Goal: Transaction & Acquisition: Purchase product/service

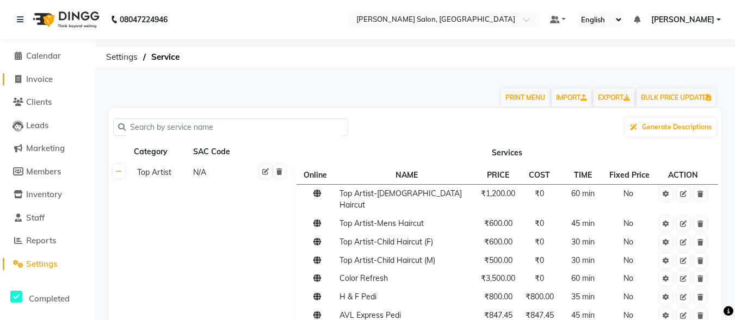
click at [40, 78] on span "Invoice" at bounding box center [39, 79] width 27 height 10
select select "8959"
select select "service"
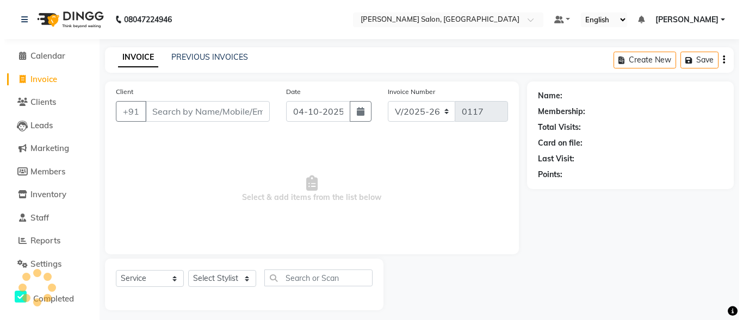
scroll to position [7, 0]
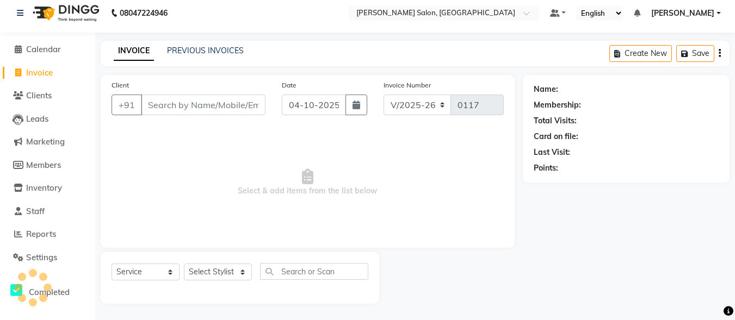
click at [169, 102] on input "Client" at bounding box center [203, 105] width 125 height 21
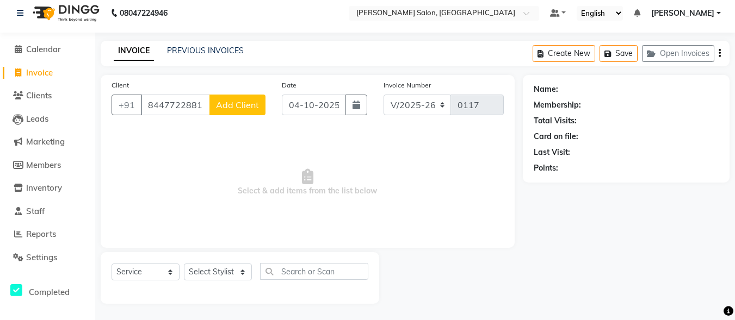
type input "8447722881"
click at [245, 104] on span "Add Client" at bounding box center [237, 105] width 43 height 11
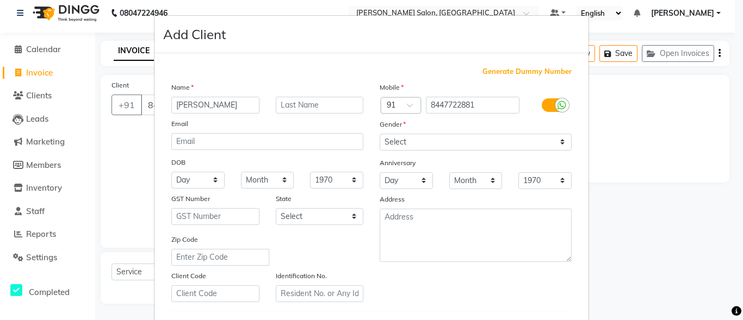
type input "MAHIMAN"
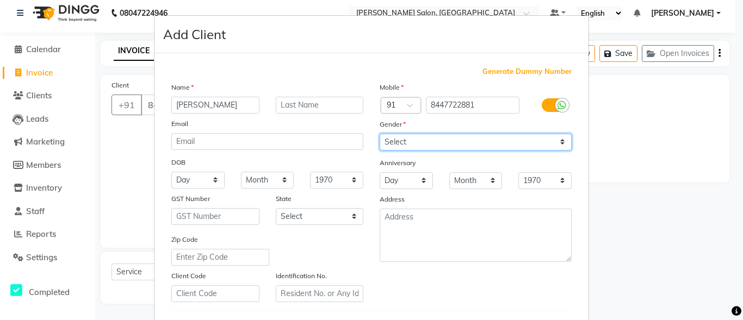
click at [403, 146] on select "Select [DEMOGRAPHIC_DATA] [DEMOGRAPHIC_DATA] Other Prefer Not To Say" at bounding box center [476, 142] width 192 height 17
select select "[DEMOGRAPHIC_DATA]"
click at [380, 134] on select "Select [DEMOGRAPHIC_DATA] [DEMOGRAPHIC_DATA] Other Prefer Not To Say" at bounding box center [476, 142] width 192 height 17
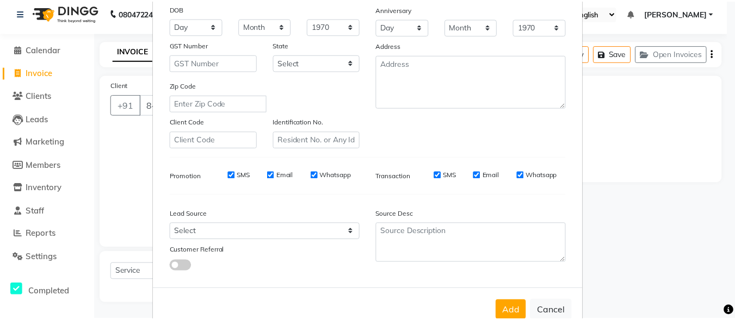
scroll to position [163, 0]
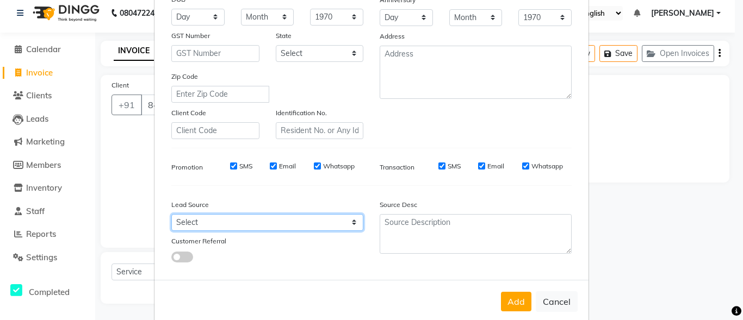
click at [283, 227] on select "Select Walk-in Referral Internet Friend Word of Mouth Advertisement Facebook Ju…" at bounding box center [267, 222] width 192 height 17
click at [372, 259] on div "Source Desc" at bounding box center [476, 229] width 208 height 68
click at [511, 300] on button "Add" at bounding box center [516, 302] width 30 height 20
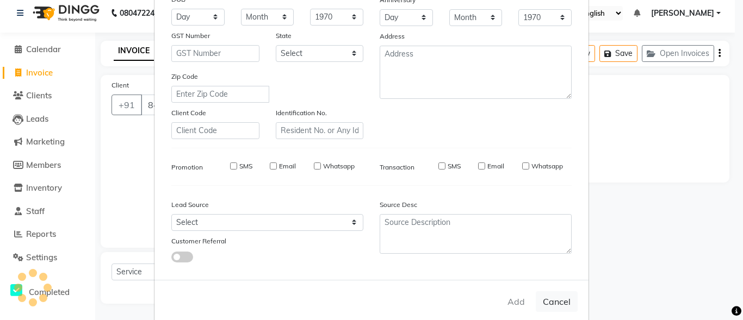
select select
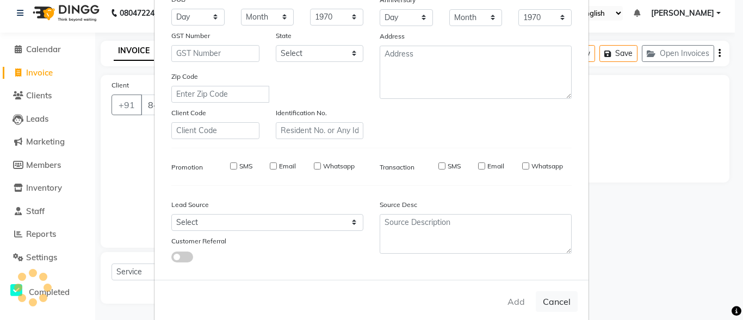
select select
checkbox input "false"
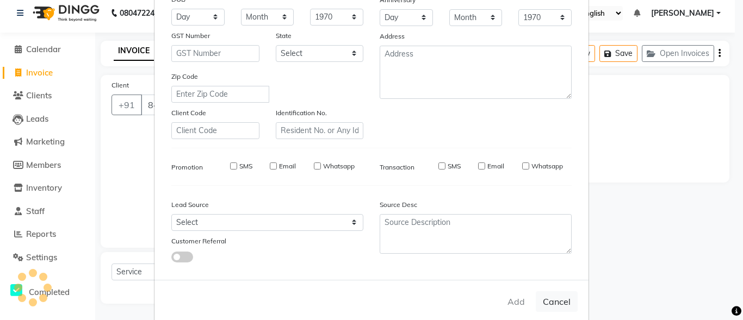
checkbox input "false"
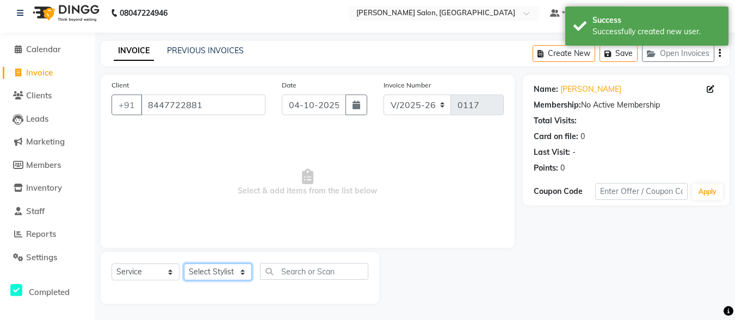
click at [200, 274] on select "Select Stylist ALI [PERSON_NAME] [PERSON_NAME] [PERSON_NAME] [PERSON_NAME] neha…" at bounding box center [218, 272] width 68 height 17
select select "93600"
click at [184, 264] on select "Select Stylist ALI [PERSON_NAME] [PERSON_NAME] [PERSON_NAME] [PERSON_NAME] neha…" at bounding box center [218, 272] width 68 height 17
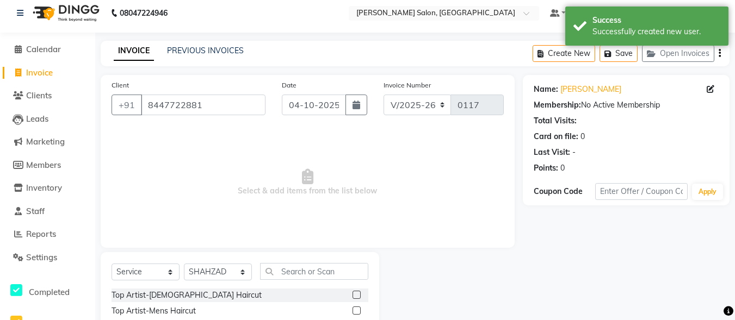
click at [304, 282] on div "Select Service Product Membership Package Voucher Prepaid Gift Card Select Styl…" at bounding box center [240, 276] width 257 height 26
click at [302, 276] on input "text" at bounding box center [314, 271] width 108 height 17
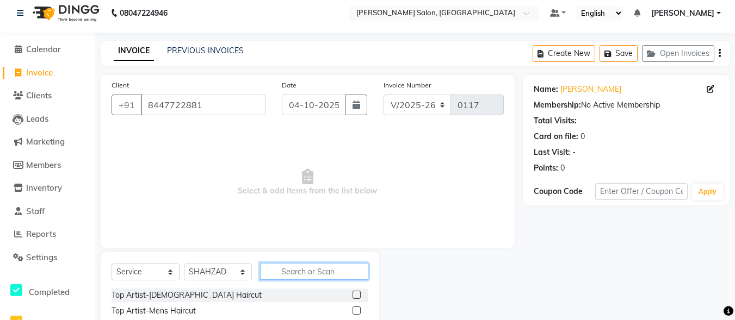
click at [276, 275] on input "text" at bounding box center [314, 271] width 108 height 17
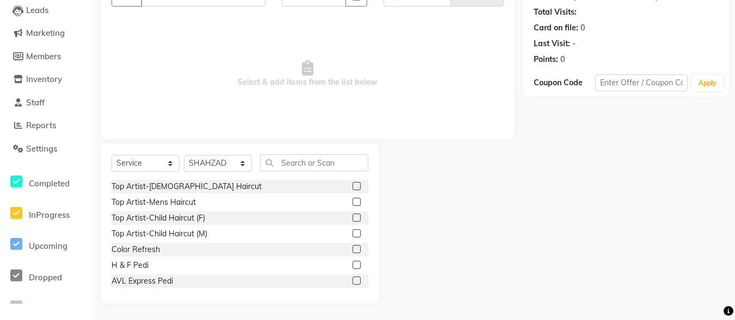
click at [353, 202] on label at bounding box center [357, 202] width 8 height 8
click at [353, 202] on input "checkbox" at bounding box center [356, 202] width 7 height 7
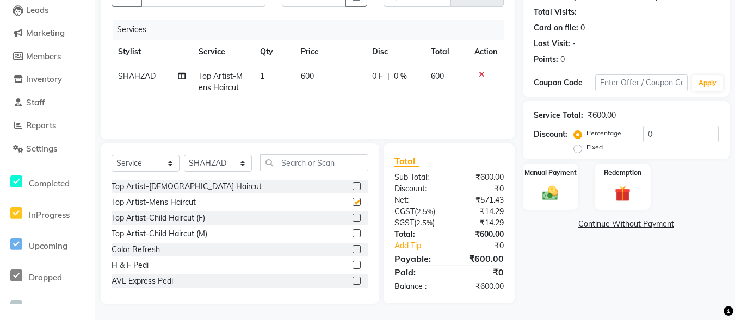
checkbox input "false"
click at [555, 184] on img at bounding box center [551, 193] width 27 height 19
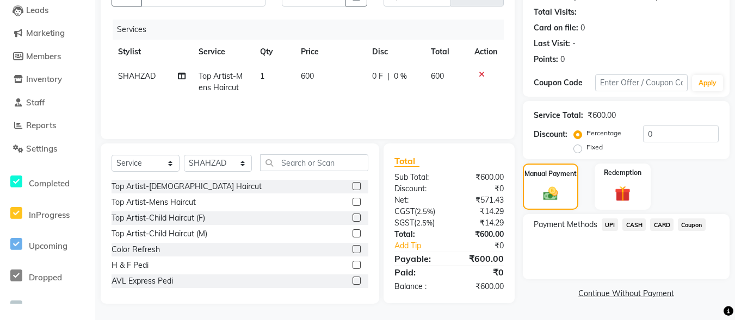
click at [629, 223] on span "CASH" at bounding box center [633, 225] width 23 height 13
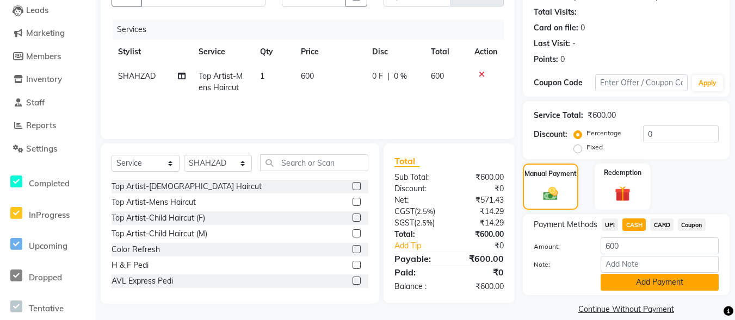
click at [633, 287] on button "Add Payment" at bounding box center [660, 282] width 118 height 17
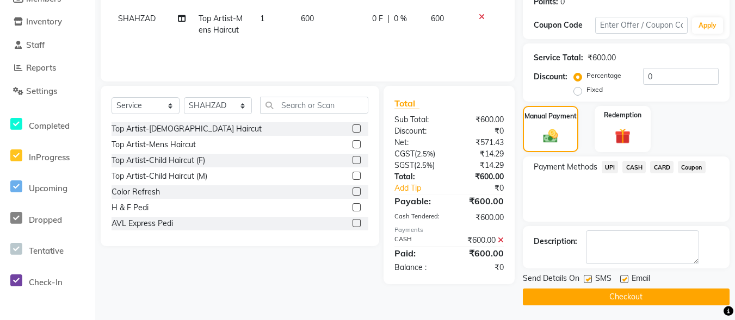
scroll to position [175, 0]
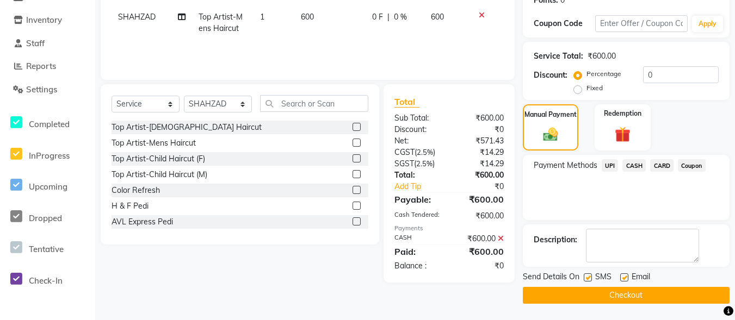
click at [591, 295] on button "Checkout" at bounding box center [626, 295] width 207 height 17
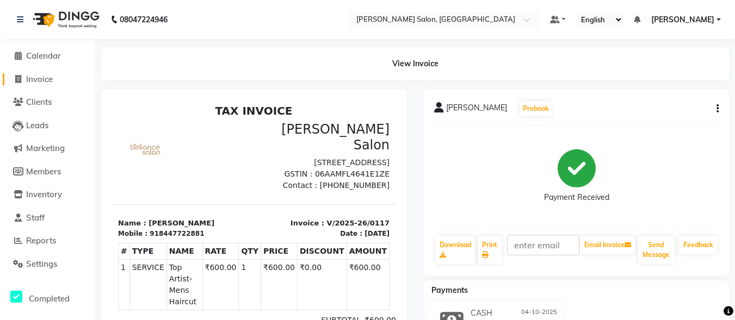
click at [49, 81] on span "Invoice" at bounding box center [39, 79] width 27 height 10
select select "service"
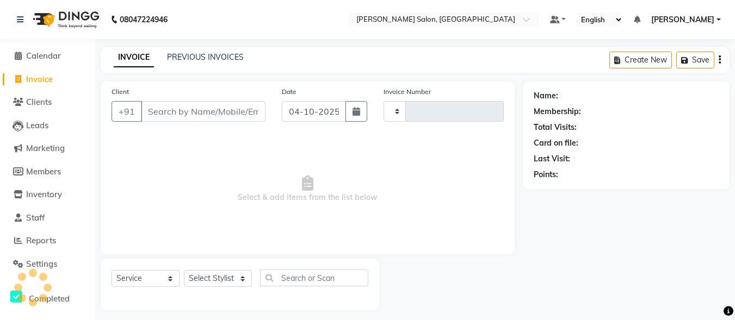
scroll to position [7, 0]
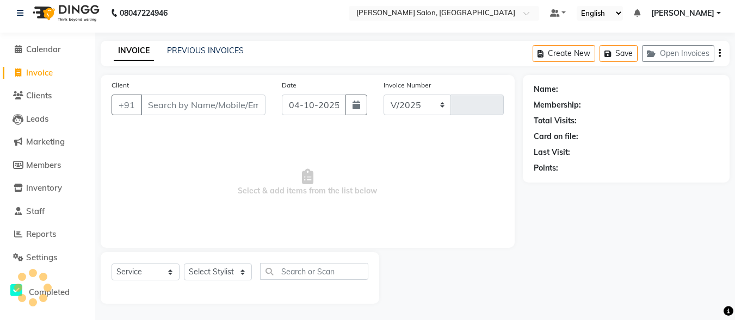
select select "8959"
type input "0118"
click at [169, 98] on input "Client" at bounding box center [203, 105] width 125 height 21
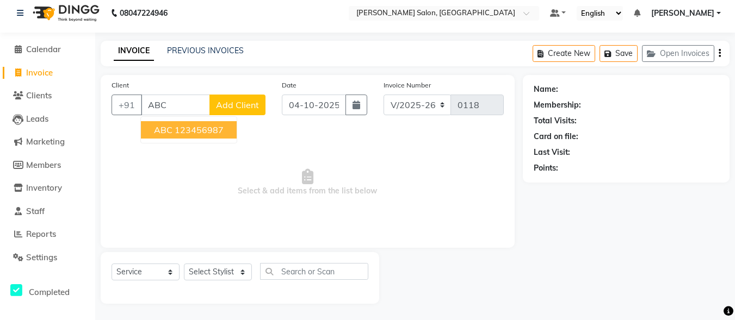
click at [184, 126] on ngb-highlight "123456987" at bounding box center [199, 130] width 49 height 11
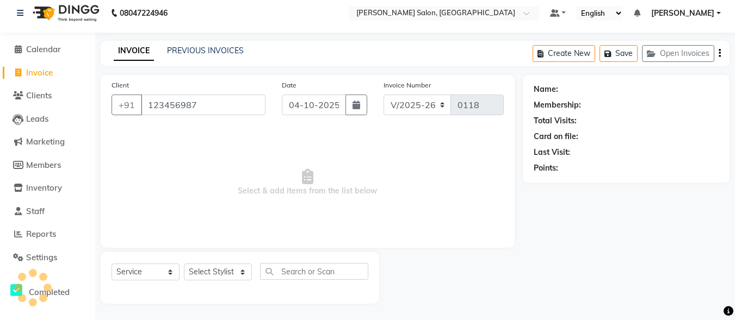
type input "123456987"
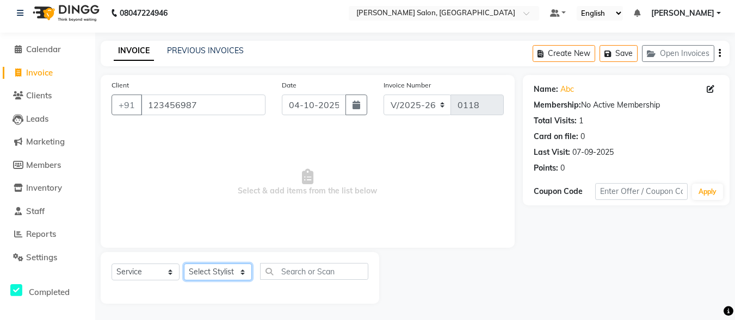
click at [211, 275] on select "Select Stylist ALI [PERSON_NAME] [PERSON_NAME] [PERSON_NAME] [PERSON_NAME] neha…" at bounding box center [218, 272] width 68 height 17
select select "93525"
click at [184, 264] on select "Select Stylist ALI [PERSON_NAME] [PERSON_NAME] [PERSON_NAME] [PERSON_NAME] neha…" at bounding box center [218, 272] width 68 height 17
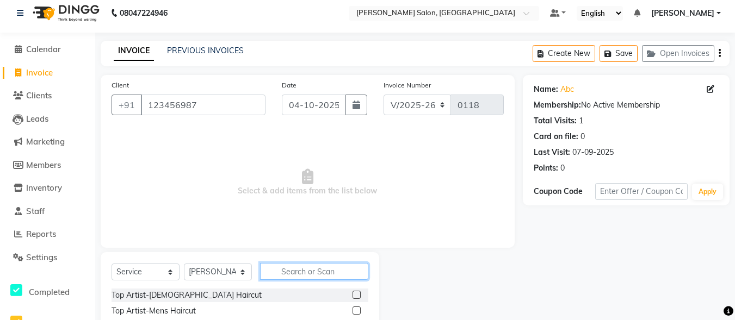
click at [280, 266] on input "text" at bounding box center [314, 271] width 108 height 17
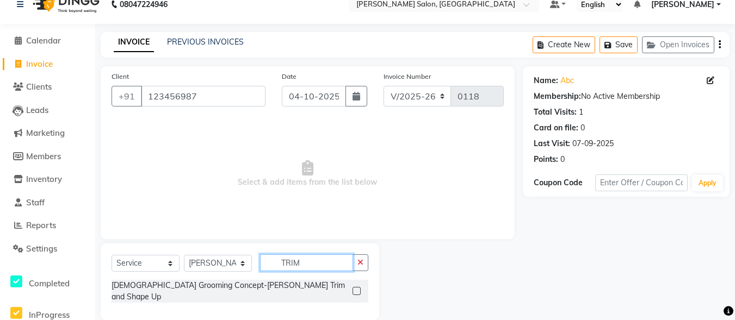
scroll to position [22, 0]
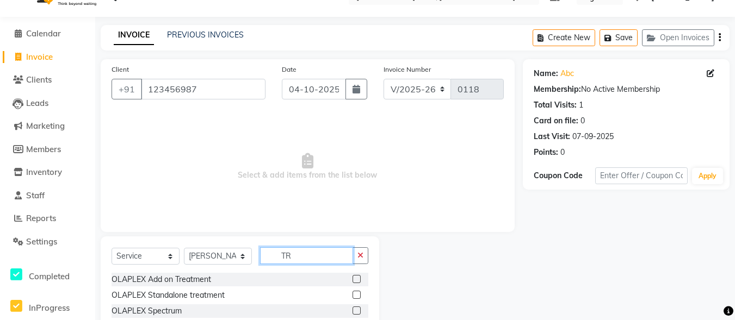
type input "T"
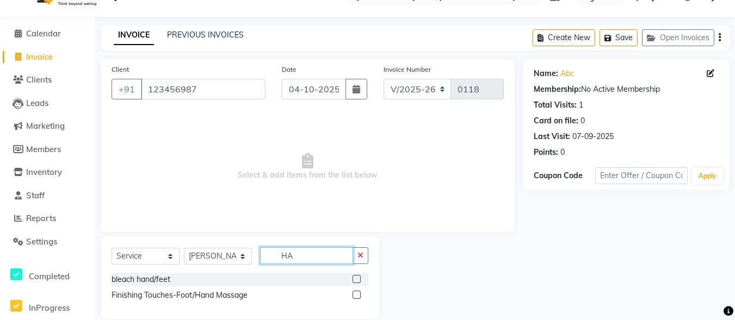
type input "H"
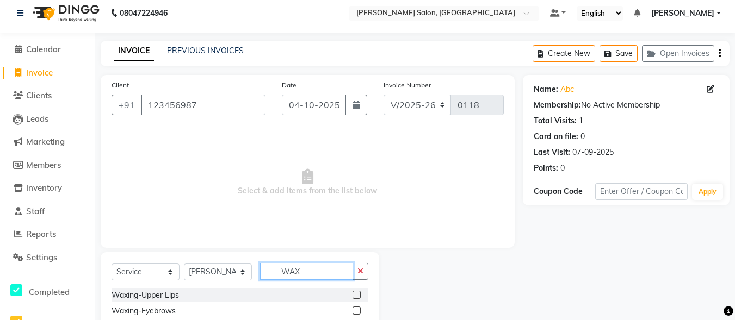
scroll to position [115, 0]
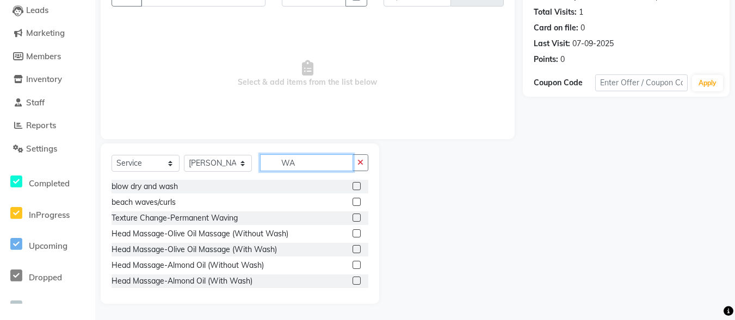
type input "W"
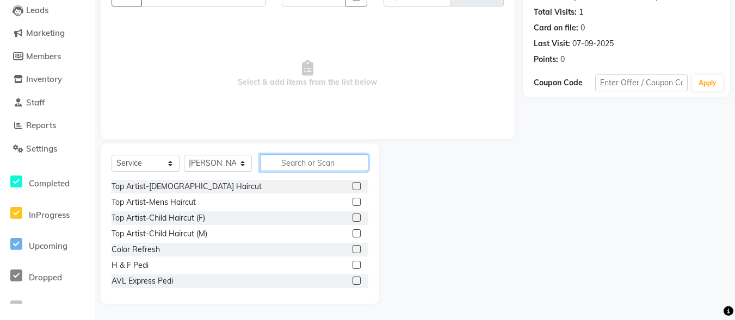
type input "G"
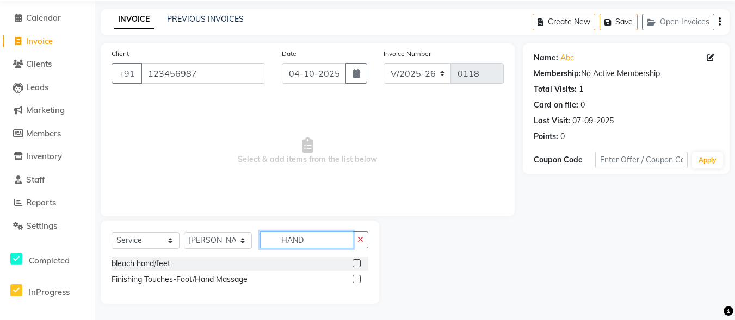
scroll to position [38, 0]
type input "HAND"
click at [427, 220] on div "Client +91 123456987 Date 04-10-2025 Invoice Number V/2025 V/2025-26 0118 Selec…" at bounding box center [307, 174] width 430 height 261
click at [295, 236] on input "HAND" at bounding box center [306, 240] width 93 height 17
click at [356, 239] on button "button" at bounding box center [361, 240] width 16 height 17
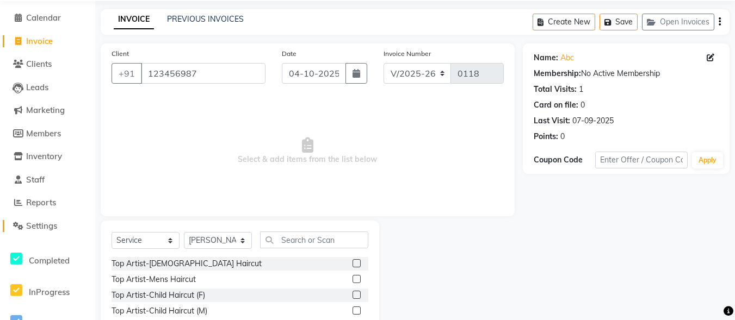
click at [44, 225] on span "Settings" at bounding box center [41, 226] width 31 height 10
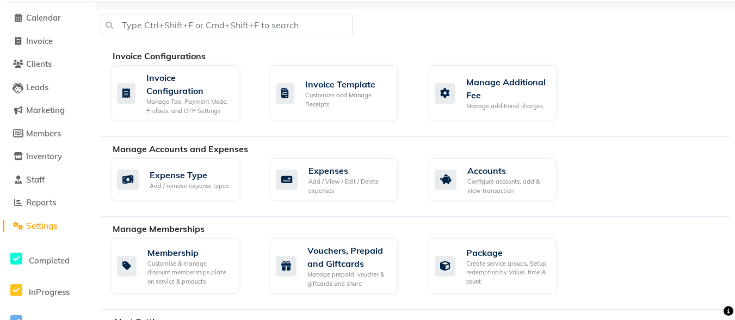
scroll to position [201, 0]
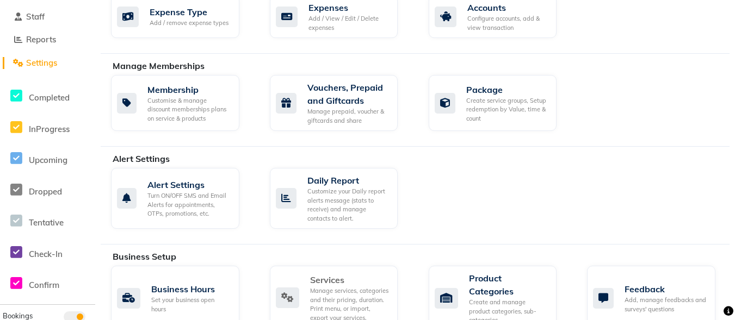
click at [317, 279] on div "Services" at bounding box center [349, 280] width 79 height 13
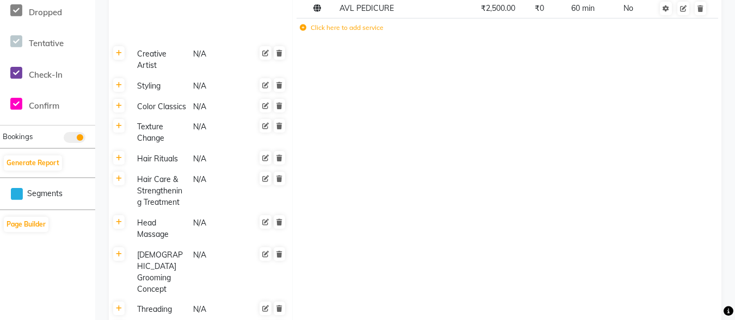
scroll to position [490, 0]
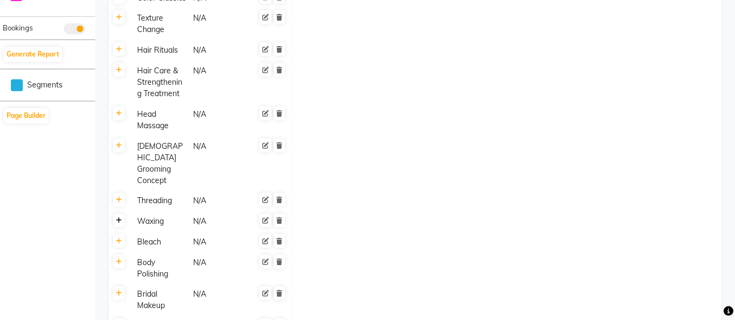
click at [118, 218] on icon at bounding box center [119, 221] width 6 height 7
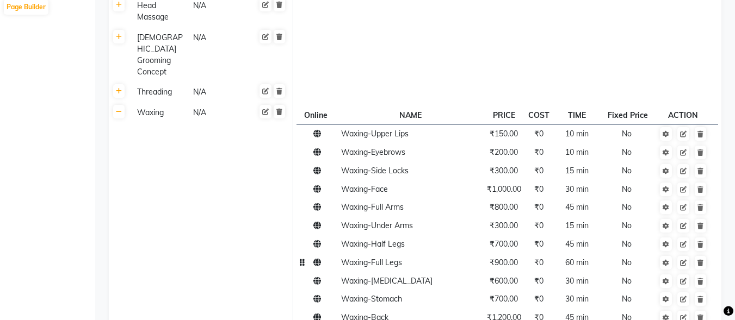
scroll to position [653, 0]
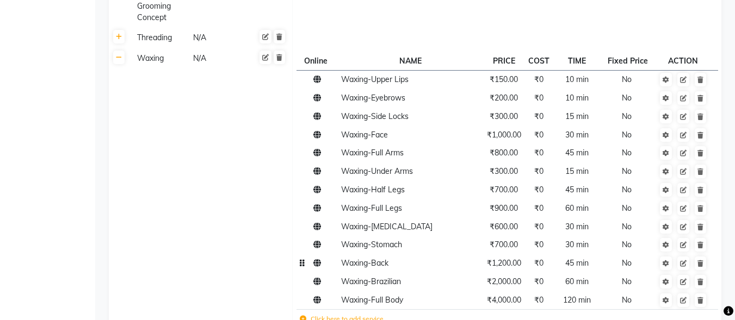
click at [386, 258] on span "Waxing-Back" at bounding box center [364, 263] width 47 height 10
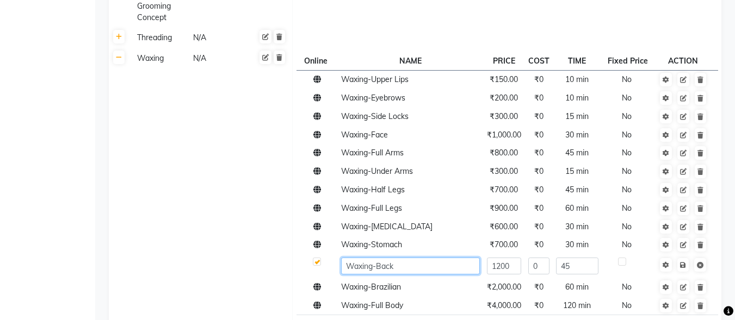
click at [400, 258] on input "Waxing-Back" at bounding box center [410, 266] width 139 height 17
type input "Waxing-Back/FRONT"
click at [683, 258] on link at bounding box center [682, 265] width 11 height 14
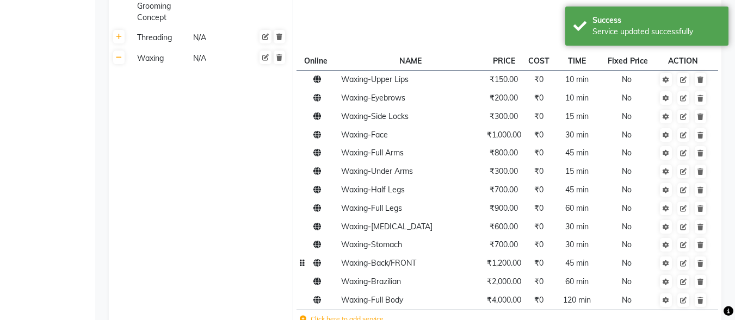
scroll to position [816, 0]
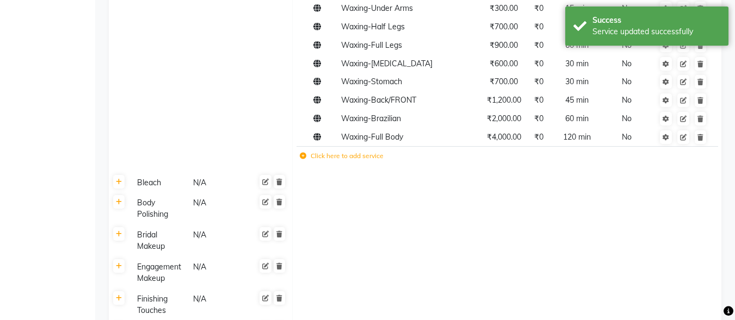
click at [150, 172] on td "Bleach N/A" at bounding box center [210, 182] width 163 height 21
click at [115, 175] on link at bounding box center [118, 182] width 11 height 14
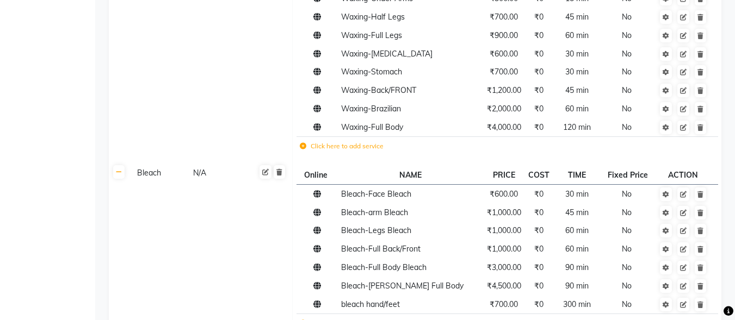
scroll to position [800, 0]
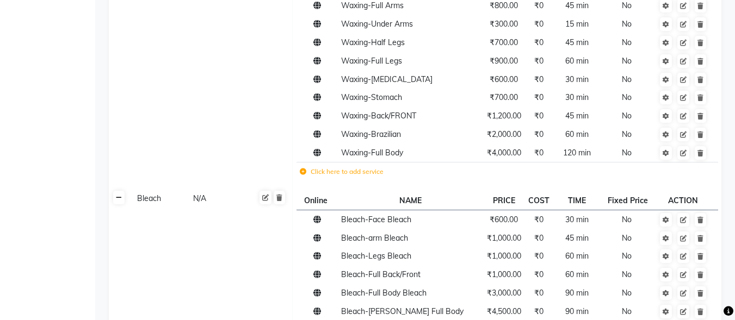
click at [121, 195] on icon at bounding box center [119, 198] width 6 height 7
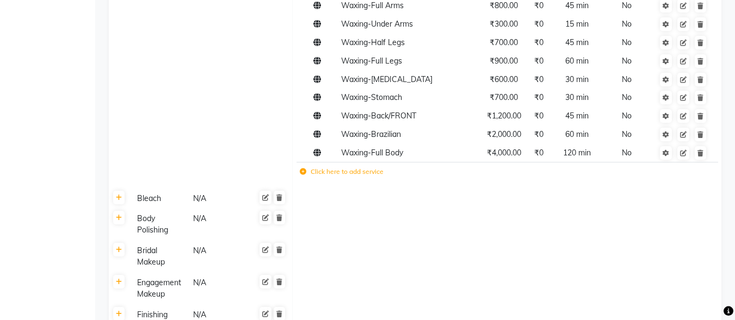
scroll to position [637, 0]
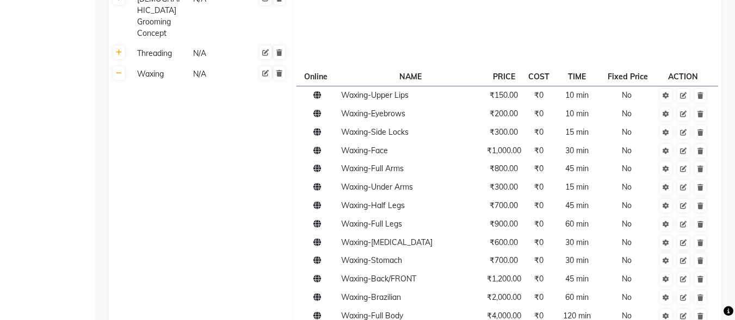
click at [121, 64] on th at bounding box center [119, 208] width 21 height 288
click at [116, 70] on icon at bounding box center [119, 73] width 6 height 7
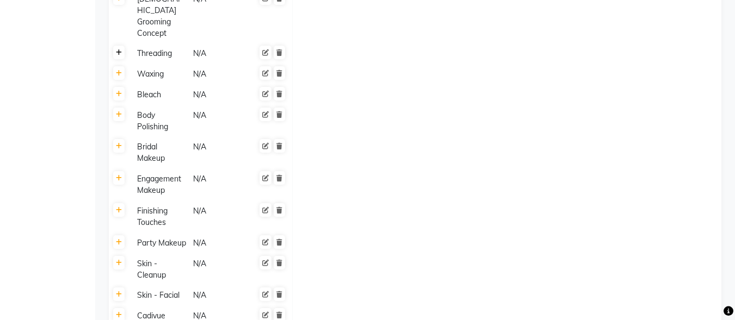
click at [119, 46] on link at bounding box center [118, 53] width 11 height 14
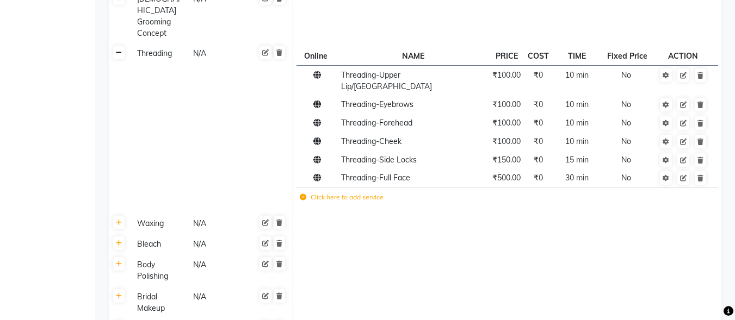
click at [119, 50] on icon at bounding box center [119, 53] width 6 height 7
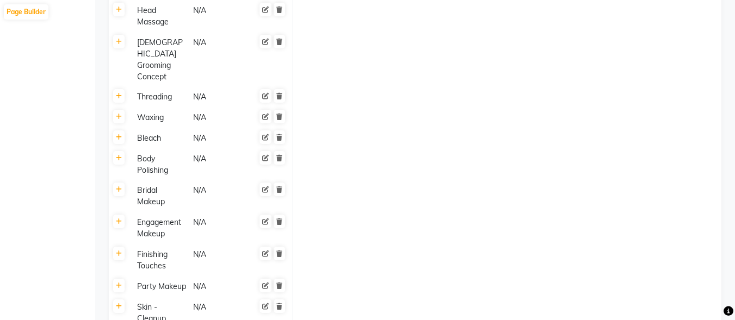
scroll to position [528, 0]
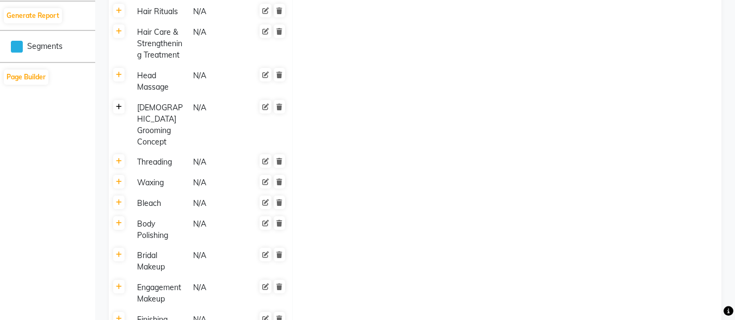
click at [118, 104] on icon at bounding box center [119, 107] width 6 height 7
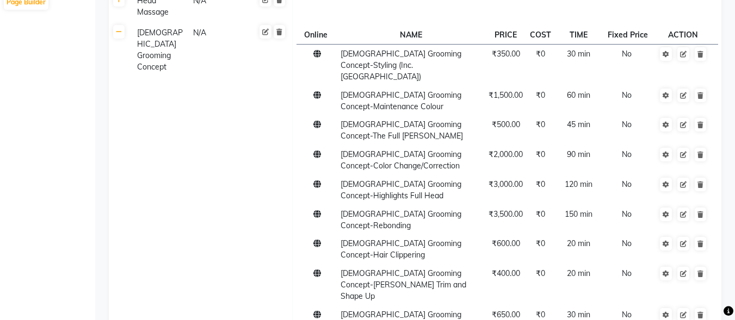
scroll to position [692, 0]
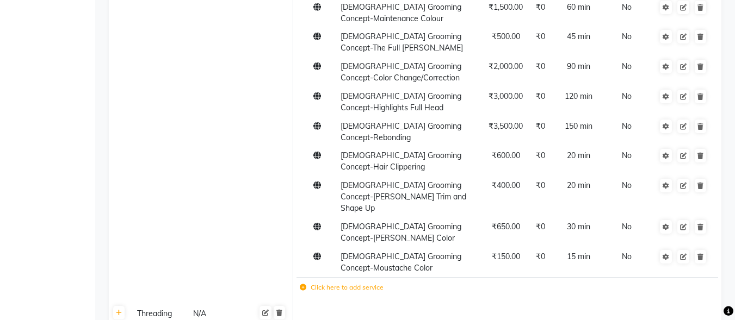
click at [330, 283] on label "Click here to add service" at bounding box center [342, 288] width 84 height 10
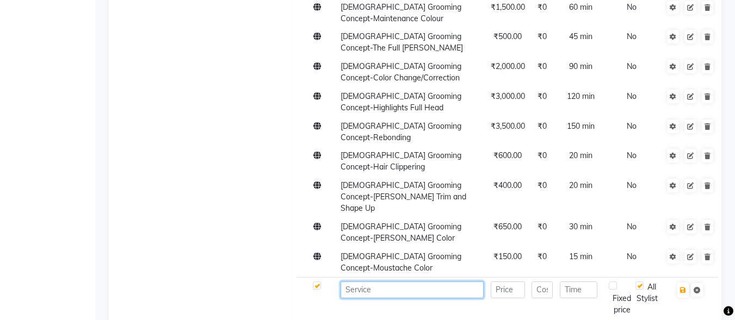
click at [386, 282] on input at bounding box center [412, 290] width 143 height 17
click at [384, 282] on input "TRIM ARM/LRGD" at bounding box center [412, 290] width 143 height 17
click at [357, 282] on input "TRIM ARMS/LRGD" at bounding box center [412, 290] width 143 height 17
click at [364, 282] on input "TRIM ARMS/LRGD" at bounding box center [412, 290] width 143 height 17
click at [431, 282] on input "TRIM FULL ARMS/LRGD" at bounding box center [412, 290] width 143 height 17
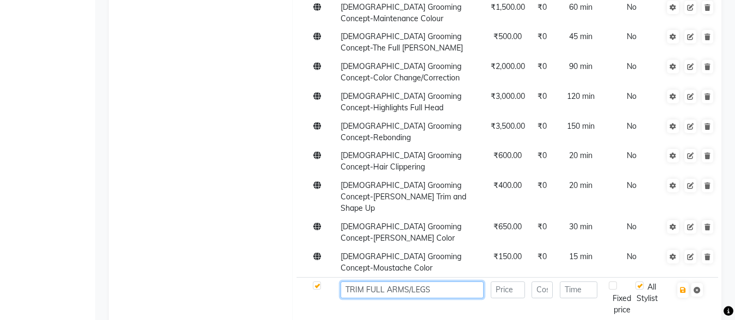
type input "TRIM FULL ARMS/LEGS"
click at [496, 282] on input "number" at bounding box center [508, 290] width 34 height 17
type input "700"
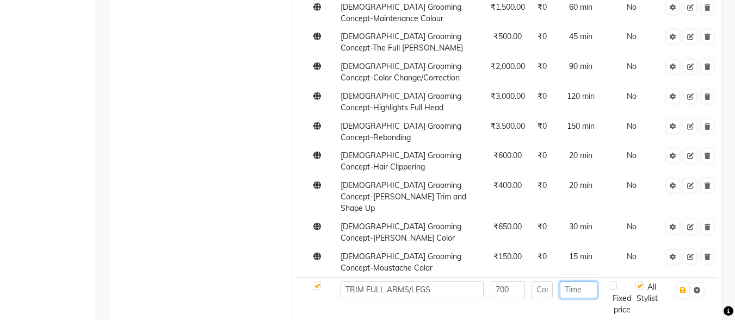
click at [586, 282] on input "number" at bounding box center [579, 290] width 38 height 17
type input "15"
click at [684, 283] on button "button" at bounding box center [682, 290] width 11 height 15
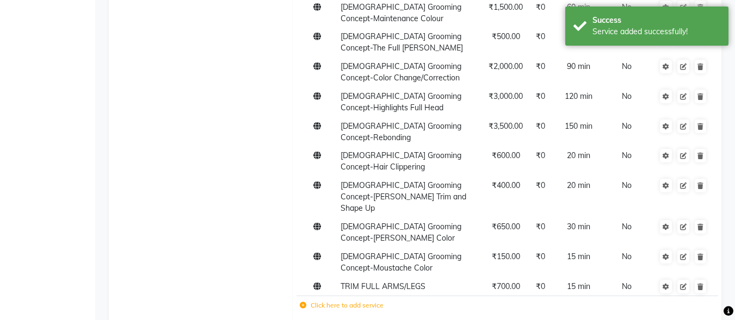
click at [303, 303] on icon at bounding box center [303, 306] width 7 height 7
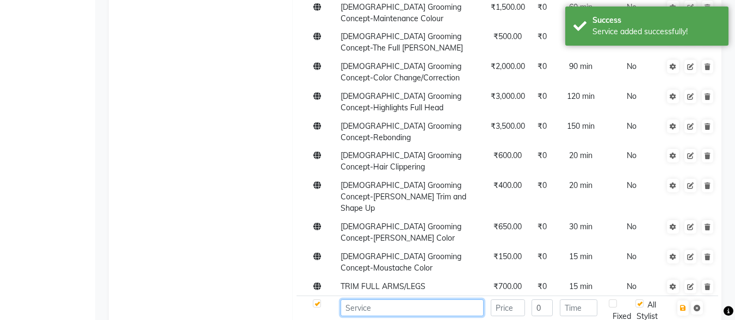
click at [359, 300] on input at bounding box center [412, 308] width 143 height 17
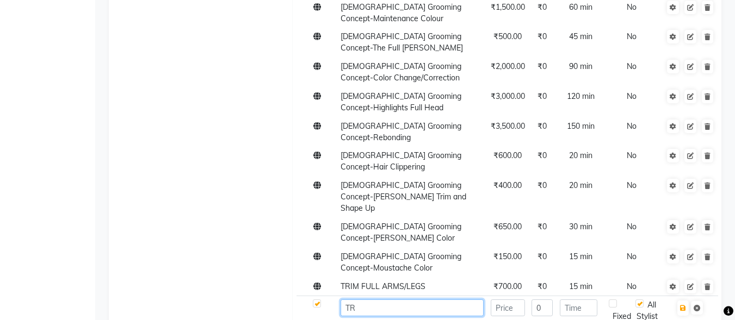
type input "T"
type input "Trimming front/back"
click at [515, 300] on input "number" at bounding box center [508, 308] width 34 height 17
click at [511, 282] on span "₹700.00" at bounding box center [508, 287] width 28 height 10
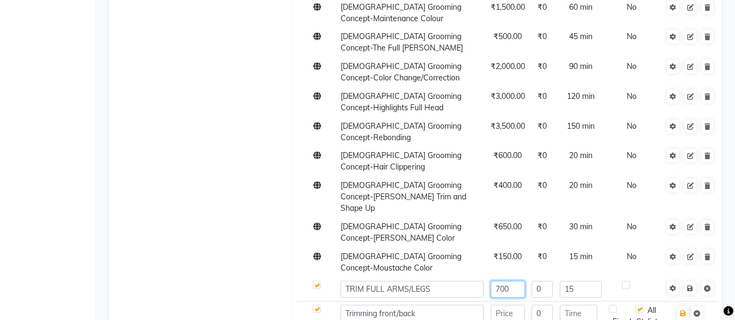
click at [511, 281] on input "700" at bounding box center [508, 289] width 34 height 17
type input "7"
type input "400"
click at [507, 305] on input "number" at bounding box center [508, 313] width 34 height 17
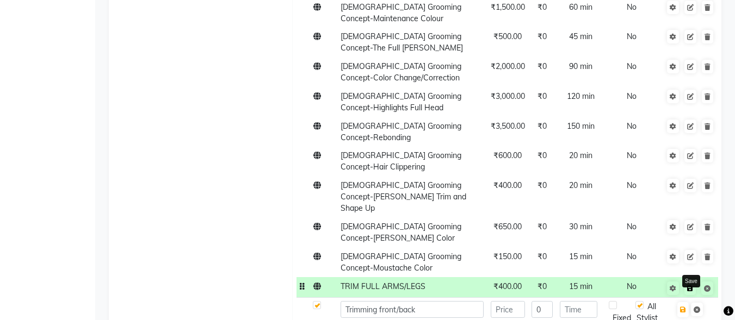
click at [687, 286] on icon at bounding box center [690, 289] width 6 height 7
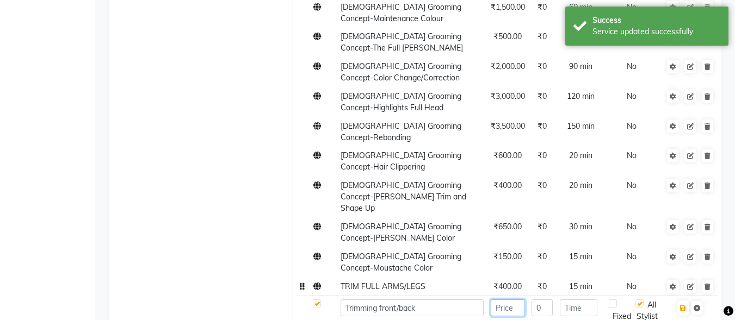
click at [514, 300] on input "number" at bounding box center [508, 308] width 34 height 17
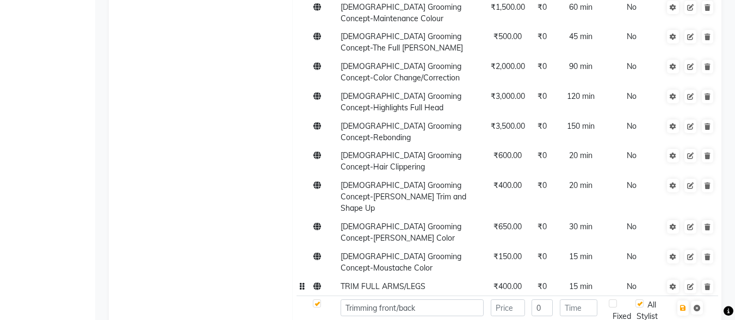
click at [511, 282] on span "₹400.00" at bounding box center [508, 287] width 28 height 10
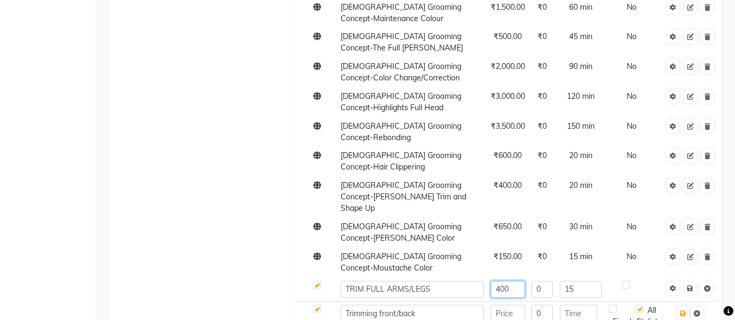
click at [511, 281] on input "400" at bounding box center [508, 289] width 34 height 17
type input "4"
type input "300"
click at [510, 305] on input "number" at bounding box center [508, 313] width 34 height 17
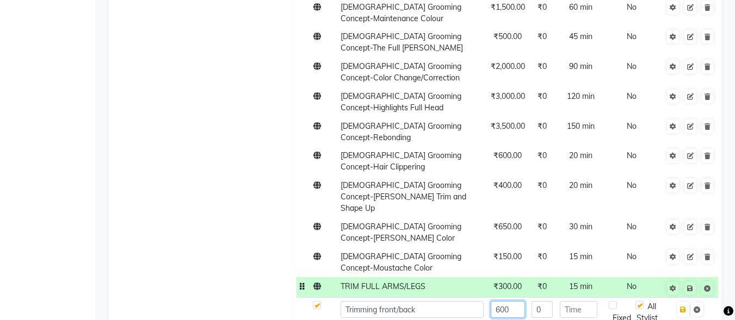
type input "600"
click at [574, 301] on input "number" at bounding box center [579, 309] width 38 height 17
type input "20"
click at [682, 307] on icon "button" at bounding box center [683, 310] width 6 height 7
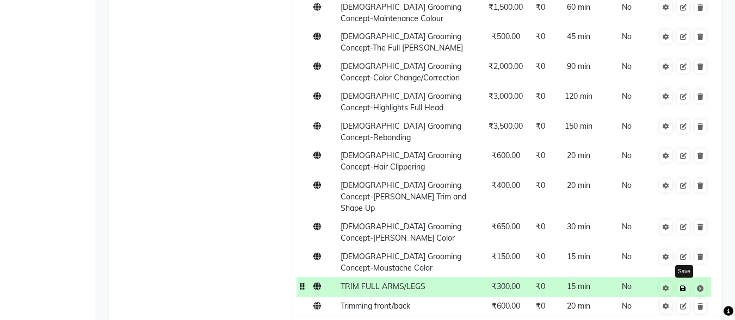
click at [685, 286] on icon at bounding box center [683, 289] width 6 height 7
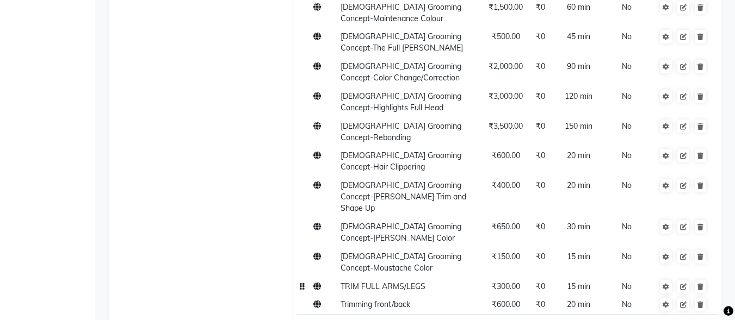
click at [500, 282] on span "₹300.00" at bounding box center [506, 287] width 28 height 10
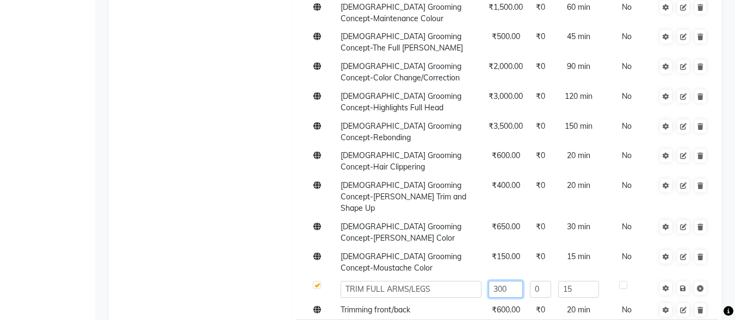
click at [497, 281] on input "300" at bounding box center [506, 289] width 34 height 17
type input "400"
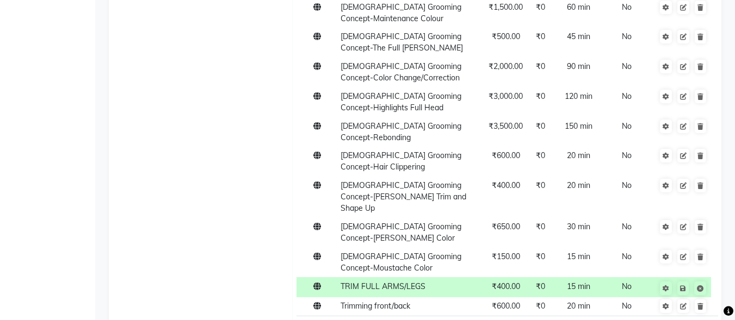
click at [704, 294] on tbody "Top Artist N/A Online NAME PRICE COST TIME Fixed Price ACTION Top Artist-Ladies…" at bounding box center [415, 48] width 613 height 1155
click at [684, 282] on link at bounding box center [682, 289] width 11 height 14
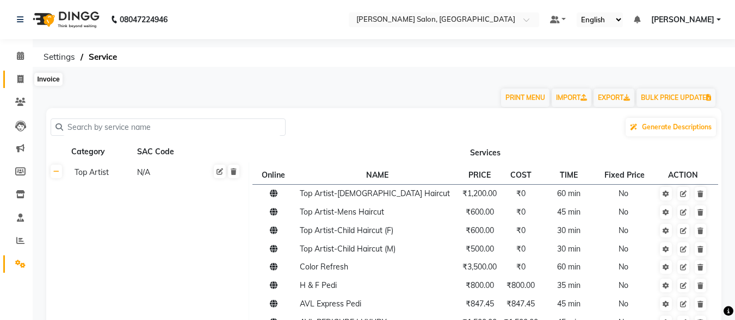
click at [17, 76] on icon at bounding box center [20, 79] width 6 height 8
select select "service"
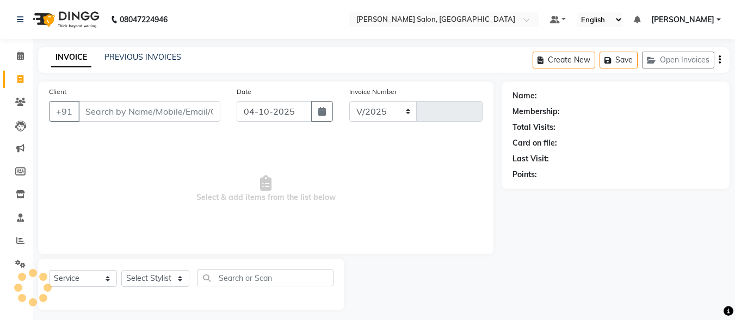
select select "8959"
type input "0118"
click at [180, 101] on input "Client" at bounding box center [149, 111] width 142 height 21
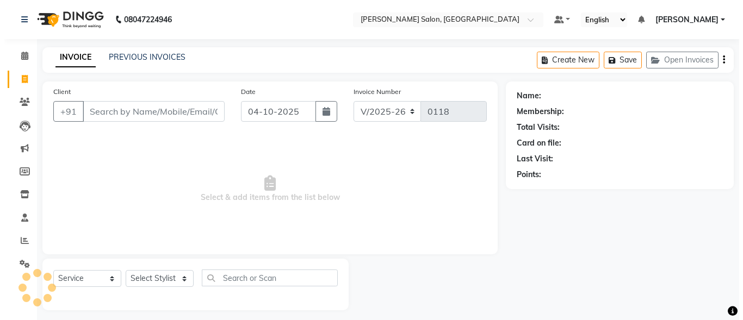
scroll to position [7, 0]
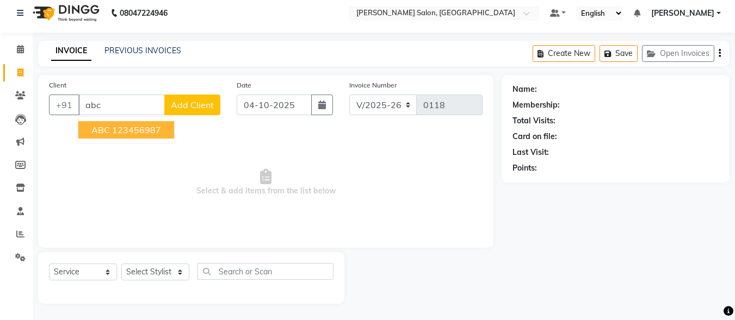
type input "abc"
click at [201, 107] on span "Add Client" at bounding box center [192, 105] width 43 height 11
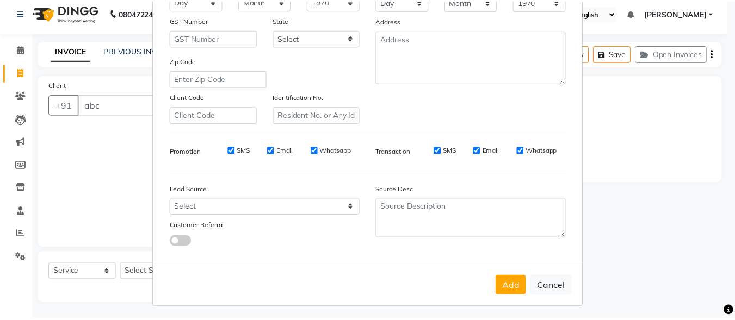
scroll to position [182, 0]
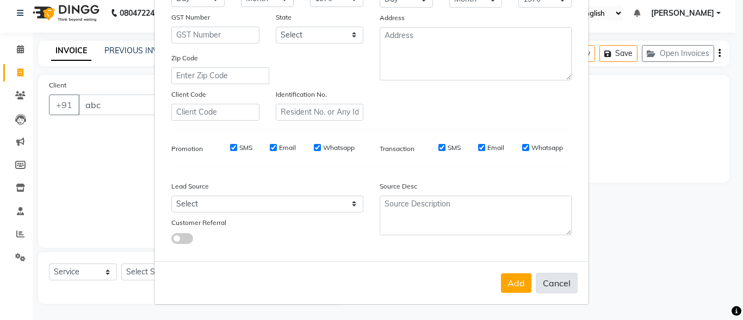
click at [551, 284] on button "Cancel" at bounding box center [557, 283] width 42 height 21
select select
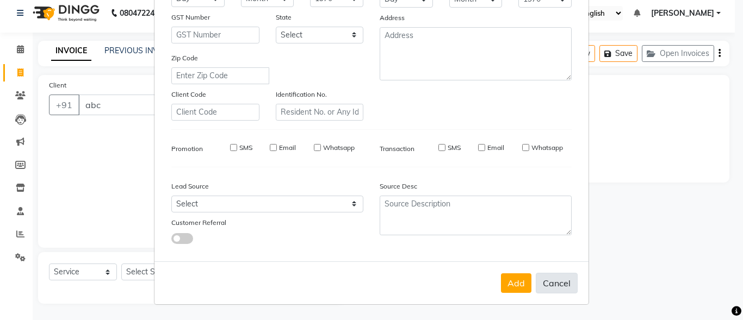
select select
checkbox input "false"
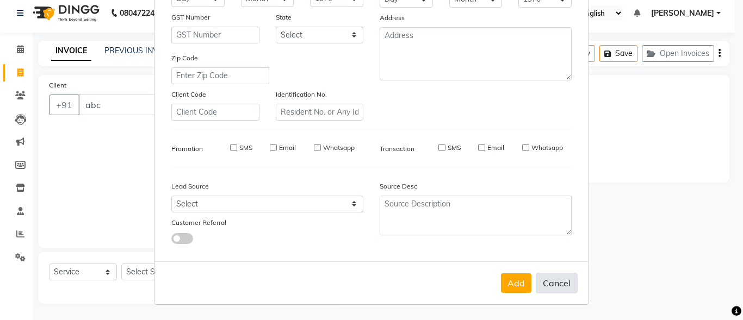
checkbox input "false"
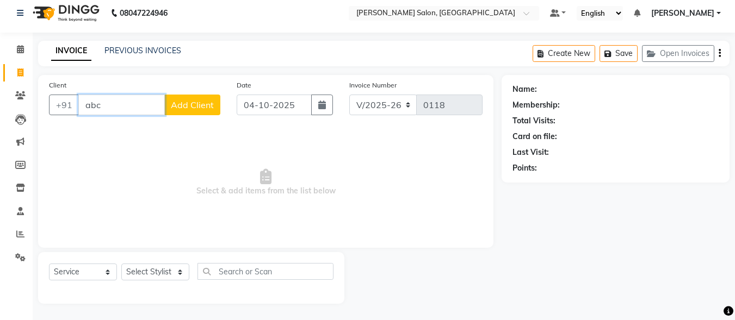
click at [106, 104] on input "abc" at bounding box center [121, 105] width 87 height 21
click at [98, 128] on span "ABC" at bounding box center [100, 130] width 18 height 11
type input "123456987"
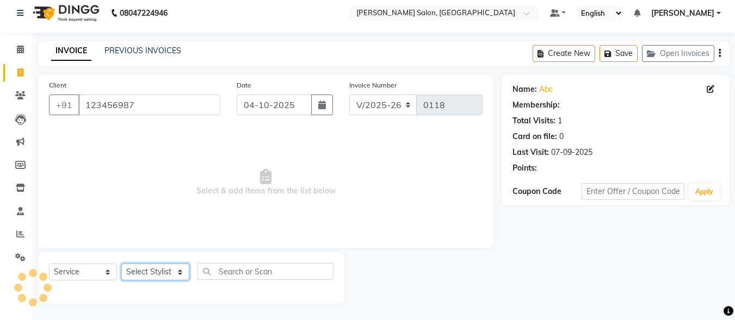
click at [172, 268] on select "Select Stylist ALI [PERSON_NAME] [PERSON_NAME] [PERSON_NAME] [PERSON_NAME] neha…" at bounding box center [155, 272] width 68 height 17
select select "93525"
click at [121, 264] on select "Select Stylist ALI [PERSON_NAME] [PERSON_NAME] [PERSON_NAME] [PERSON_NAME] neha…" at bounding box center [155, 272] width 68 height 17
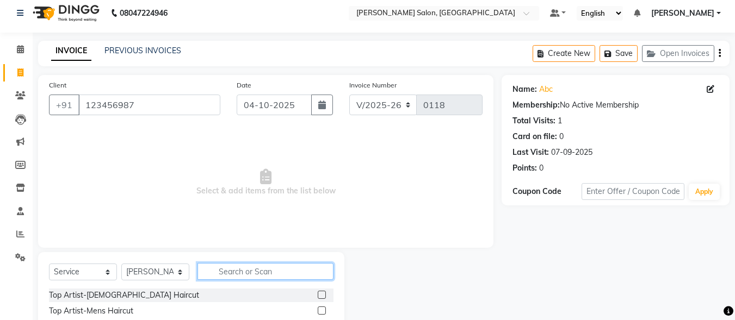
click at [231, 268] on input "text" at bounding box center [266, 271] width 136 height 17
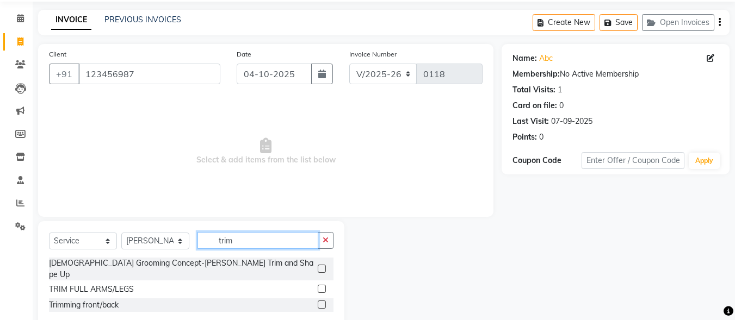
scroll to position [54, 0]
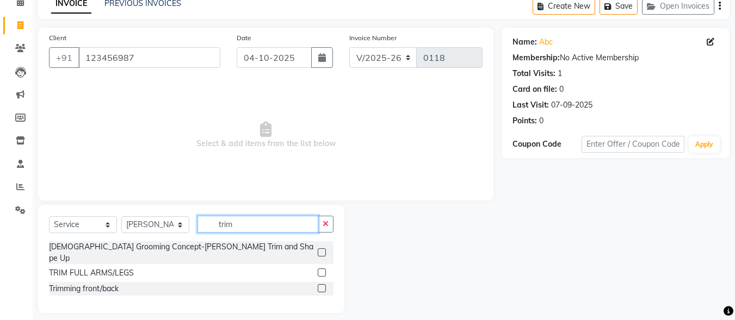
type input "trim"
click at [323, 269] on label at bounding box center [322, 273] width 8 height 8
click at [323, 270] on input "checkbox" at bounding box center [321, 273] width 7 height 7
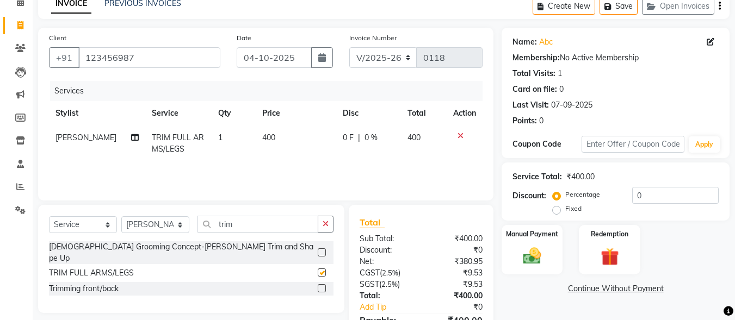
checkbox input "false"
click at [152, 58] on input "123456987" at bounding box center [149, 57] width 142 height 21
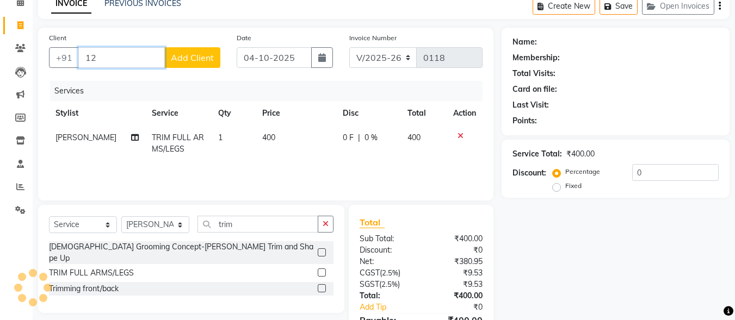
type input "1"
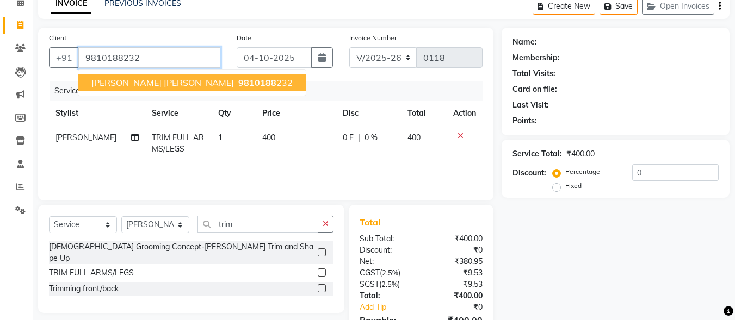
type input "9810188232"
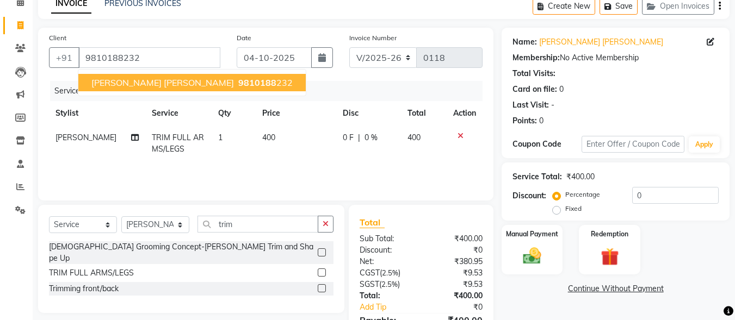
click at [238, 87] on span "9810188" at bounding box center [257, 82] width 38 height 11
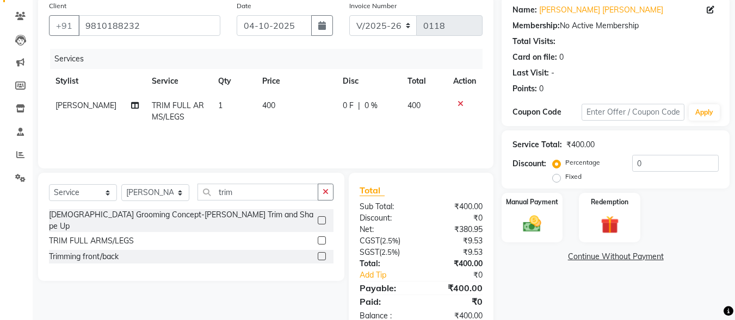
scroll to position [115, 0]
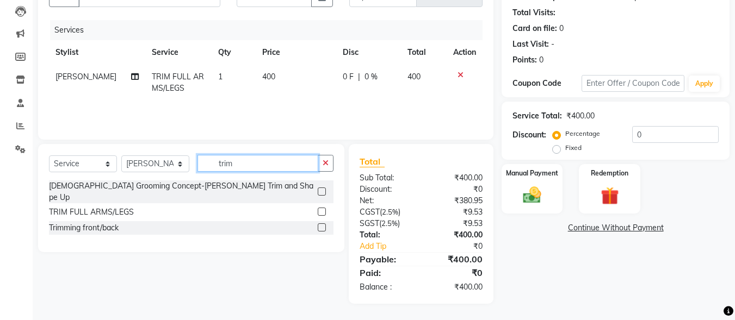
click at [257, 165] on input "trim" at bounding box center [258, 163] width 121 height 17
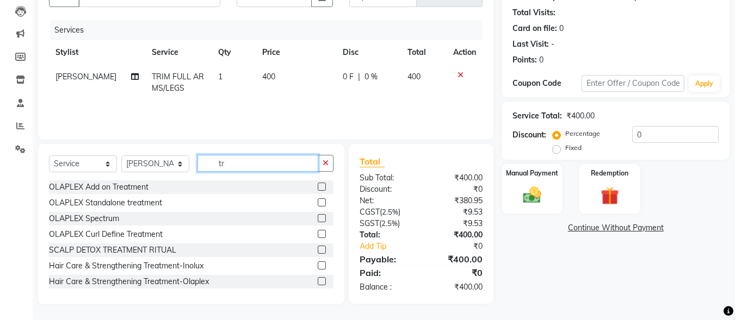
type input "t"
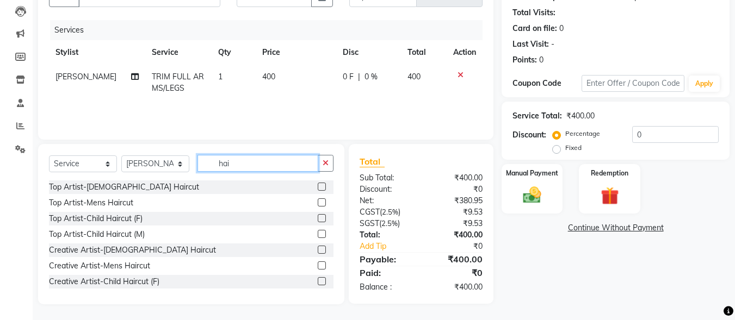
type input "hai"
click at [318, 200] on label at bounding box center [322, 203] width 8 height 8
click at [318, 200] on input "checkbox" at bounding box center [321, 203] width 7 height 7
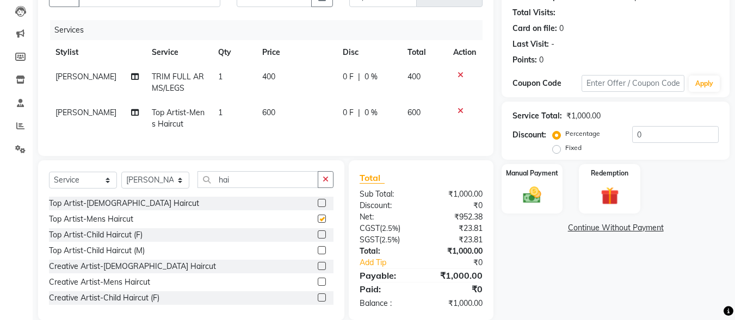
checkbox input "false"
click at [281, 197] on div "Select Service Product Membership Package Voucher Prepaid Gift Card Select Styl…" at bounding box center [191, 184] width 285 height 26
click at [278, 188] on input "hai" at bounding box center [258, 179] width 121 height 17
type input "h"
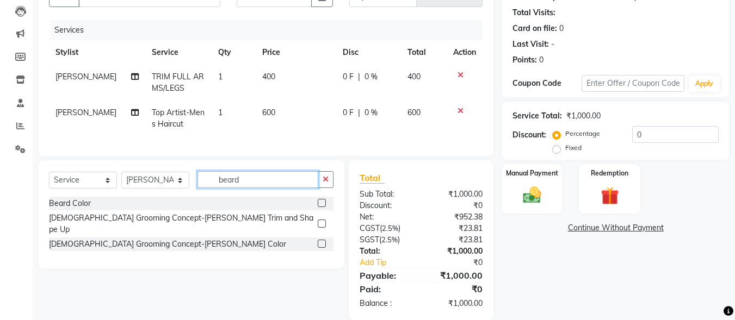
type input "beard"
click at [322, 223] on div at bounding box center [326, 225] width 16 height 14
click at [274, 227] on div "[DEMOGRAPHIC_DATA] Grooming Concept-[PERSON_NAME] Trim and Shape Up" at bounding box center [191, 224] width 285 height 23
click at [322, 225] on label at bounding box center [322, 224] width 8 height 8
click at [322, 225] on input "checkbox" at bounding box center [321, 224] width 7 height 7
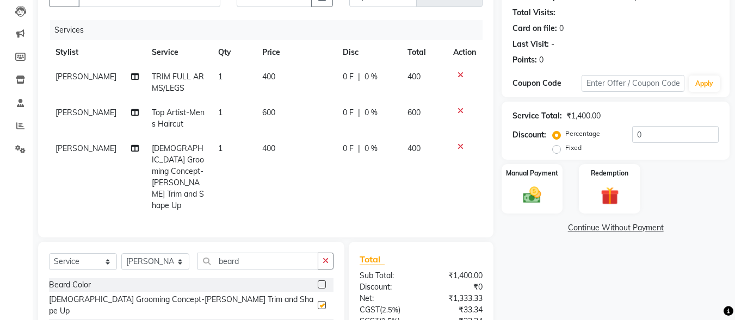
checkbox input "false"
click at [250, 253] on input "beard" at bounding box center [258, 261] width 121 height 17
click at [320, 320] on label at bounding box center [322, 326] width 8 height 8
click at [320, 320] on input "checkbox" at bounding box center [321, 326] width 7 height 7
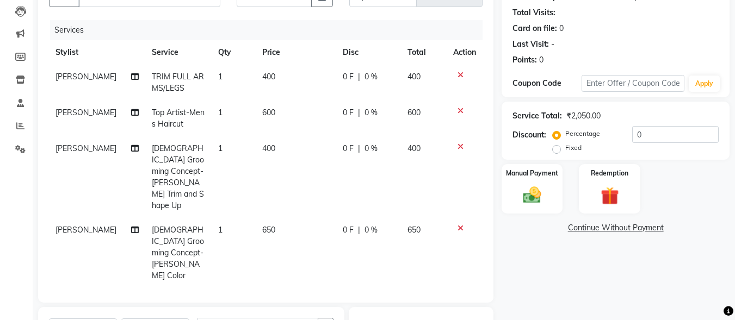
checkbox input "false"
type input "b"
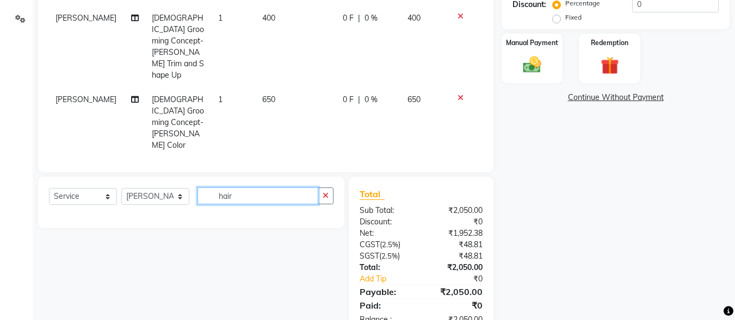
scroll to position [246, 0]
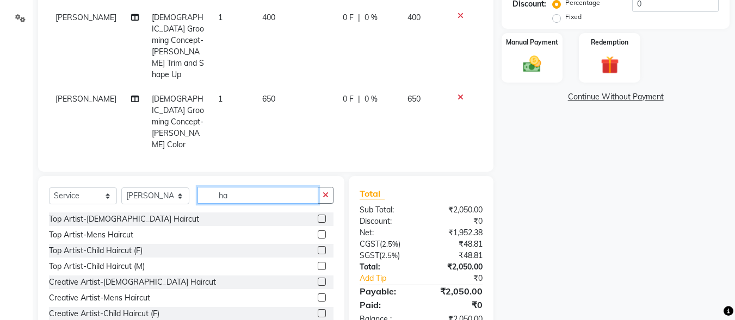
type input "h"
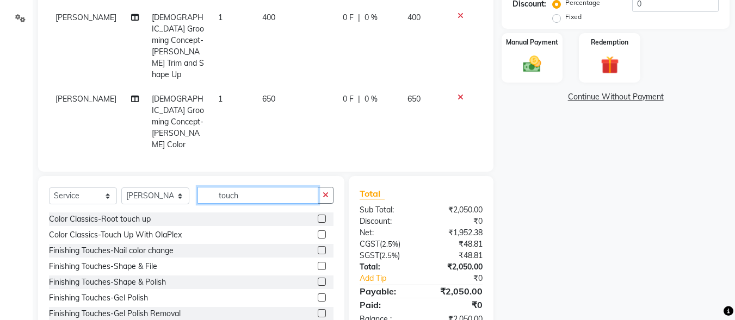
type input "touch"
click at [318, 215] on label at bounding box center [322, 219] width 8 height 8
click at [318, 216] on input "checkbox" at bounding box center [321, 219] width 7 height 7
checkbox input "false"
click at [252, 203] on input "touch" at bounding box center [258, 195] width 121 height 17
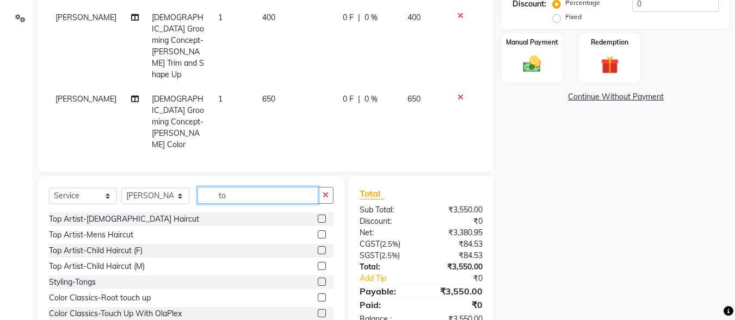
type input "t"
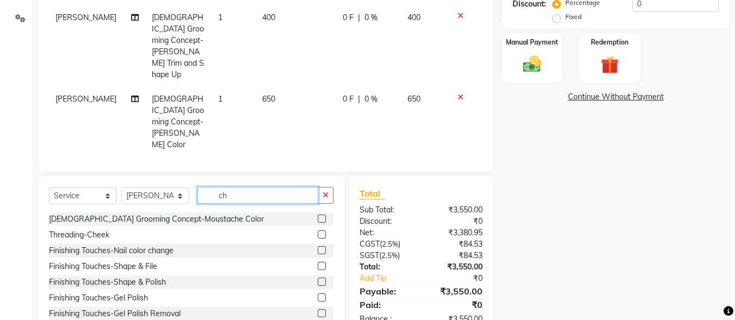
type input "c"
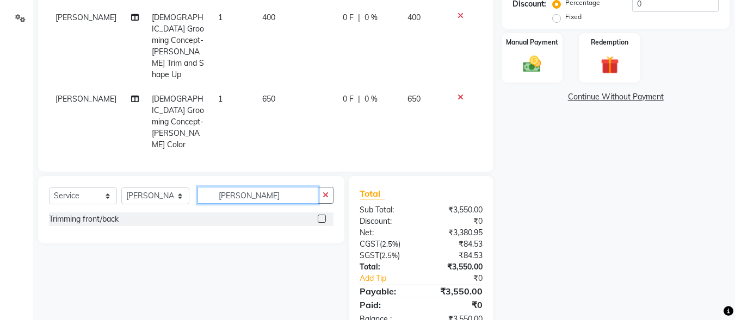
type input "[PERSON_NAME]"
click at [320, 219] on label at bounding box center [322, 219] width 8 height 8
click at [320, 219] on input "checkbox" at bounding box center [321, 219] width 7 height 7
checkbox input "false"
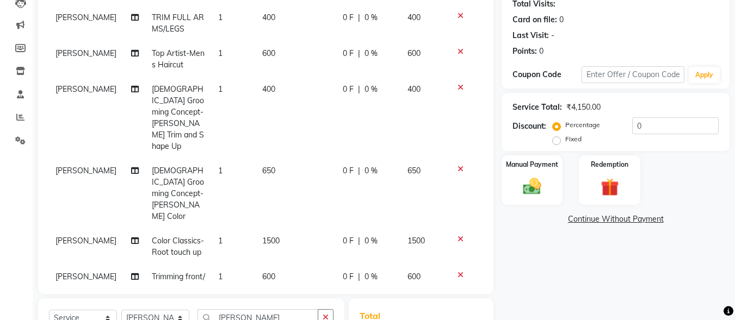
scroll to position [115, 0]
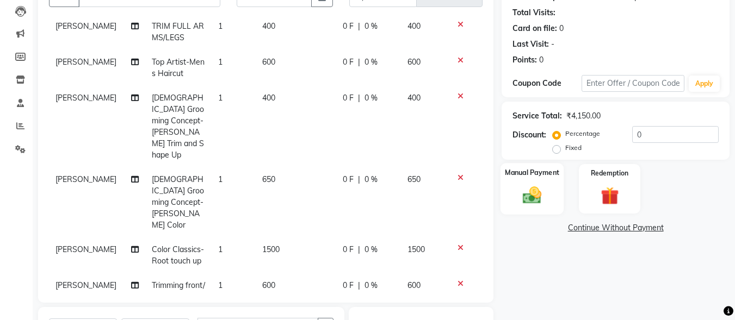
click at [534, 196] on img at bounding box center [532, 195] width 30 height 22
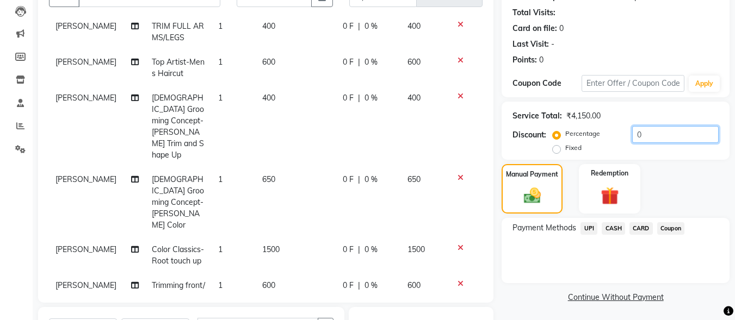
click at [655, 135] on input "0" at bounding box center [675, 134] width 87 height 17
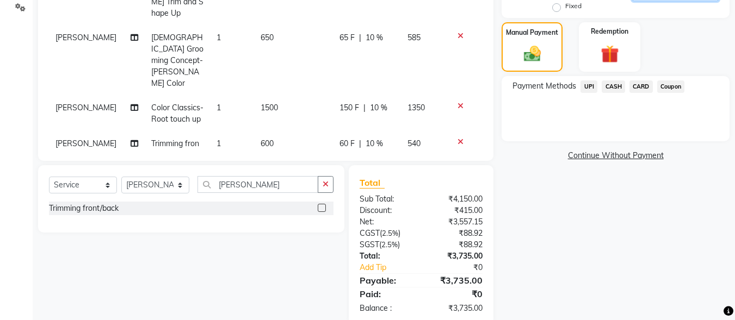
scroll to position [278, 0]
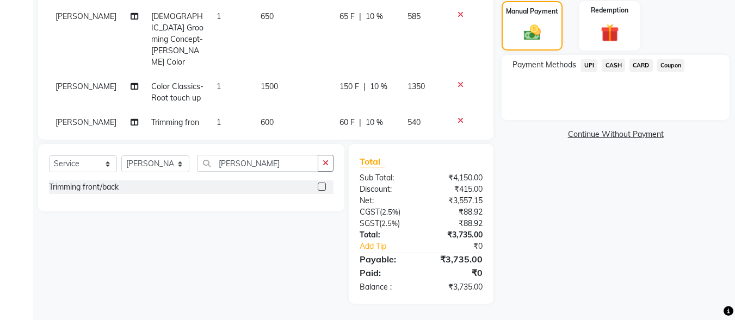
type input "10"
click at [596, 66] on span "UPI" at bounding box center [589, 65] width 17 height 13
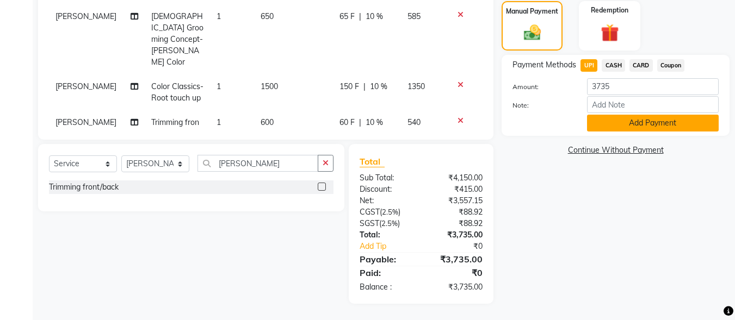
click at [642, 124] on button "Add Payment" at bounding box center [653, 123] width 132 height 17
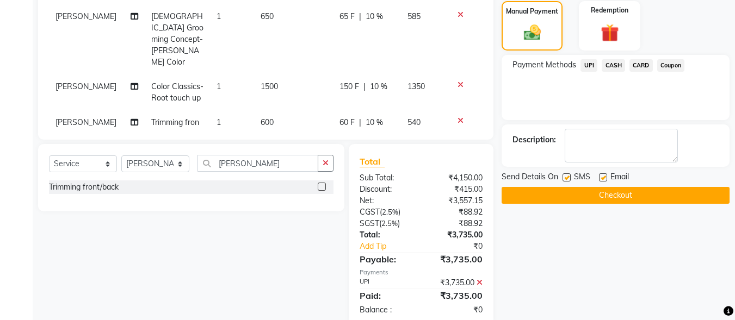
click at [602, 191] on button "Checkout" at bounding box center [616, 195] width 228 height 17
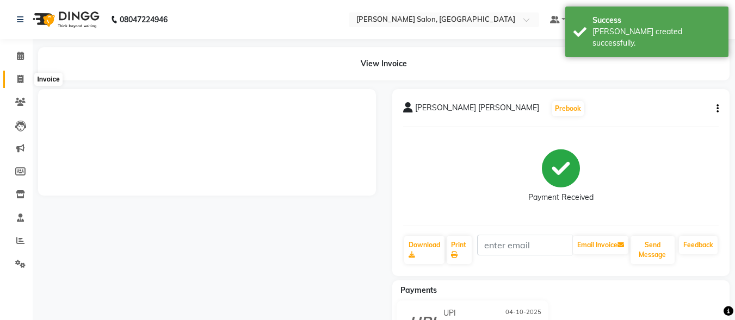
click at [16, 81] on span at bounding box center [20, 79] width 19 height 13
select select "service"
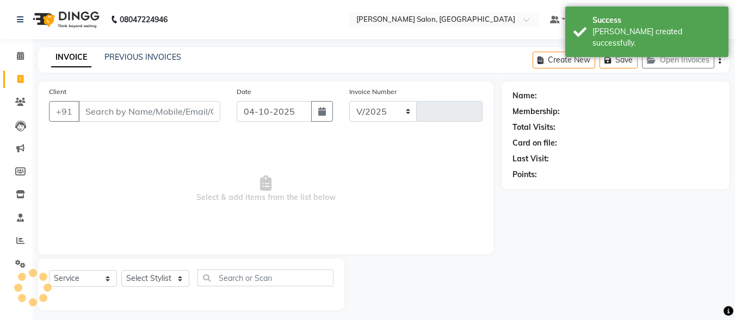
select select "8959"
type input "0119"
click at [137, 101] on input "Client" at bounding box center [149, 111] width 142 height 21
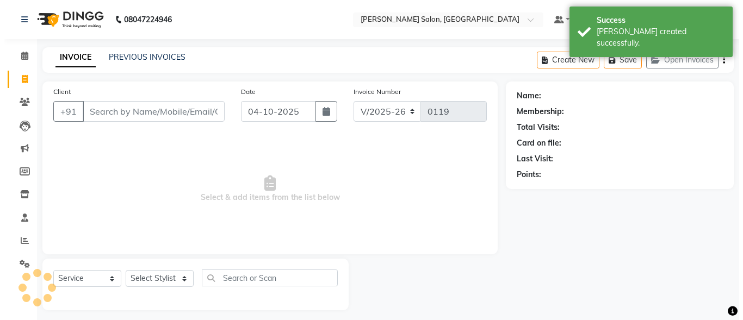
scroll to position [7, 0]
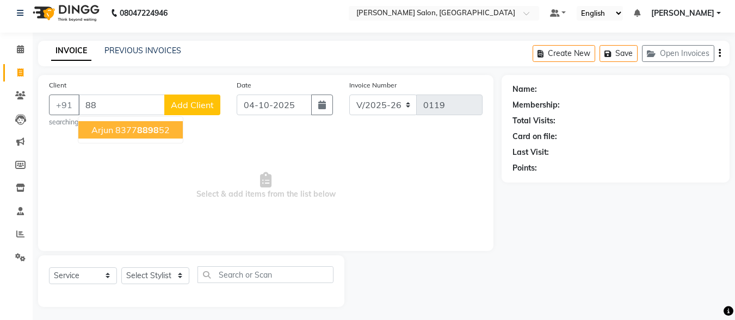
type input "8"
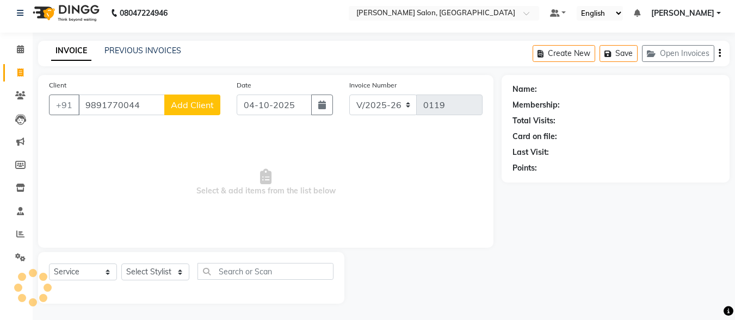
type input "9891770044"
click at [187, 94] on div "Client [PHONE_NUMBER] Add Client" at bounding box center [135, 101] width 188 height 45
click at [182, 108] on span "Add Client" at bounding box center [192, 105] width 43 height 11
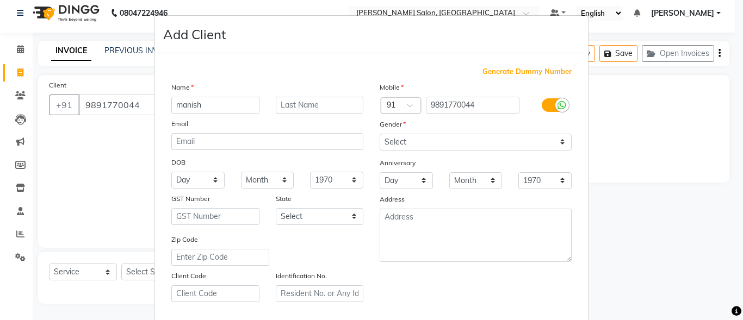
type input "manish"
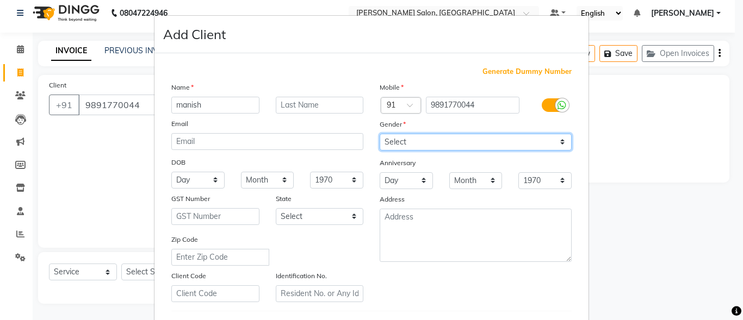
click at [485, 138] on select "Select [DEMOGRAPHIC_DATA] [DEMOGRAPHIC_DATA] Other Prefer Not To Say" at bounding box center [476, 142] width 192 height 17
select select "[DEMOGRAPHIC_DATA]"
click at [380, 134] on select "Select [DEMOGRAPHIC_DATA] [DEMOGRAPHIC_DATA] Other Prefer Not To Say" at bounding box center [476, 142] width 192 height 17
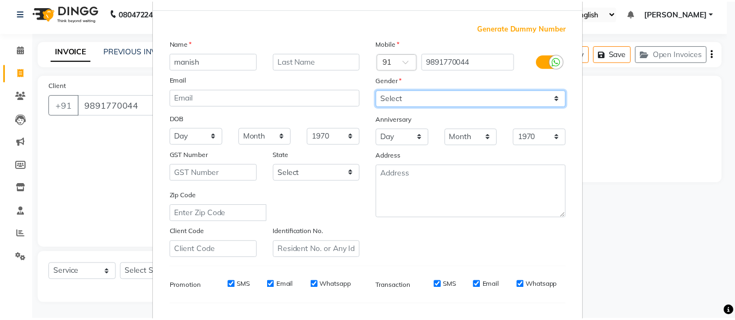
scroll to position [182, 0]
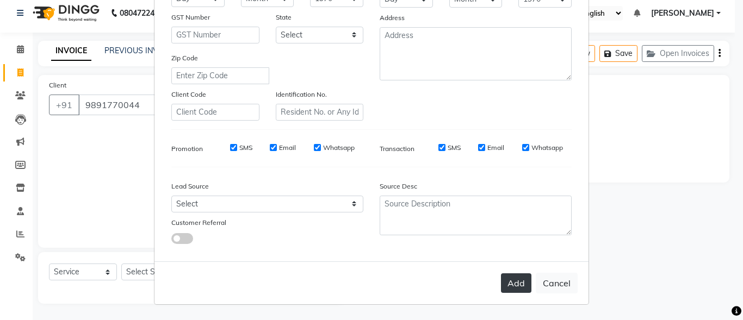
click at [507, 280] on button "Add" at bounding box center [516, 284] width 30 height 20
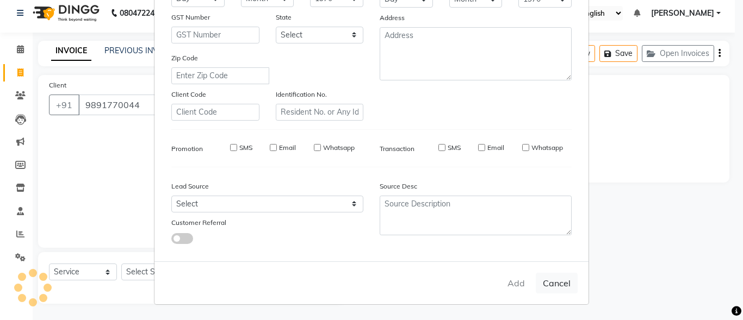
select select
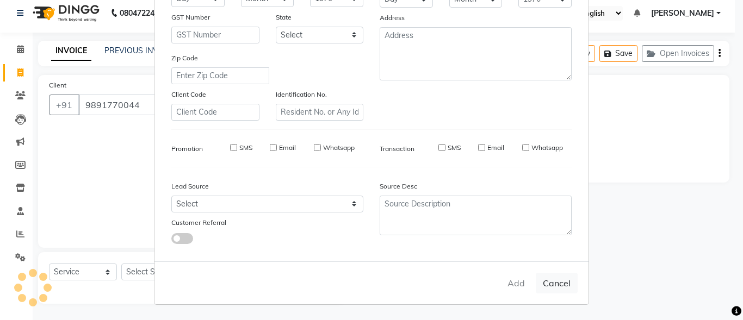
select select
checkbox input "false"
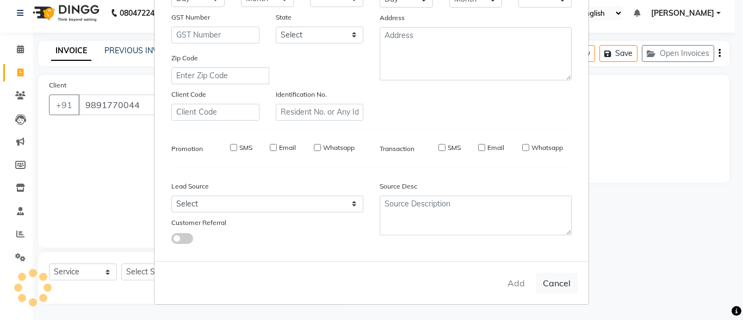
checkbox input "false"
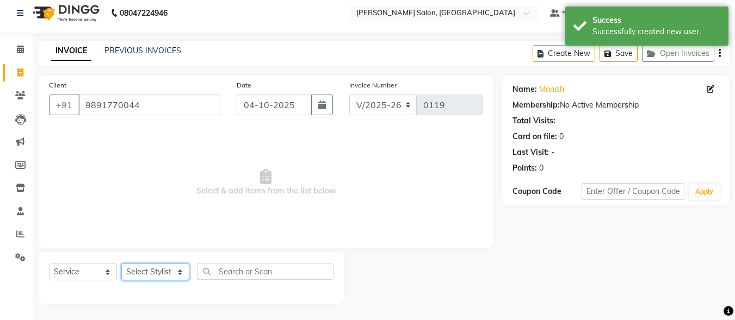
click at [160, 274] on select "Select Stylist ALI [PERSON_NAME] [PERSON_NAME] [PERSON_NAME] [PERSON_NAME] neha…" at bounding box center [155, 272] width 68 height 17
click at [121, 264] on select "Select Stylist ALI [PERSON_NAME] [PERSON_NAME] [PERSON_NAME] [PERSON_NAME] neha…" at bounding box center [155, 272] width 68 height 17
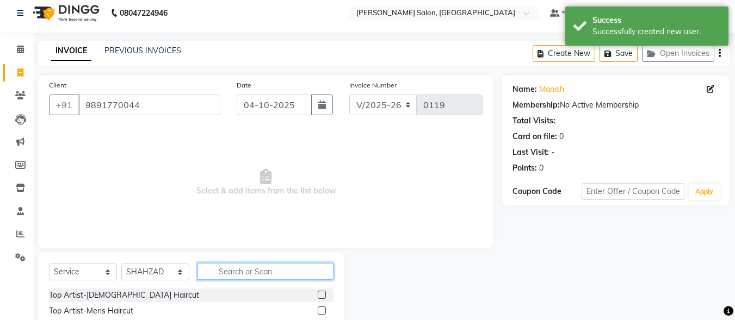
click at [219, 274] on input "text" at bounding box center [266, 271] width 136 height 17
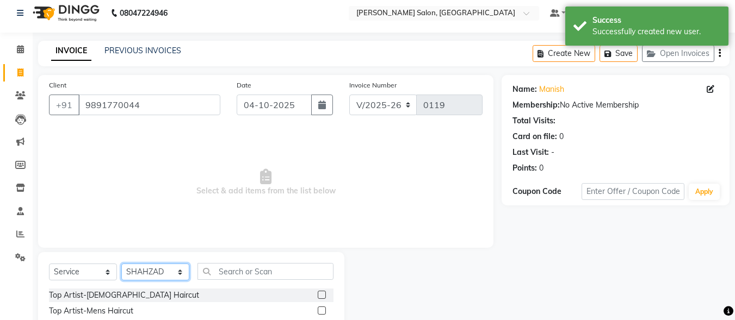
click at [180, 267] on select "Select Stylist ALI [PERSON_NAME] [PERSON_NAME] [PERSON_NAME] [PERSON_NAME] neha…" at bounding box center [155, 272] width 68 height 17
select select "90637"
click at [121, 264] on select "Select Stylist ALI [PERSON_NAME] [PERSON_NAME] [PERSON_NAME] [PERSON_NAME] neha…" at bounding box center [155, 272] width 68 height 17
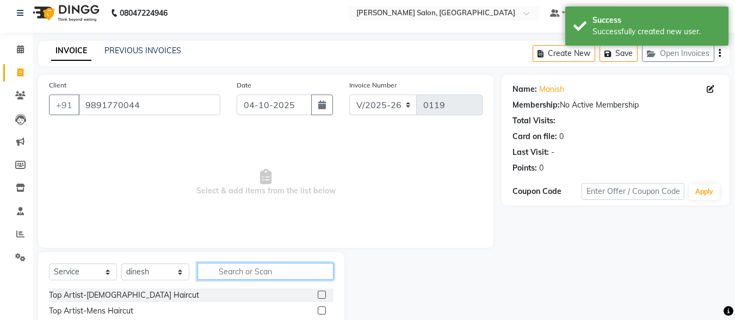
click at [251, 272] on input "text" at bounding box center [266, 271] width 136 height 17
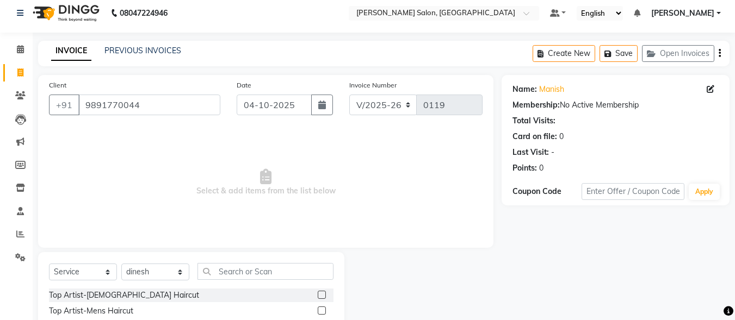
click at [318, 309] on label at bounding box center [322, 311] width 8 height 8
click at [318, 309] on input "checkbox" at bounding box center [321, 311] width 7 height 7
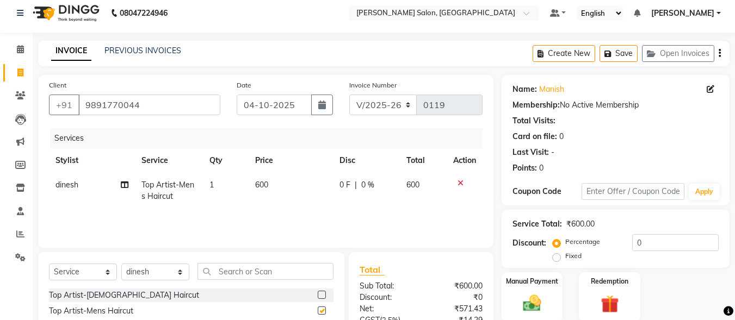
checkbox input "false"
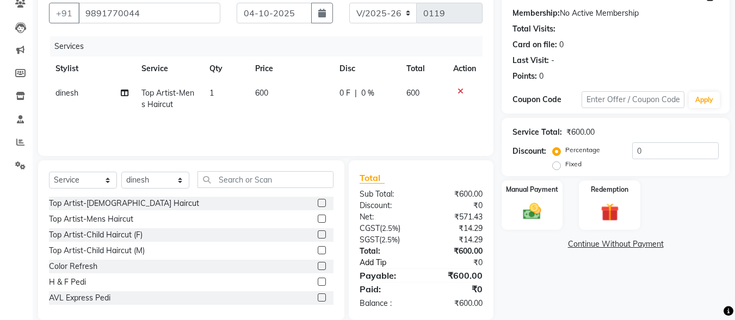
scroll to position [115, 0]
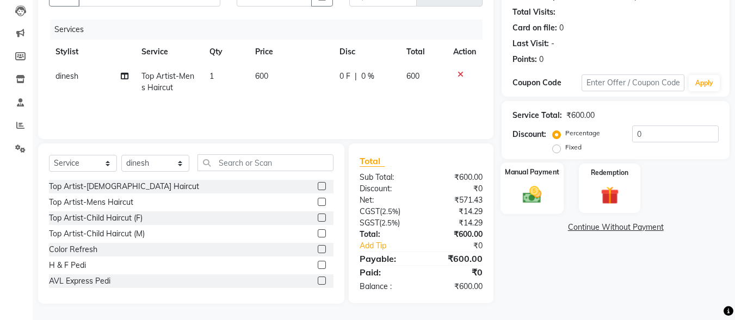
click at [530, 189] on img at bounding box center [532, 195] width 30 height 22
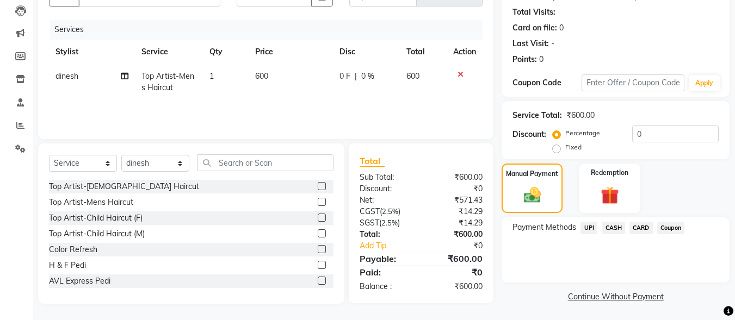
click at [595, 231] on span "UPI" at bounding box center [589, 228] width 17 height 13
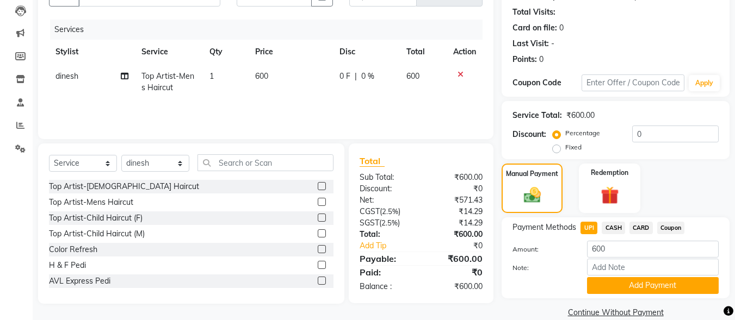
click at [599, 280] on button "Add Payment" at bounding box center [653, 285] width 132 height 17
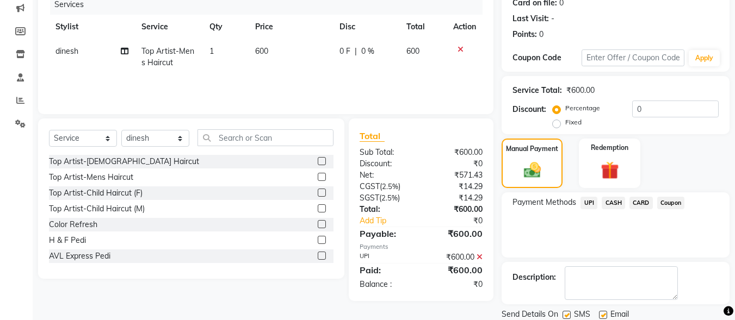
scroll to position [178, 0]
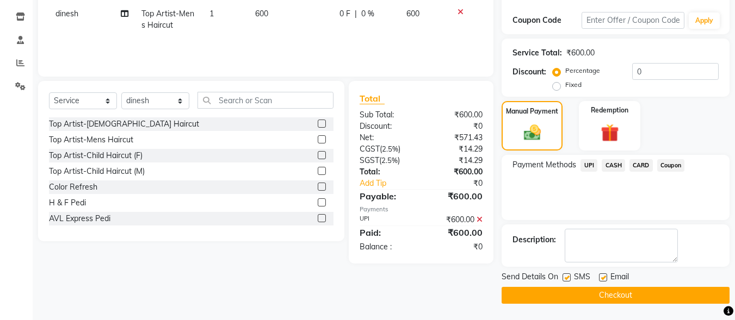
click at [643, 292] on button "Checkout" at bounding box center [616, 295] width 228 height 17
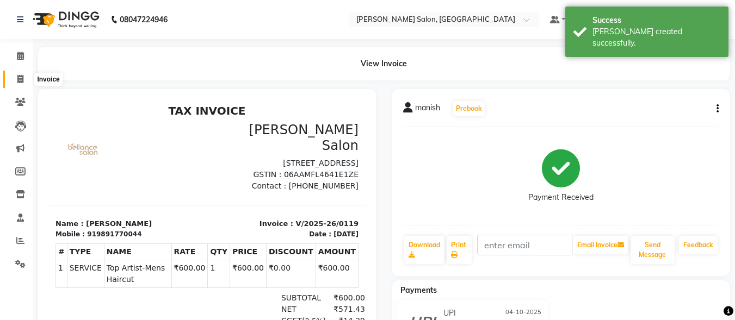
click at [21, 79] on icon at bounding box center [20, 79] width 6 height 8
select select "service"
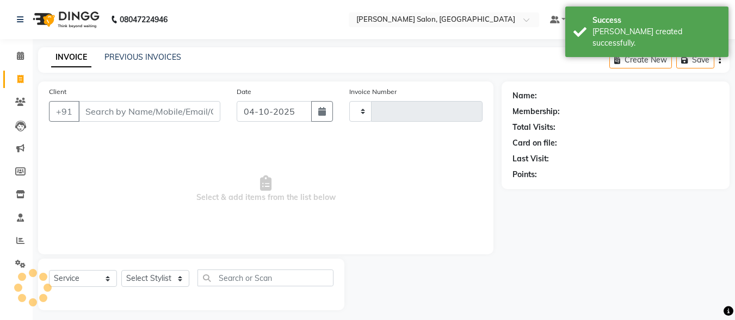
scroll to position [7, 0]
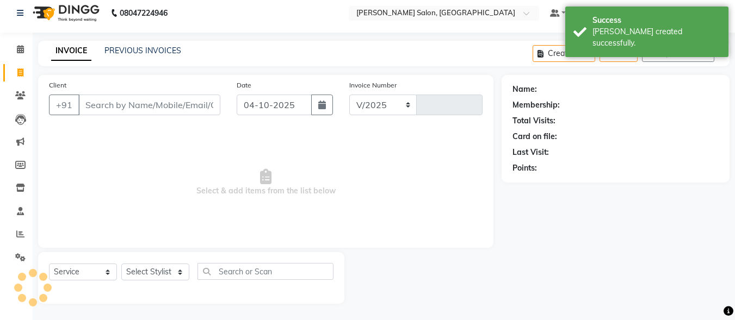
select select "8959"
type input "0120"
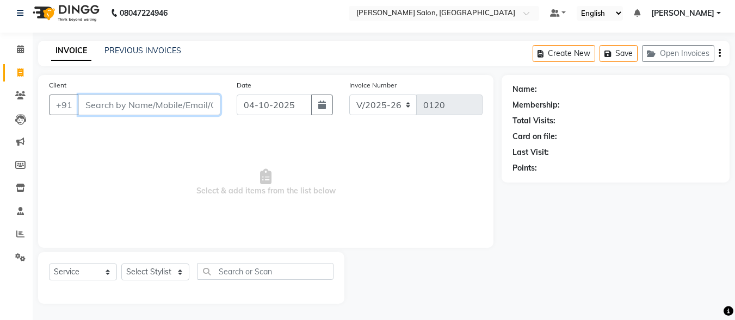
click at [121, 103] on input "Client" at bounding box center [149, 105] width 142 height 21
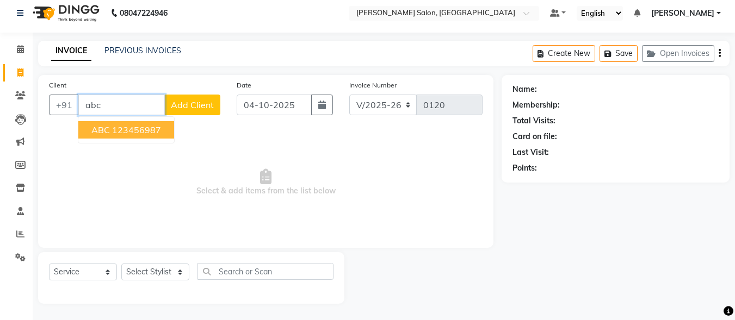
click at [151, 126] on ngb-highlight "123456987" at bounding box center [136, 130] width 49 height 11
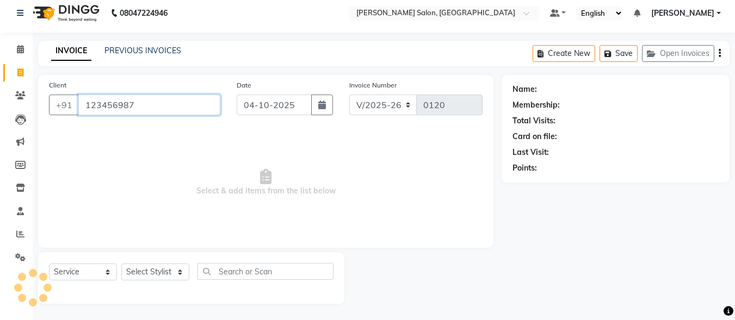
type input "123456987"
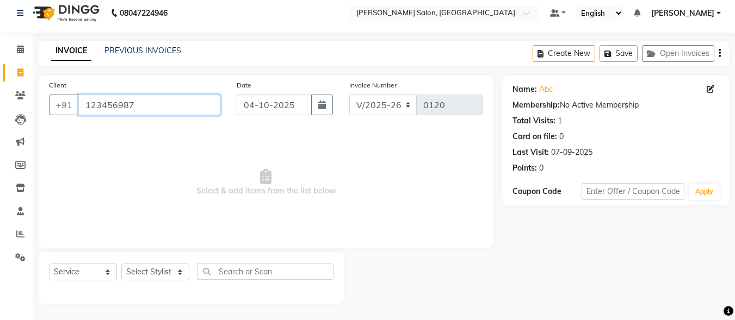
click at [149, 110] on input "123456987" at bounding box center [149, 105] width 142 height 21
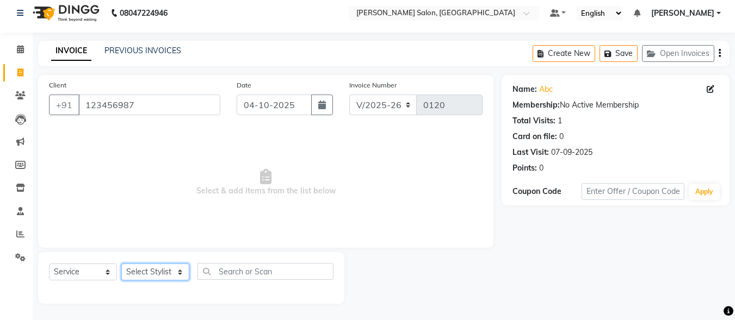
click at [158, 267] on select "Select Stylist ALI [PERSON_NAME] [PERSON_NAME] [PERSON_NAME] [PERSON_NAME] neha…" at bounding box center [155, 272] width 68 height 17
select select "90634"
click at [121, 264] on select "Select Stylist ALI [PERSON_NAME] [PERSON_NAME] [PERSON_NAME] [PERSON_NAME] neha…" at bounding box center [155, 272] width 68 height 17
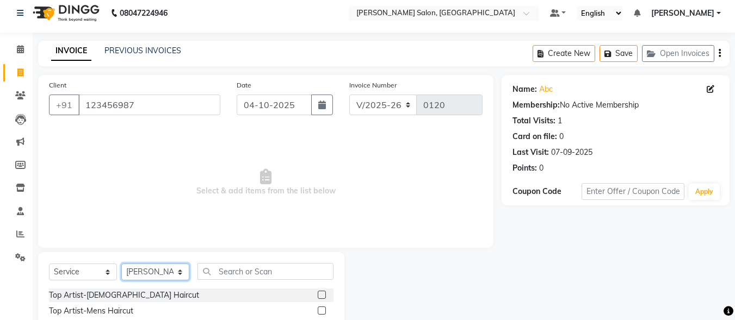
scroll to position [115, 0]
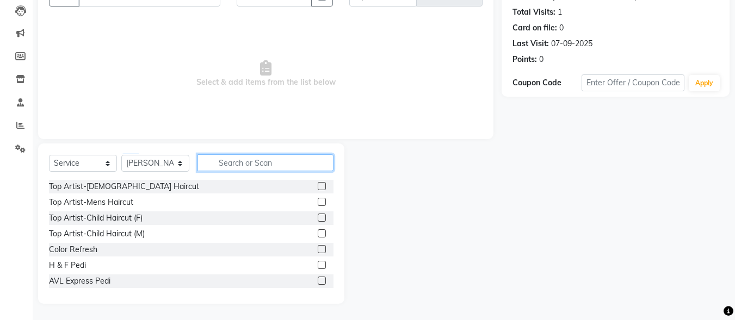
click at [255, 162] on input "text" at bounding box center [266, 163] width 136 height 17
type input "h"
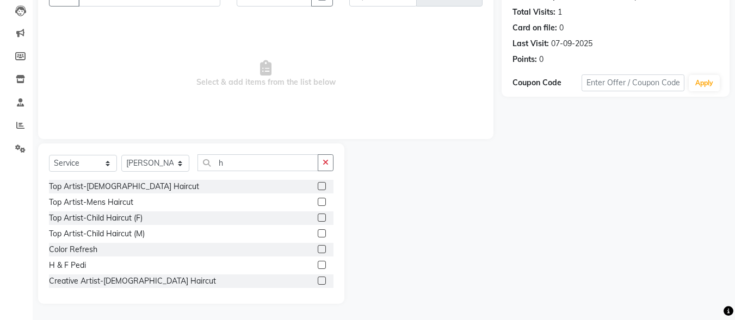
click at [163, 267] on div "H & F Pedi" at bounding box center [191, 266] width 285 height 14
click at [318, 264] on label at bounding box center [322, 265] width 8 height 8
click at [318, 264] on input "checkbox" at bounding box center [321, 265] width 7 height 7
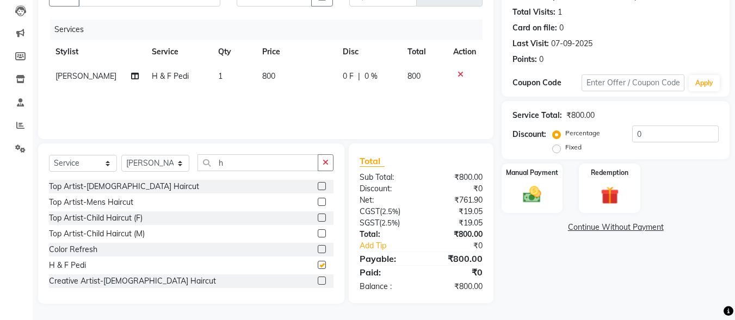
checkbox input "false"
click at [247, 164] on input "h" at bounding box center [258, 163] width 121 height 17
type input "h"
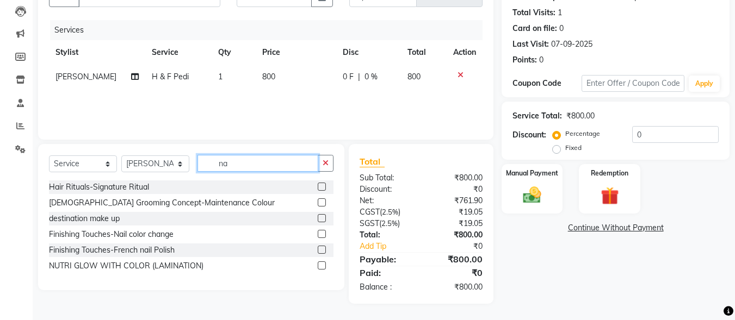
scroll to position [115, 0]
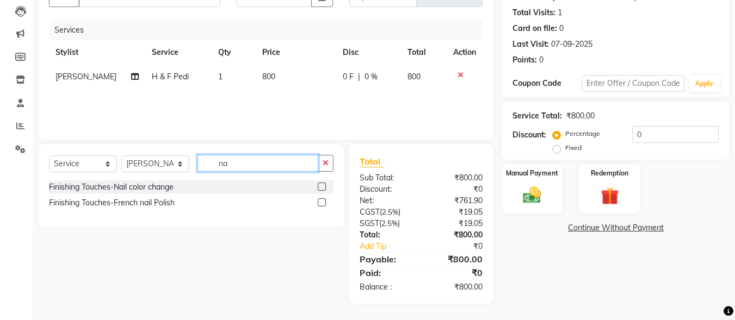
type input "n"
type input "file"
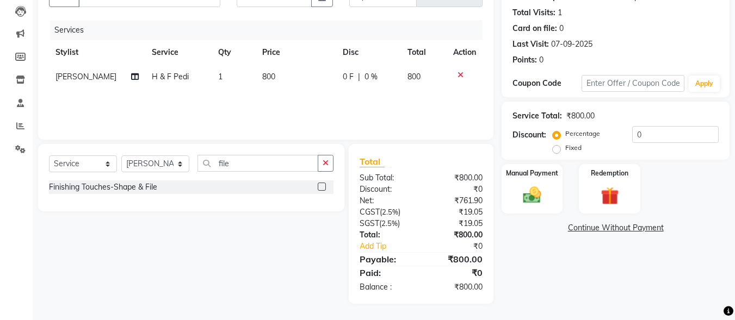
click at [320, 189] on label at bounding box center [322, 187] width 8 height 8
click at [320, 189] on input "checkbox" at bounding box center [321, 187] width 7 height 7
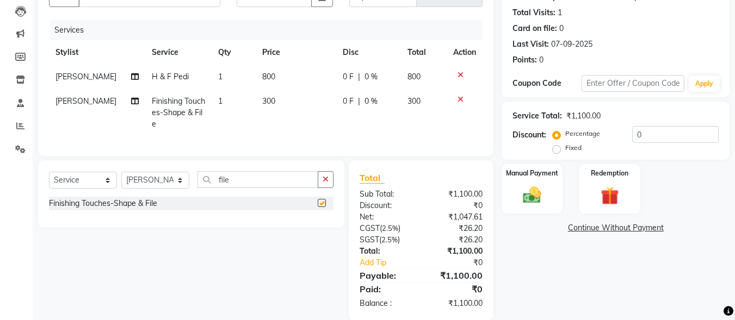
checkbox input "false"
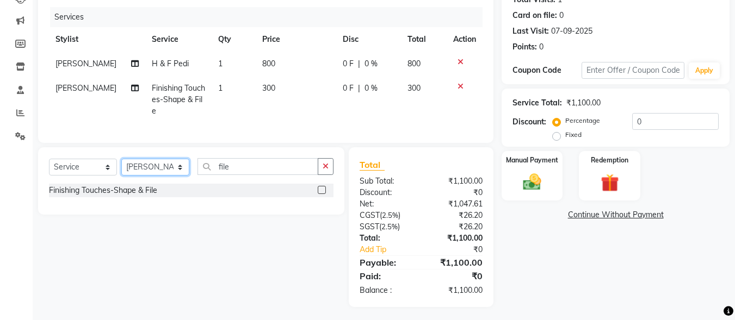
click at [173, 161] on select "Select Stylist ALI [PERSON_NAME] [PERSON_NAME] [PERSON_NAME] [PERSON_NAME] neha…" at bounding box center [155, 167] width 68 height 17
click at [137, 265] on div "Select Service Product Membership Package Voucher Prepaid Gift Card Select Styl…" at bounding box center [187, 227] width 314 height 160
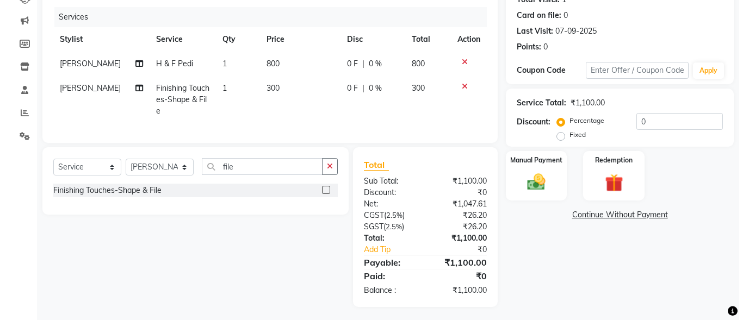
scroll to position [0, 0]
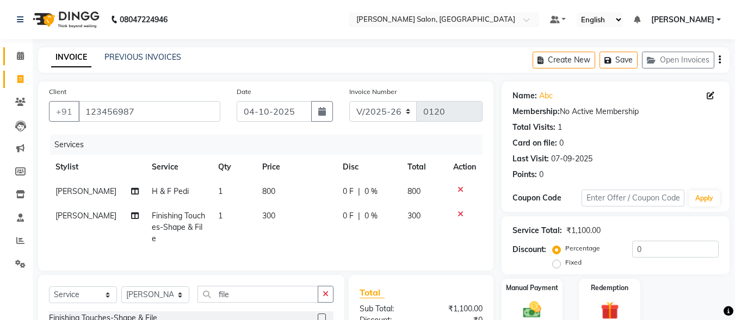
click at [20, 56] on icon at bounding box center [20, 56] width 7 height 8
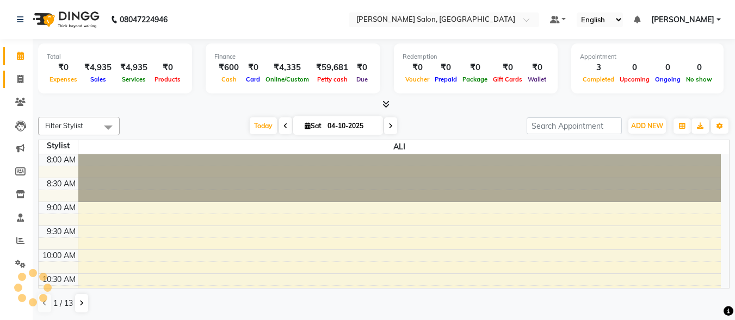
click at [17, 81] on icon at bounding box center [20, 79] width 6 height 8
select select "8959"
select select "service"
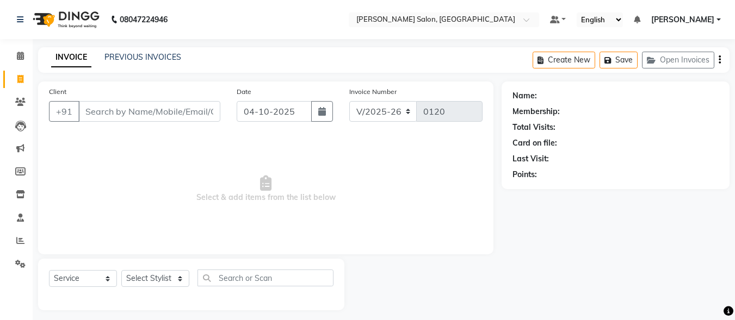
click at [158, 106] on input "Client" at bounding box center [149, 111] width 142 height 21
type input "9958382896"
click at [184, 106] on span "Add Client" at bounding box center [192, 111] width 43 height 11
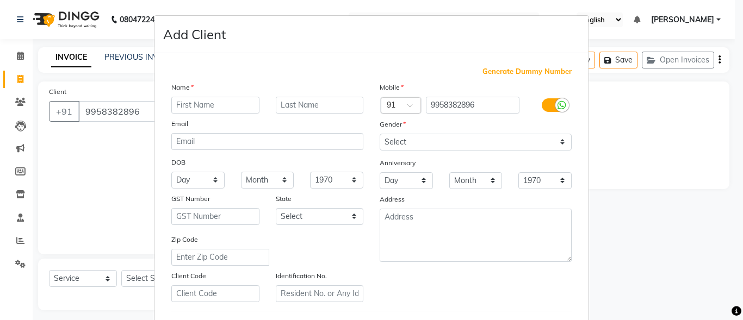
click at [230, 102] on input "text" at bounding box center [215, 105] width 88 height 17
type input "naman"
click at [316, 106] on input "text" at bounding box center [320, 105] width 88 height 17
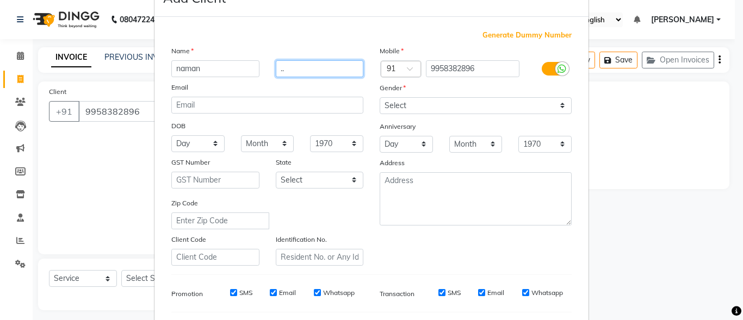
scroll to position [50, 0]
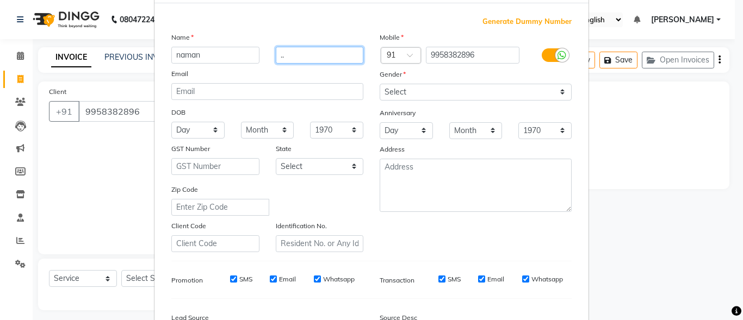
type input ".."
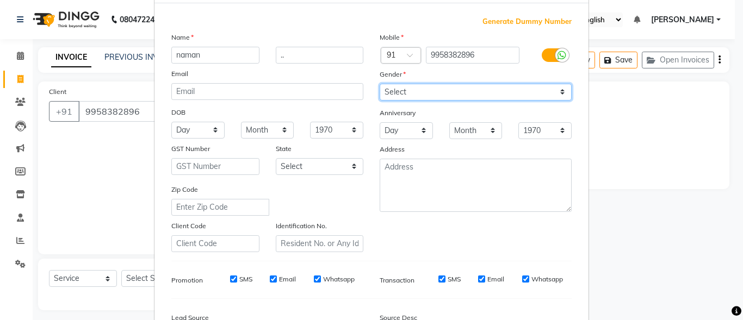
click at [471, 96] on select "Select [DEMOGRAPHIC_DATA] [DEMOGRAPHIC_DATA] Other Prefer Not To Say" at bounding box center [476, 92] width 192 height 17
select select "[DEMOGRAPHIC_DATA]"
click at [380, 84] on select "Select [DEMOGRAPHIC_DATA] [DEMOGRAPHIC_DATA] Other Prefer Not To Say" at bounding box center [476, 92] width 192 height 17
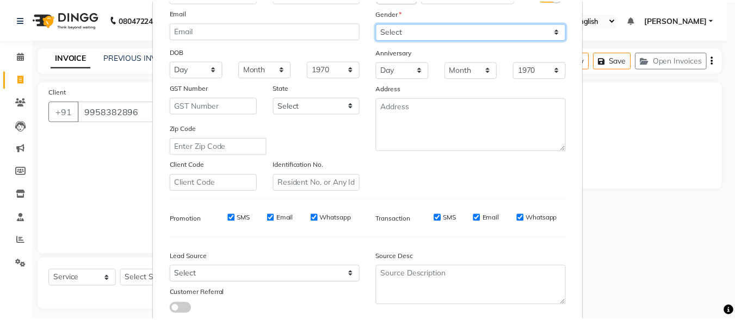
scroll to position [182, 0]
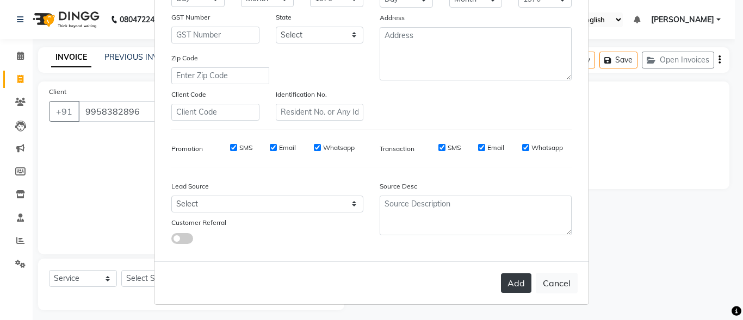
click at [509, 282] on button "Add" at bounding box center [516, 284] width 30 height 20
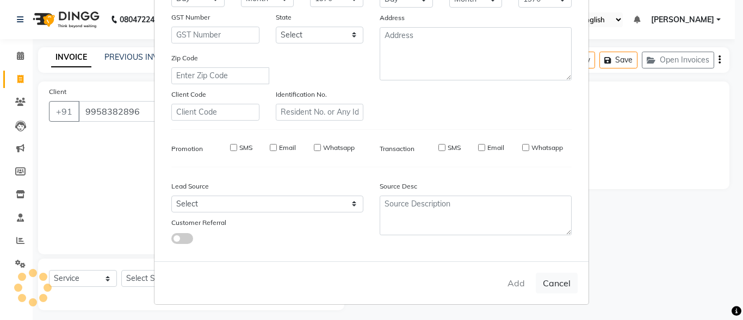
select select
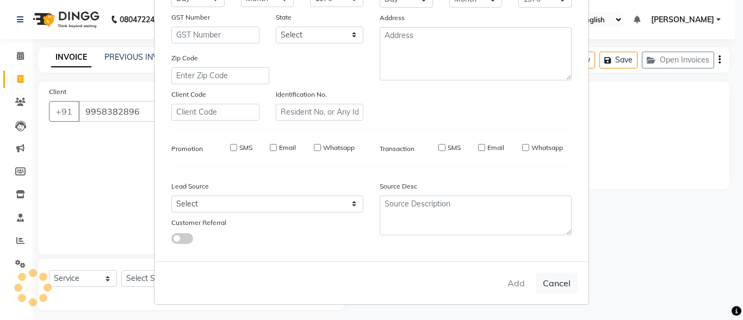
select select
checkbox input "false"
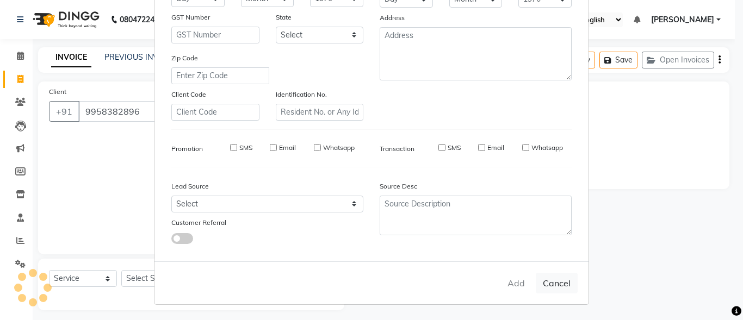
checkbox input "false"
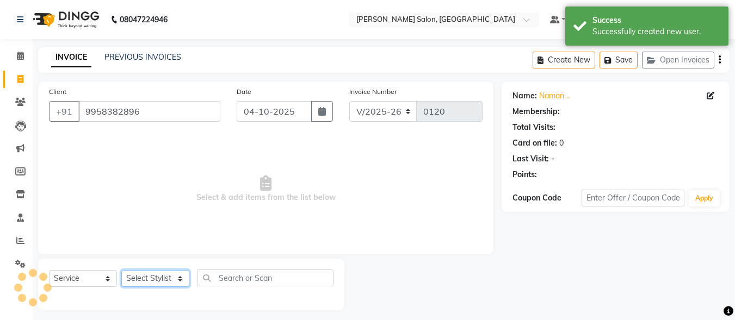
click at [164, 277] on select "Select Stylist ALI [PERSON_NAME] [PERSON_NAME] [PERSON_NAME] [PERSON_NAME] neha…" at bounding box center [155, 278] width 68 height 17
select select "93525"
click at [121, 270] on select "Select Stylist ALI [PERSON_NAME] [PERSON_NAME] [PERSON_NAME] [PERSON_NAME] neha…" at bounding box center [155, 278] width 68 height 17
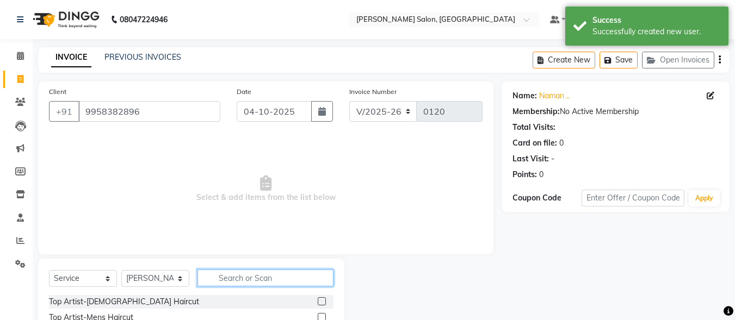
click at [275, 275] on input "text" at bounding box center [266, 278] width 136 height 17
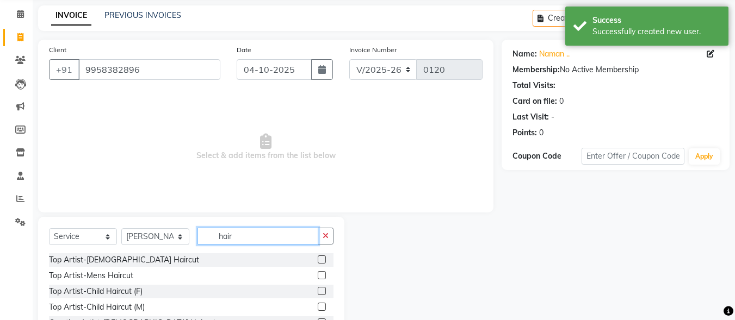
scroll to position [50, 0]
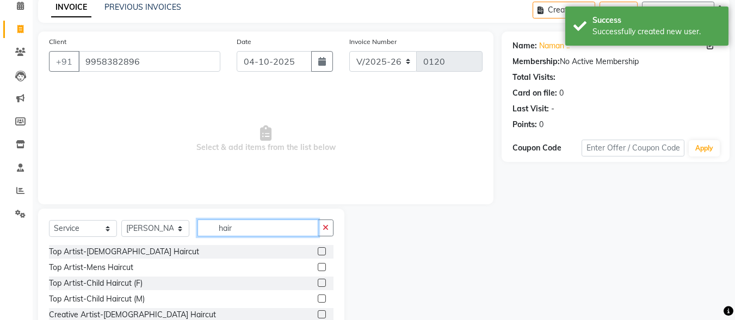
type input "hair"
click at [318, 268] on label at bounding box center [322, 267] width 8 height 8
click at [318, 268] on input "checkbox" at bounding box center [321, 267] width 7 height 7
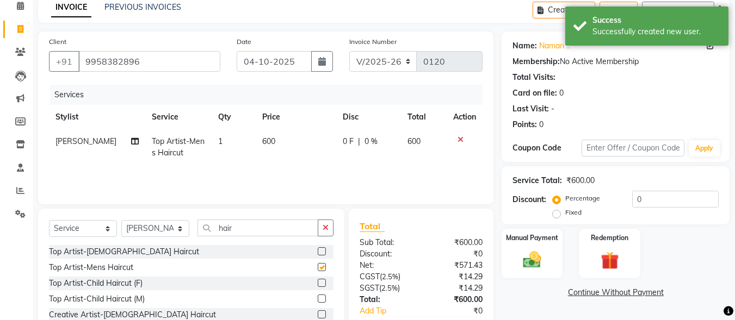
checkbox input "false"
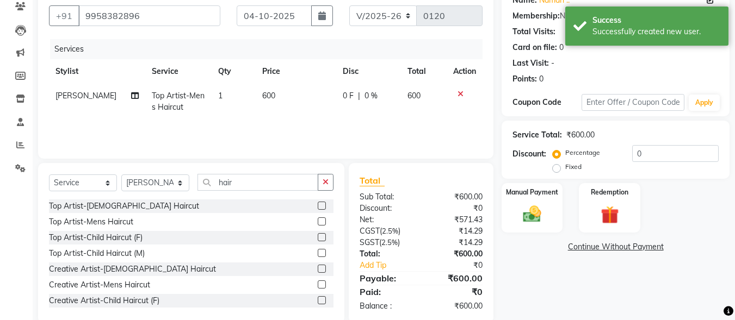
scroll to position [115, 0]
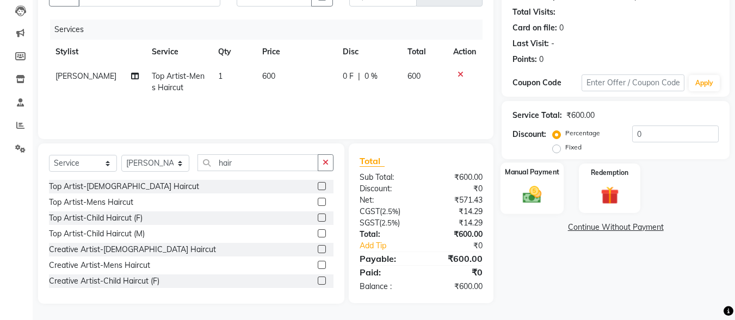
click at [532, 192] on img at bounding box center [532, 195] width 30 height 22
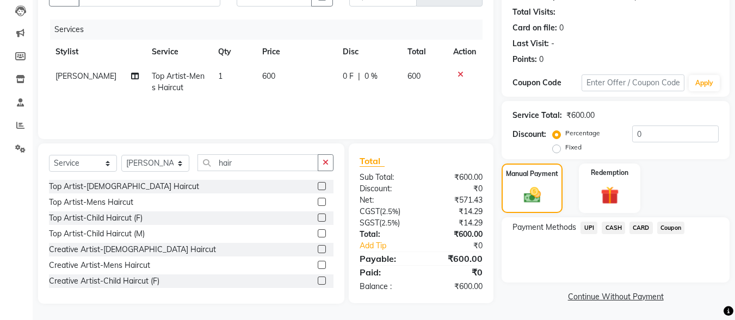
click at [586, 228] on span "UPI" at bounding box center [589, 228] width 17 height 13
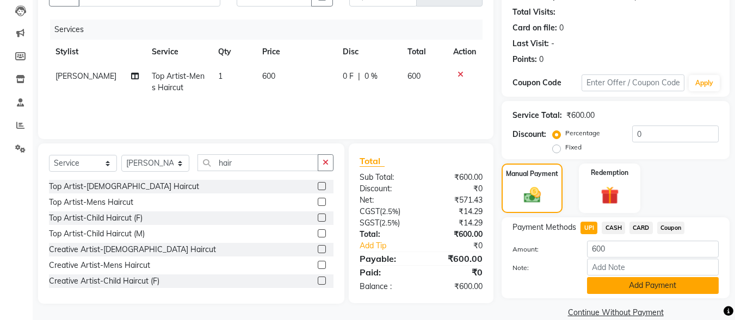
click at [633, 290] on button "Add Payment" at bounding box center [653, 285] width 132 height 17
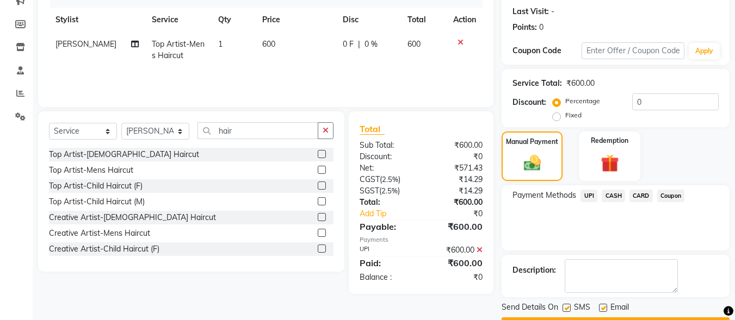
scroll to position [178, 0]
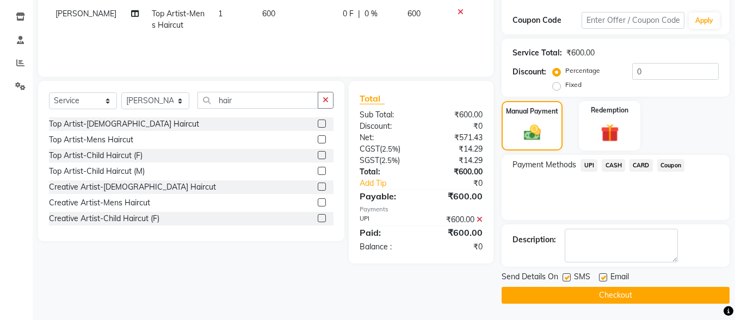
click at [647, 293] on button "Checkout" at bounding box center [616, 295] width 228 height 17
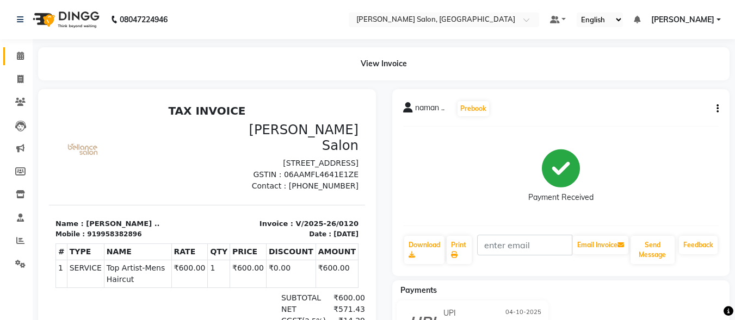
click at [11, 52] on span at bounding box center [20, 56] width 19 height 13
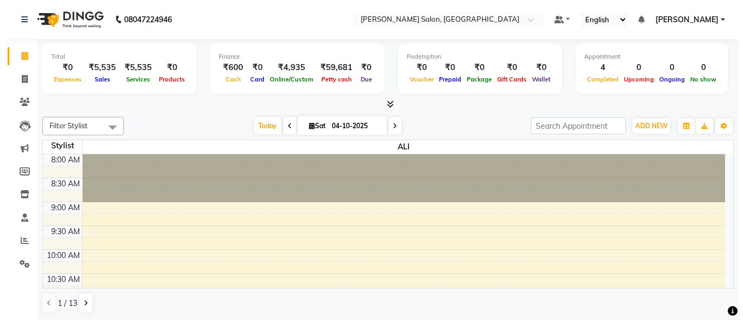
scroll to position [1, 0]
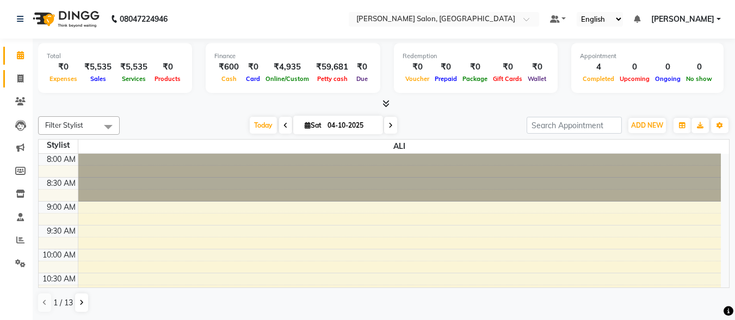
click at [21, 75] on icon at bounding box center [20, 79] width 6 height 8
select select "service"
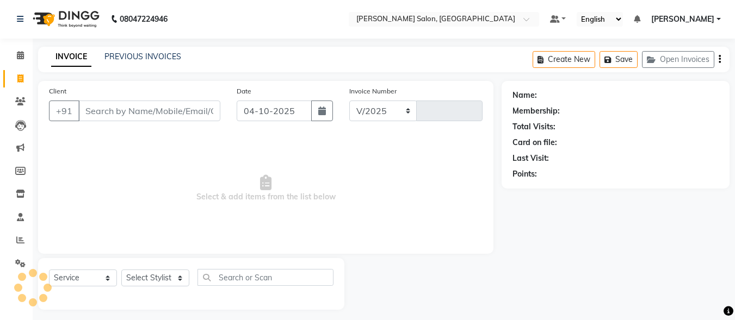
select select "8959"
type input "0121"
click at [154, 109] on input "Client" at bounding box center [149, 111] width 142 height 21
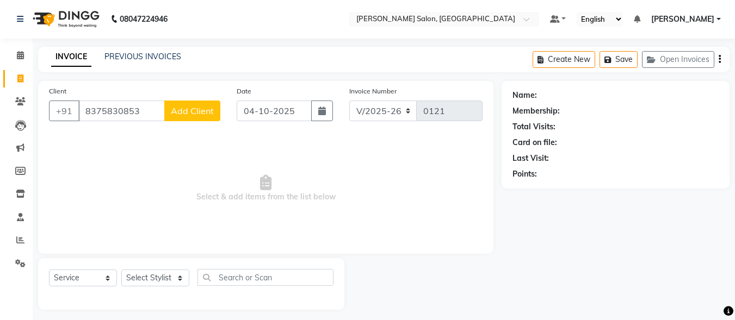
type input "8375830853"
click at [195, 111] on span "Add Client" at bounding box center [192, 111] width 43 height 11
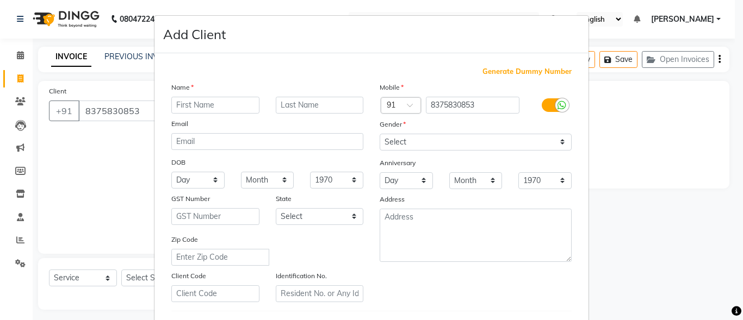
click at [234, 106] on input "text" at bounding box center [215, 105] width 88 height 17
type input "[PERSON_NAME]"
click at [324, 103] on input "text" at bounding box center [320, 105] width 88 height 17
type input ".."
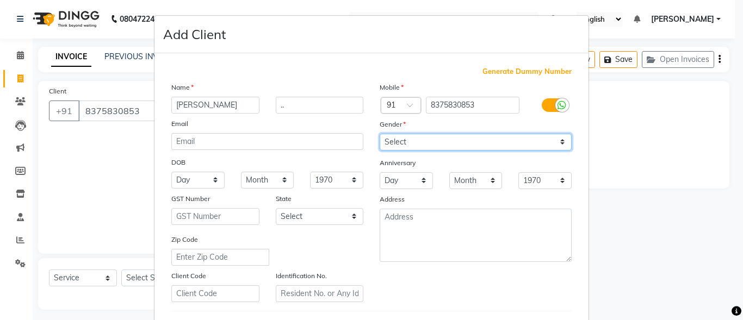
click at [443, 143] on select "Select [DEMOGRAPHIC_DATA] [DEMOGRAPHIC_DATA] Other Prefer Not To Say" at bounding box center [476, 142] width 192 height 17
click at [380, 134] on select "Select [DEMOGRAPHIC_DATA] [DEMOGRAPHIC_DATA] Other Prefer Not To Say" at bounding box center [476, 142] width 192 height 17
click at [460, 138] on select "Select [DEMOGRAPHIC_DATA] [DEMOGRAPHIC_DATA] Other Prefer Not To Say" at bounding box center [476, 142] width 192 height 17
select select "[DEMOGRAPHIC_DATA]"
click at [380, 134] on select "Select [DEMOGRAPHIC_DATA] [DEMOGRAPHIC_DATA] Other Prefer Not To Say" at bounding box center [476, 142] width 192 height 17
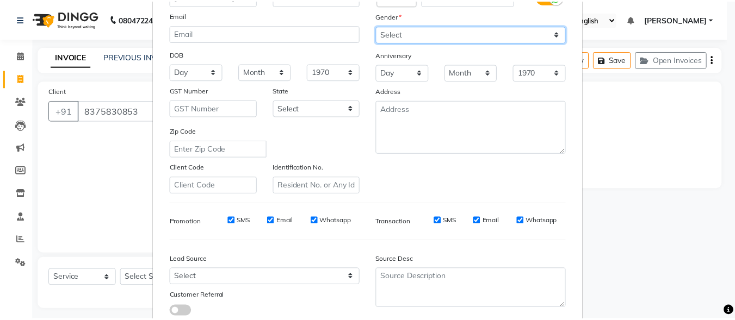
scroll to position [182, 0]
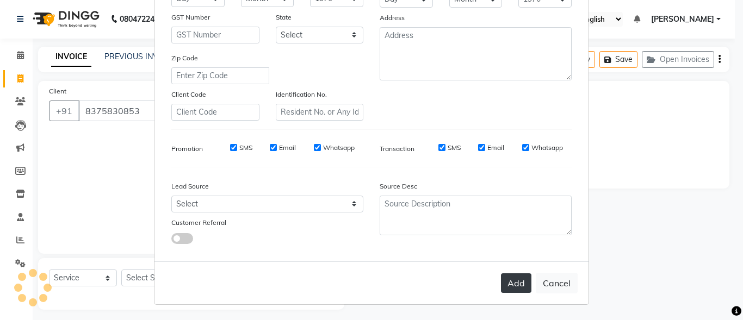
click at [506, 283] on button "Add" at bounding box center [516, 284] width 30 height 20
select select
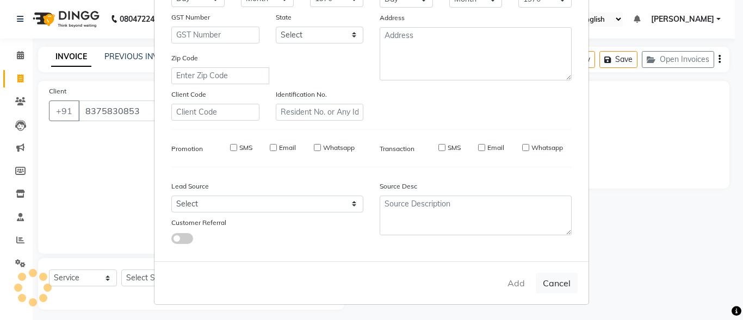
select select
checkbox input "false"
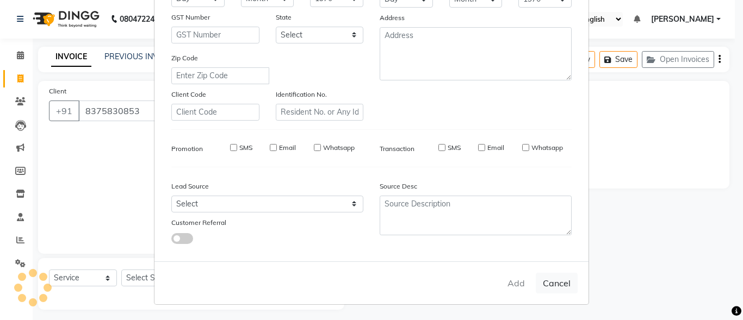
checkbox input "false"
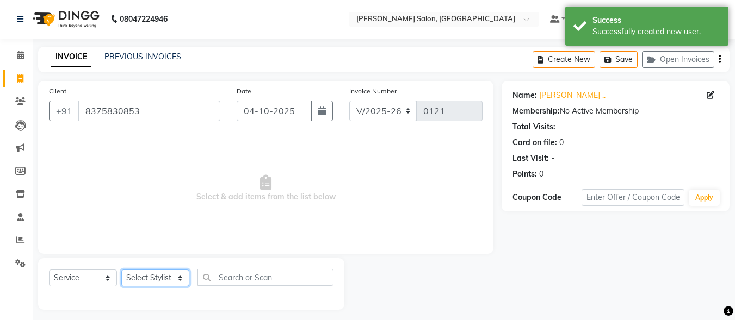
click at [170, 277] on select "Select Stylist ALI [PERSON_NAME] [PERSON_NAME] [PERSON_NAME] [PERSON_NAME] neha…" at bounding box center [155, 278] width 68 height 17
select select "93600"
click at [121, 270] on select "Select Stylist ALI [PERSON_NAME] [PERSON_NAME] [PERSON_NAME] [PERSON_NAME] neha…" at bounding box center [155, 278] width 68 height 17
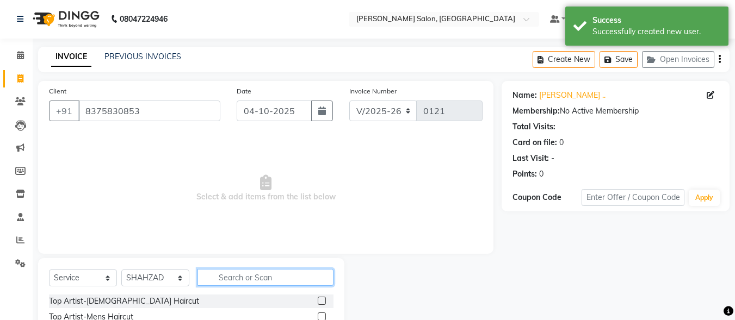
click at [270, 275] on input "text" at bounding box center [266, 277] width 136 height 17
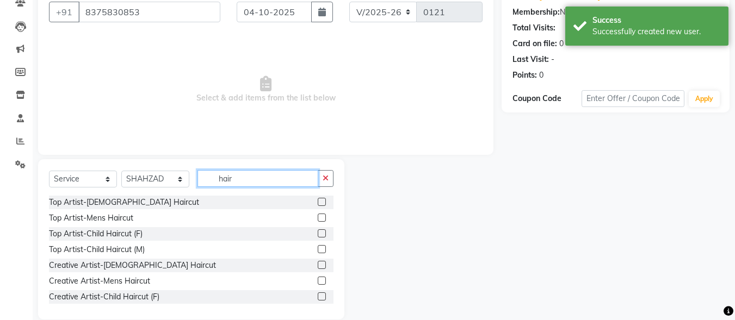
scroll to position [98, 0]
type input "hair"
click at [318, 251] on label at bounding box center [322, 250] width 8 height 8
click at [318, 251] on input "checkbox" at bounding box center [321, 251] width 7 height 7
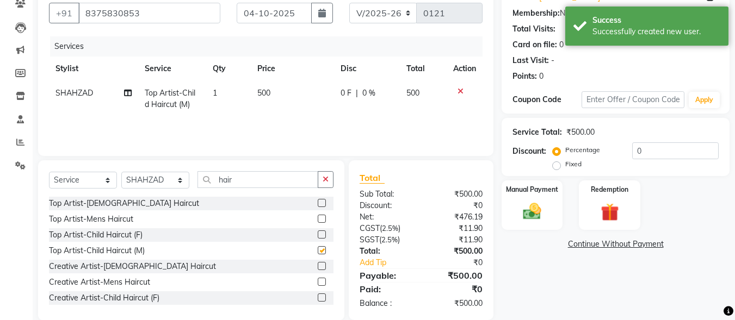
checkbox input "false"
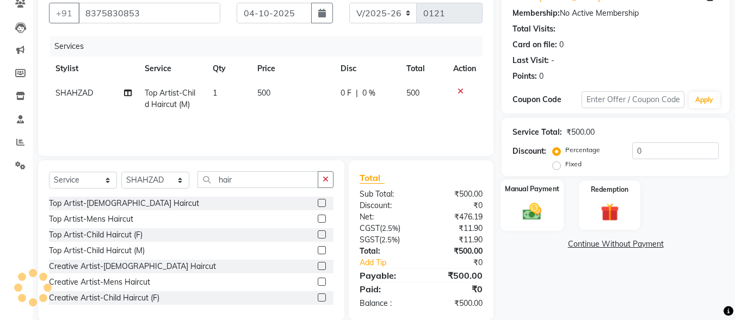
click at [527, 201] on div "Manual Payment" at bounding box center [533, 206] width 64 height 52
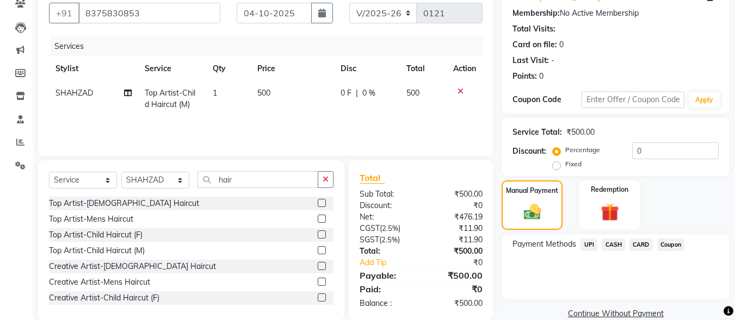
click at [614, 241] on span "CASH" at bounding box center [613, 245] width 23 height 13
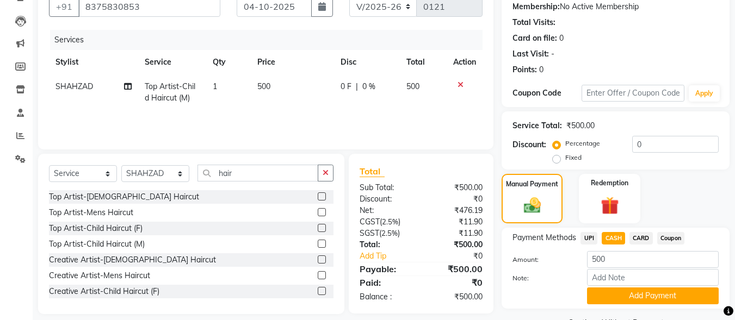
scroll to position [132, 0]
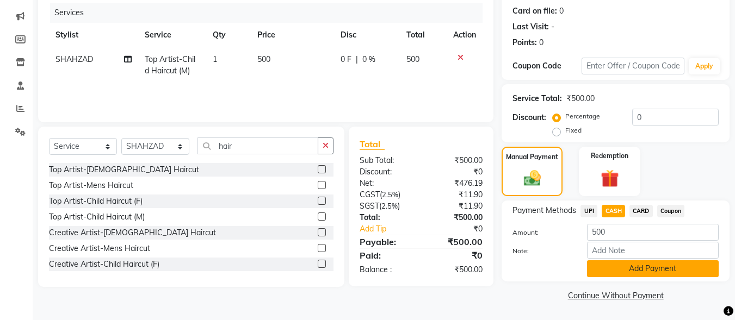
click at [657, 267] on button "Add Payment" at bounding box center [653, 269] width 132 height 17
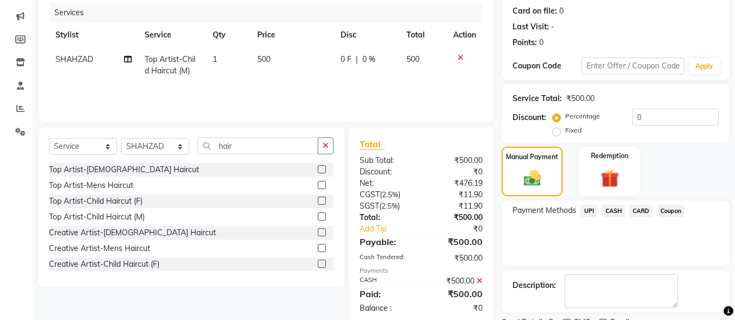
scroll to position [178, 0]
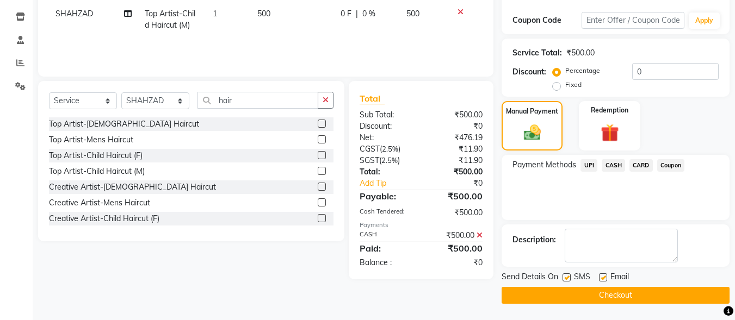
click at [654, 291] on button "Checkout" at bounding box center [616, 295] width 228 height 17
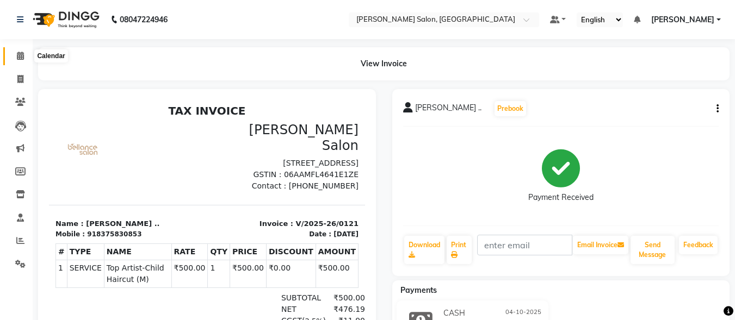
click at [21, 55] on icon at bounding box center [20, 56] width 7 height 8
click at [24, 79] on span at bounding box center [20, 79] width 19 height 13
select select "service"
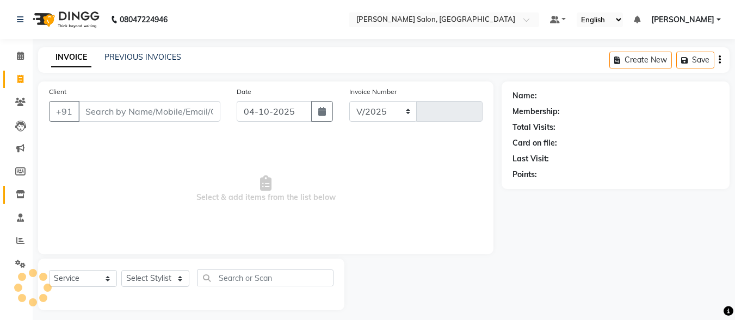
select select "8959"
type input "0122"
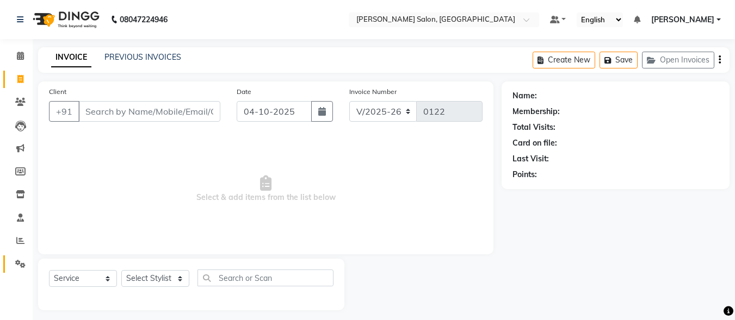
click at [21, 257] on link "Settings" at bounding box center [16, 265] width 26 height 18
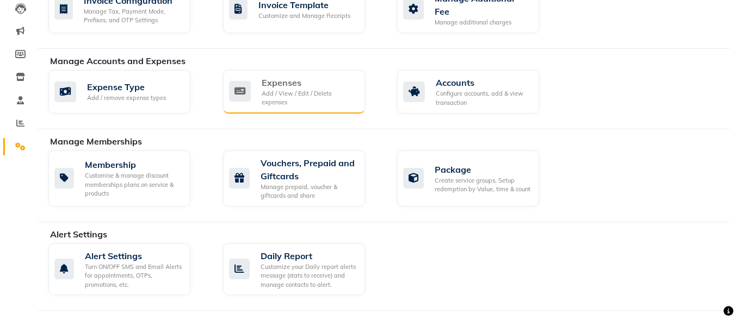
scroll to position [272, 0]
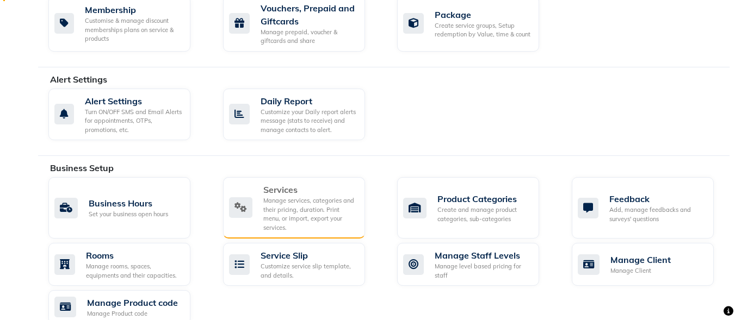
click at [263, 192] on div "Services" at bounding box center [309, 189] width 93 height 13
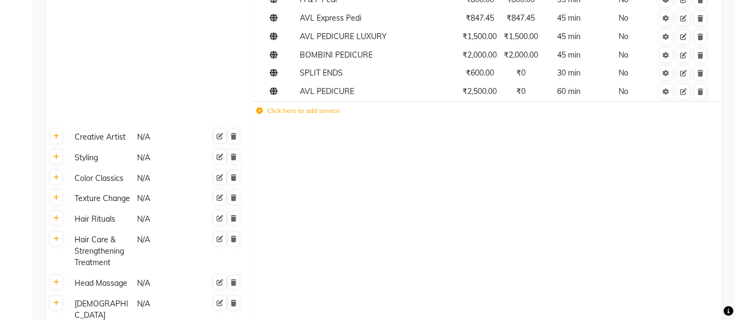
scroll to position [272, 0]
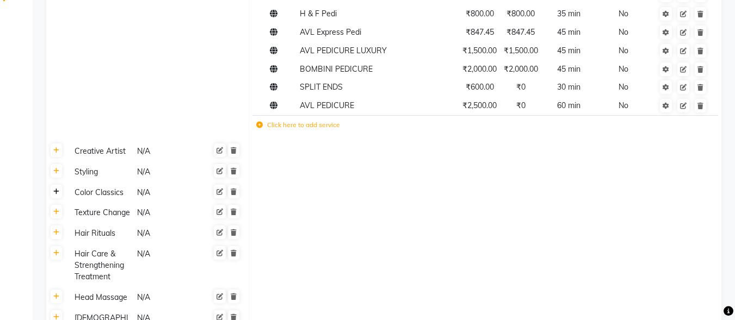
click at [56, 196] on link at bounding box center [56, 192] width 11 height 14
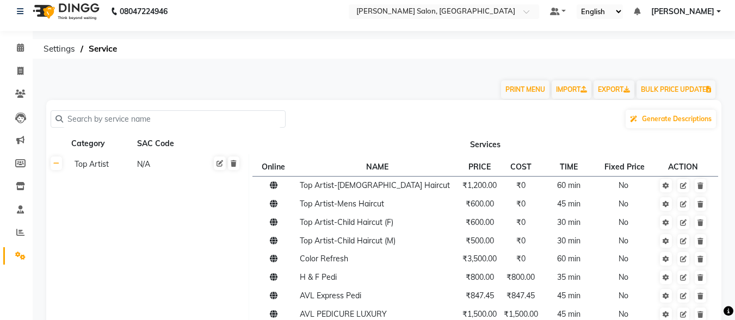
scroll to position [0, 0]
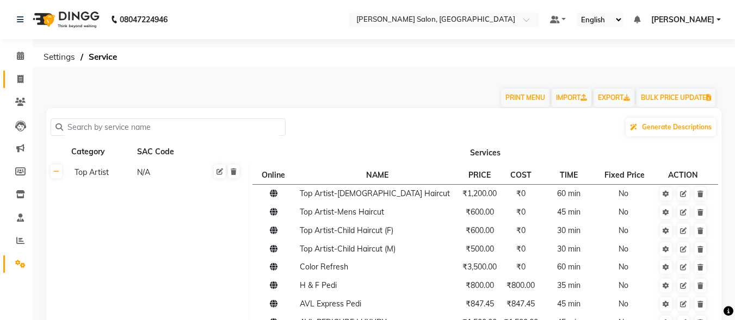
click at [16, 77] on span at bounding box center [20, 79] width 19 height 13
select select "service"
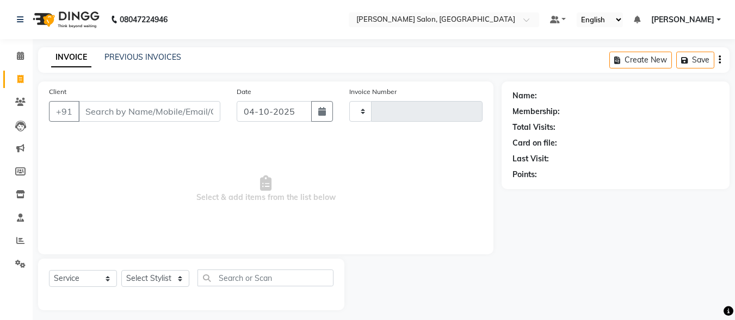
scroll to position [7, 0]
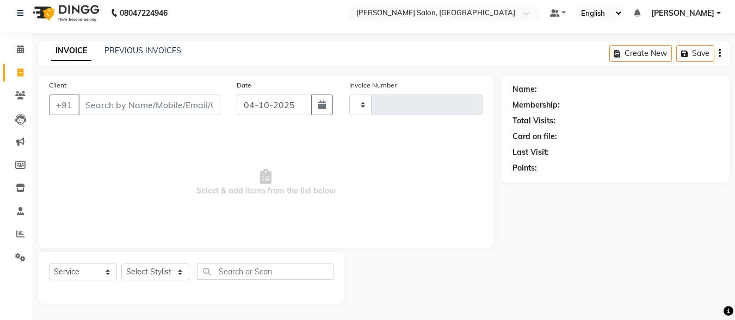
type input "0122"
select select "8959"
click at [150, 109] on input "Client" at bounding box center [149, 105] width 142 height 21
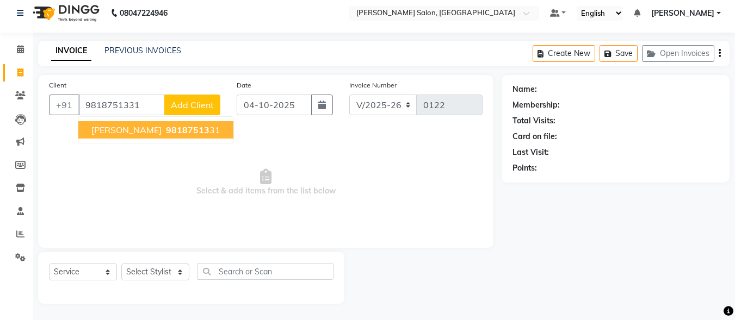
type input "9818751331"
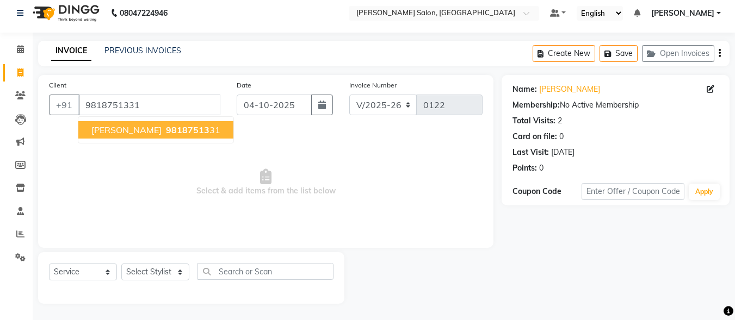
click at [166, 128] on span "98187513" at bounding box center [188, 130] width 44 height 11
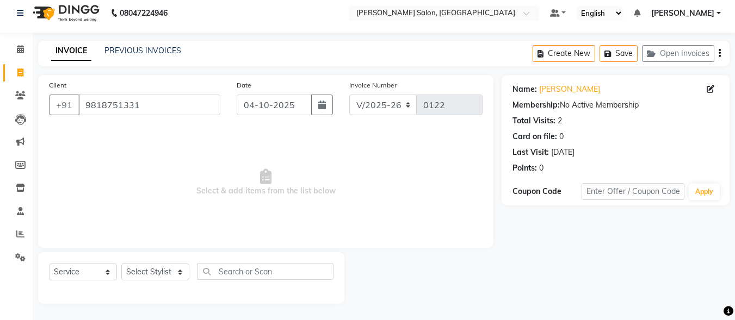
click at [223, 144] on span "Select & add items from the list below" at bounding box center [266, 182] width 434 height 109
click at [177, 270] on select "Select Stylist ALI [PERSON_NAME] [PERSON_NAME] [PERSON_NAME] [PERSON_NAME] neha…" at bounding box center [155, 272] width 68 height 17
select select "90636"
click at [121, 264] on select "Select Stylist ALI [PERSON_NAME] [PERSON_NAME] [PERSON_NAME] [PERSON_NAME] neha…" at bounding box center [155, 272] width 68 height 17
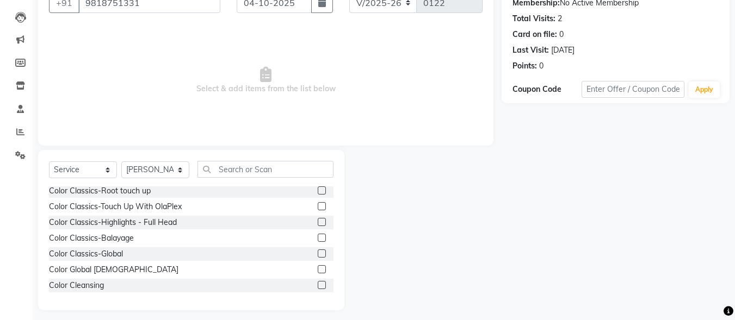
scroll to position [115, 0]
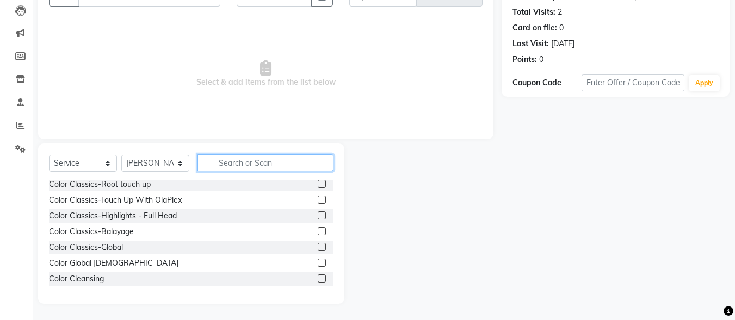
click at [215, 166] on input "text" at bounding box center [266, 163] width 136 height 17
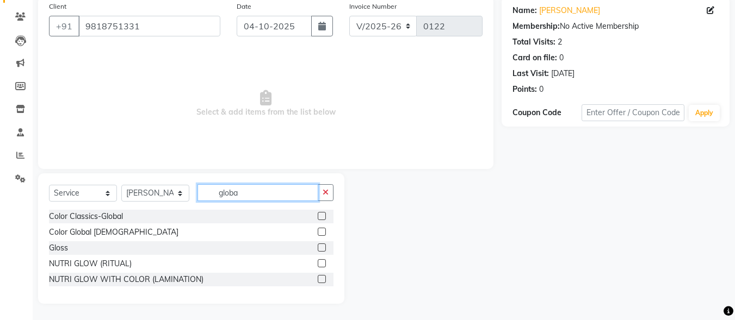
scroll to position [38, 0]
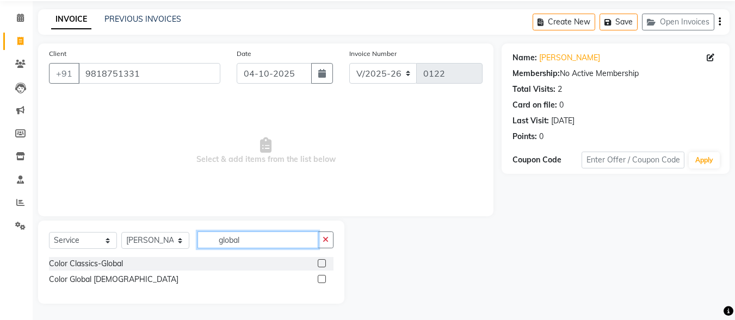
type input "global"
click at [322, 266] on label at bounding box center [322, 264] width 8 height 8
click at [322, 266] on input "checkbox" at bounding box center [321, 264] width 7 height 7
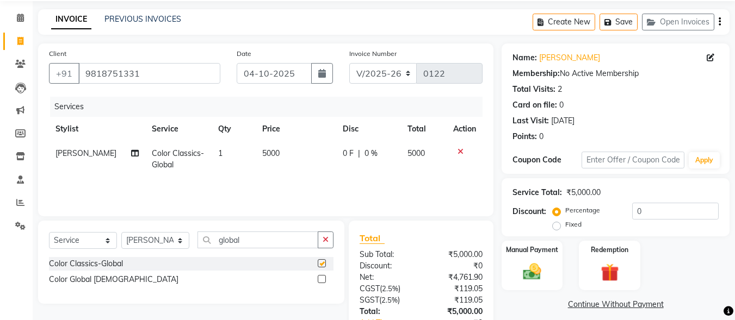
checkbox input "false"
click at [266, 146] on td "5000" at bounding box center [296, 159] width 81 height 36
select select "90636"
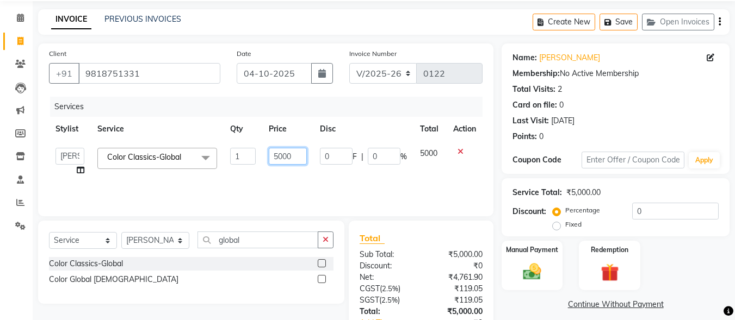
click at [284, 155] on input "5000" at bounding box center [288, 156] width 38 height 17
click at [279, 157] on input "5000" at bounding box center [288, 156] width 38 height 17
type input "6000"
click at [307, 220] on div "Client [PHONE_NUMBER] Date [DATE] Invoice Number V/2025 V/[PHONE_NUMBER] Servic…" at bounding box center [266, 212] width 472 height 337
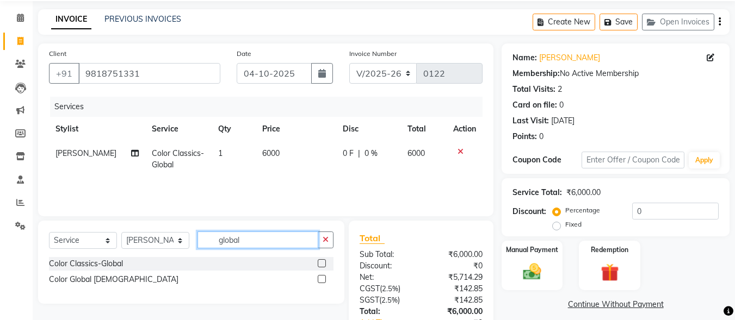
click at [285, 235] on input "global" at bounding box center [258, 240] width 121 height 17
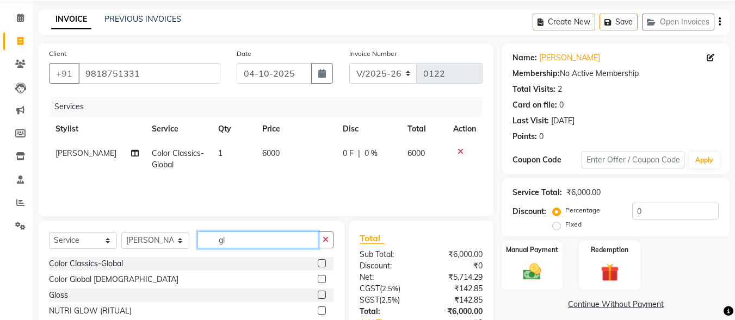
type input "g"
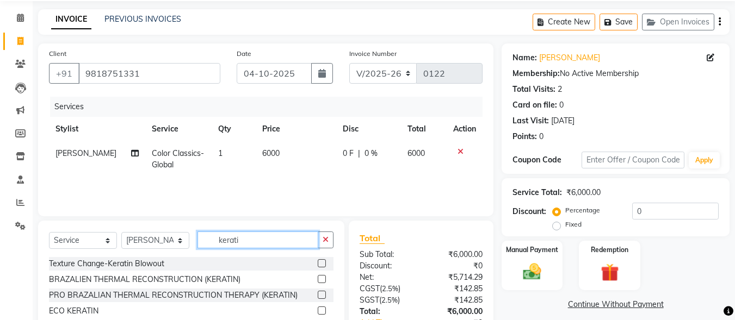
type input "kerati"
click at [320, 277] on label at bounding box center [322, 279] width 8 height 8
click at [320, 277] on input "checkbox" at bounding box center [321, 279] width 7 height 7
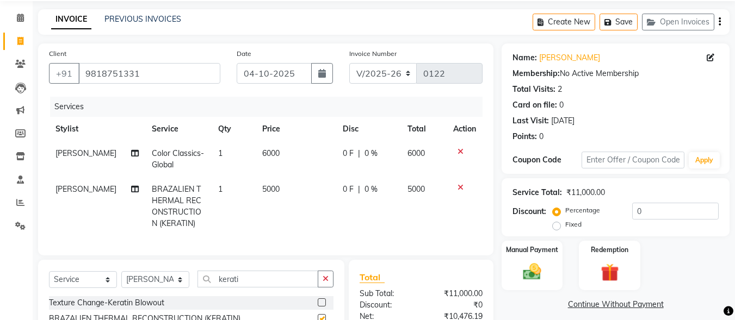
checkbox input "false"
click at [266, 189] on span "5000" at bounding box center [270, 189] width 17 height 10
select select "90636"
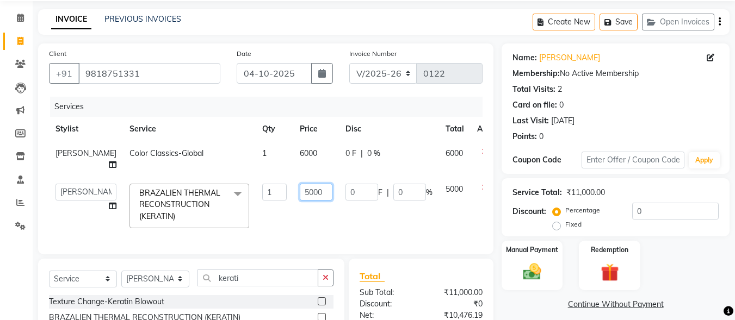
click at [300, 191] on input "5000" at bounding box center [316, 192] width 33 height 17
type input "7000"
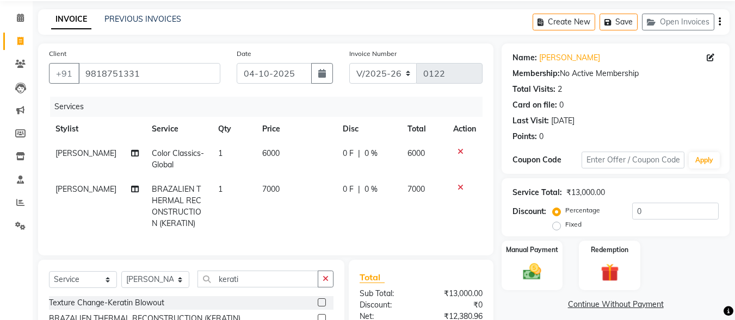
click at [314, 222] on tr "[PERSON_NAME] THERMAL RECONSTRUCTION (KERATIN) 1 7000 0 F | 0 % 7000" at bounding box center [266, 206] width 434 height 59
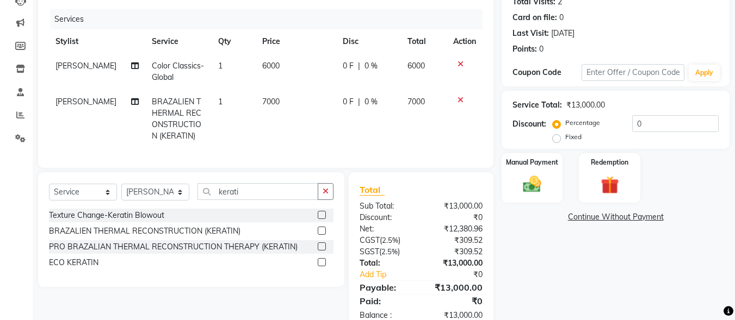
scroll to position [162, 0]
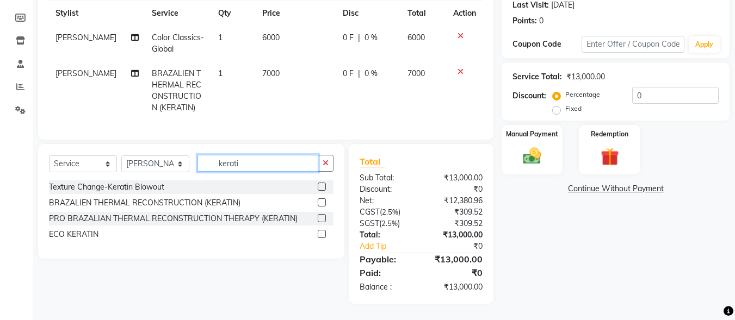
click at [243, 165] on input "kerati" at bounding box center [258, 163] width 121 height 17
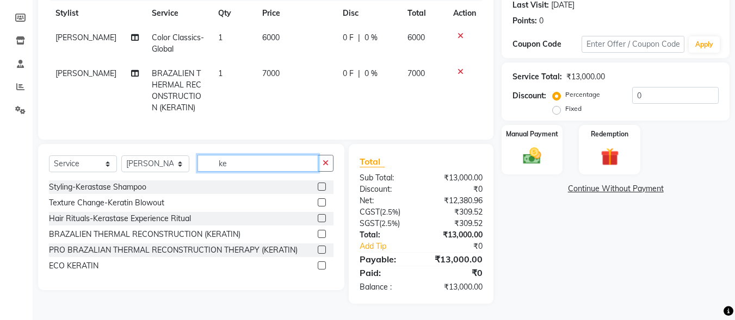
type input "k"
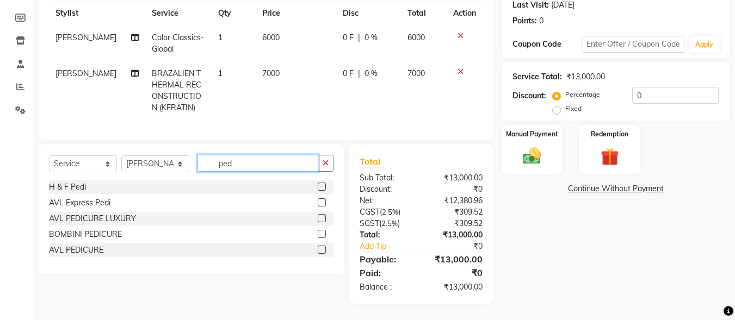
type input "ped"
click at [323, 184] on label at bounding box center [322, 187] width 8 height 8
click at [323, 184] on input "checkbox" at bounding box center [321, 187] width 7 height 7
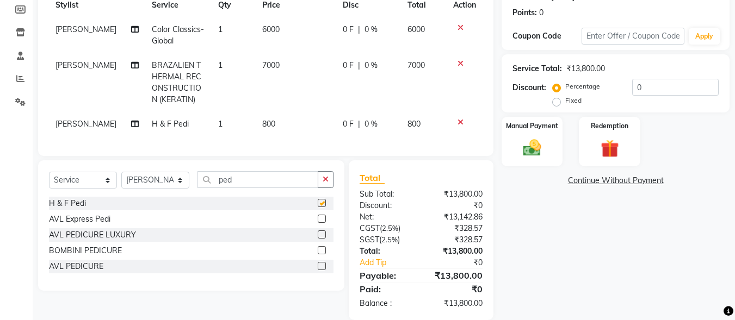
checkbox input "false"
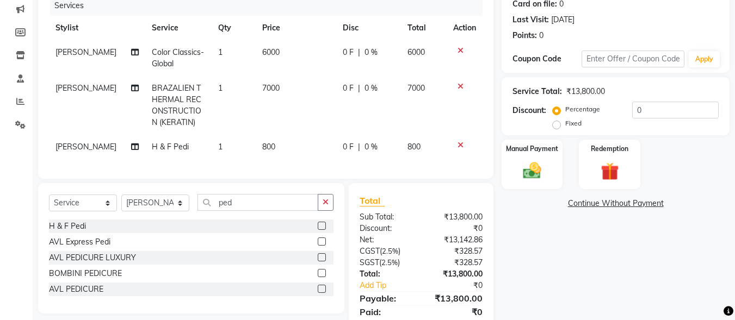
scroll to position [187, 0]
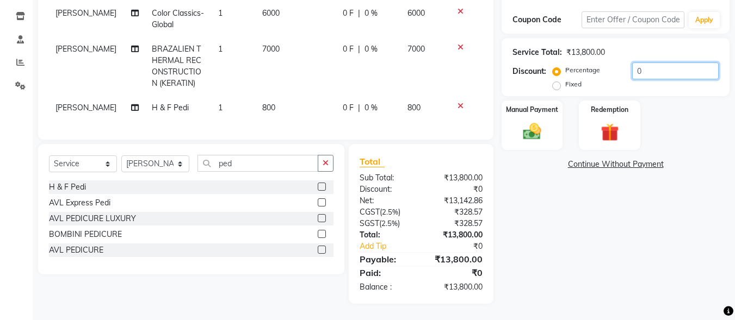
click at [664, 64] on input "0" at bounding box center [675, 71] width 87 height 17
click at [646, 63] on input "number" at bounding box center [675, 71] width 87 height 17
type input "1"
type input "8"
type input "5"
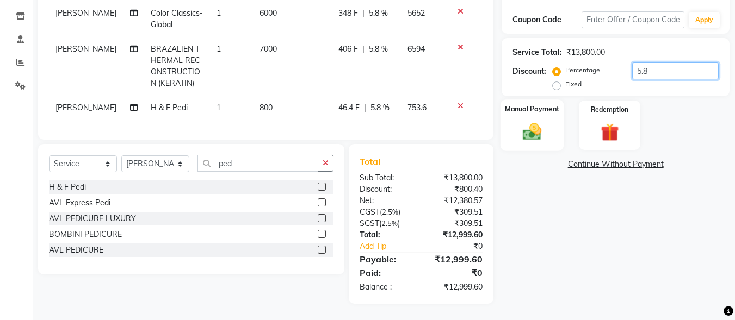
type input "5.8"
click at [531, 121] on img at bounding box center [532, 132] width 30 height 22
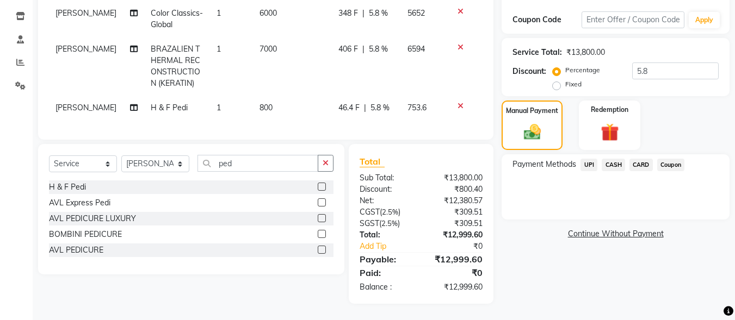
click at [593, 159] on span "UPI" at bounding box center [589, 165] width 17 height 13
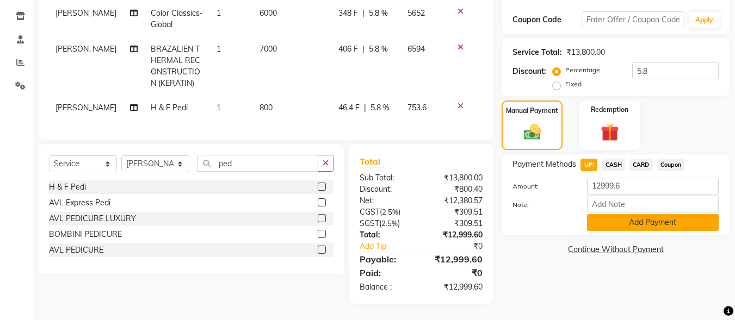
click at [635, 214] on button "Add Payment" at bounding box center [653, 222] width 132 height 17
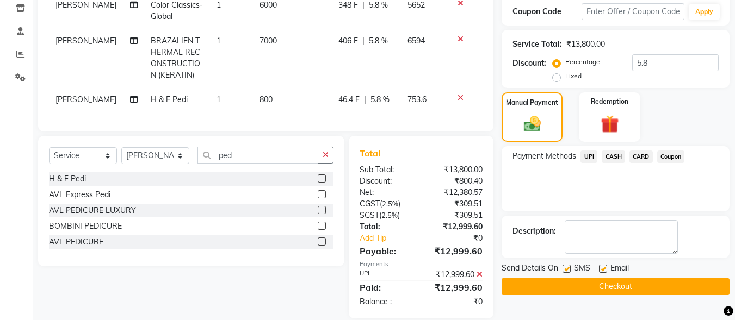
scroll to position [209, 0]
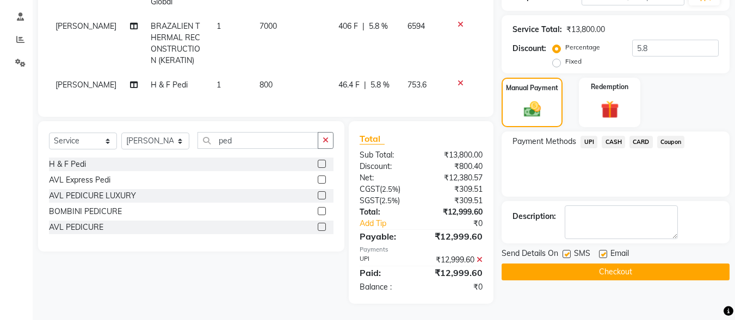
click at [624, 265] on button "Checkout" at bounding box center [616, 272] width 228 height 17
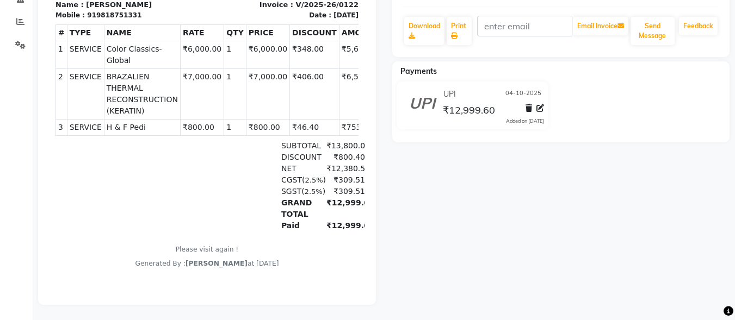
scroll to position [229, 0]
click at [439, 229] on div "[PERSON_NAME] Prebook Payment Received Download Print Email Invoice Send Messag…" at bounding box center [561, 86] width 354 height 435
click at [431, 189] on div "[PERSON_NAME] Prebook Payment Received Download Print Email Invoice Send Messag…" at bounding box center [561, 86] width 354 height 435
click at [463, 183] on div "[PERSON_NAME] Prebook Payment Received Download Print Email Invoice Send Messag…" at bounding box center [561, 86] width 354 height 435
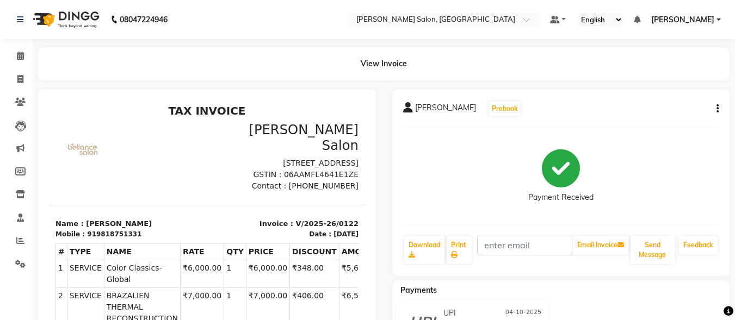
scroll to position [17, 0]
click at [388, 156] on div "[PERSON_NAME] Prebook Payment Received Download Print Email Invoice Send Messag…" at bounding box center [561, 306] width 354 height 435
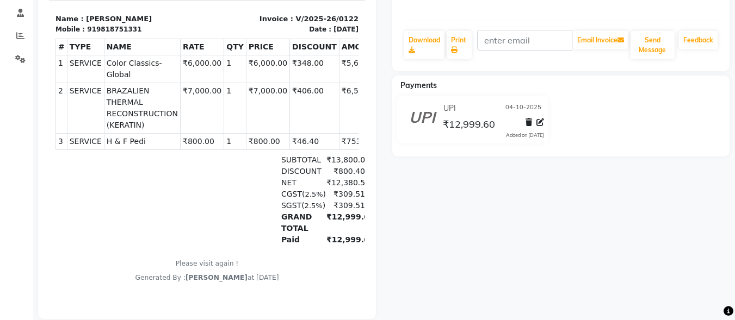
scroll to position [229, 0]
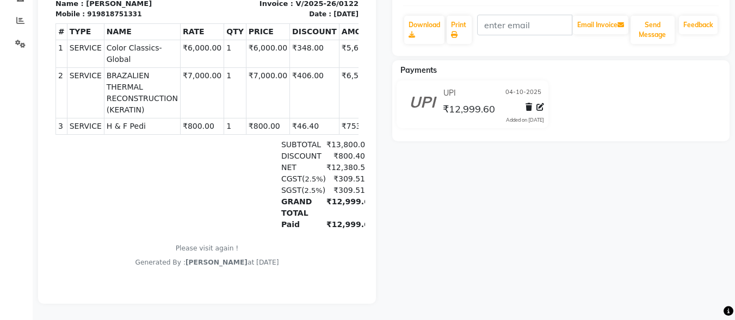
click at [387, 156] on div "[PERSON_NAME] Prebook Payment Received Download Print Email Invoice Send Messag…" at bounding box center [561, 86] width 354 height 435
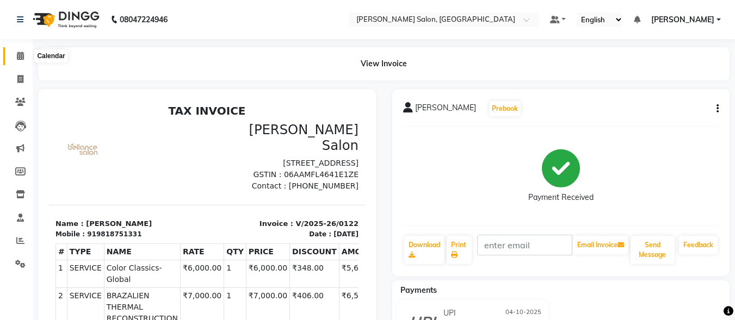
click at [20, 58] on icon at bounding box center [20, 56] width 7 height 8
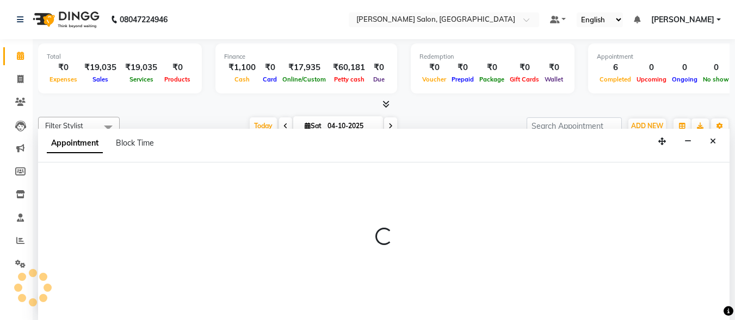
scroll to position [1, 0]
select select "90629"
select select "tentative"
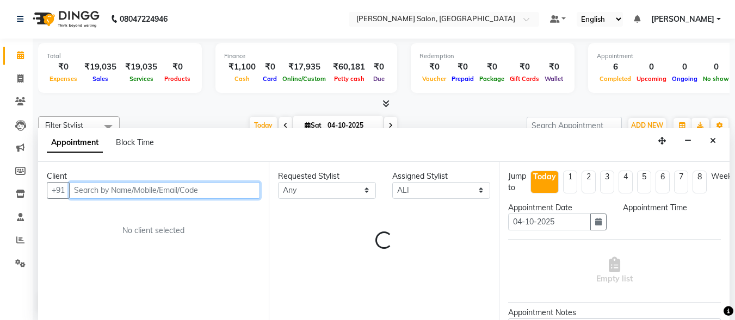
select select "615"
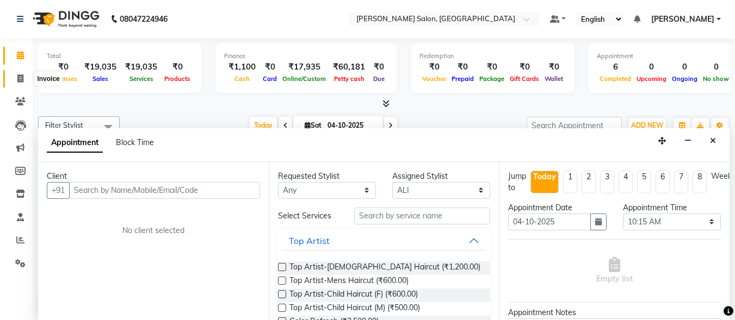
click at [18, 78] on icon at bounding box center [20, 79] width 6 height 8
select select "service"
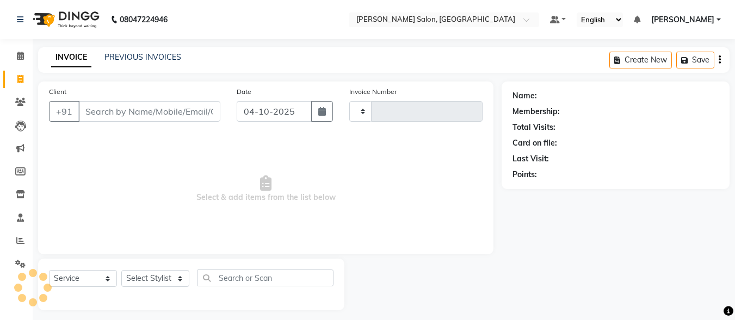
type input "0123"
select select "8959"
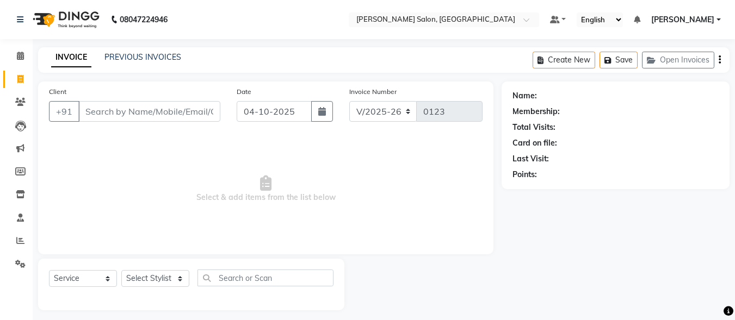
click at [18, 78] on icon at bounding box center [20, 79] width 6 height 8
select select "8959"
select select "service"
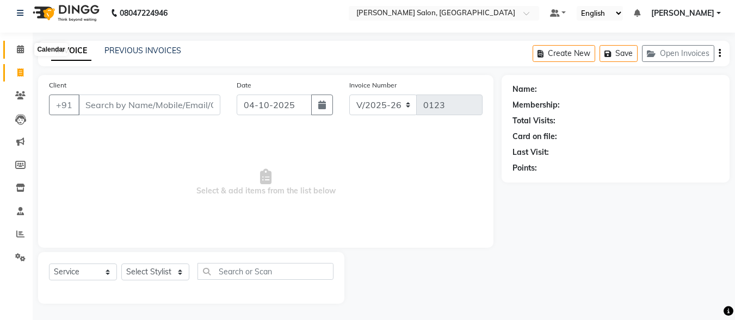
click at [28, 51] on span at bounding box center [20, 50] width 19 height 13
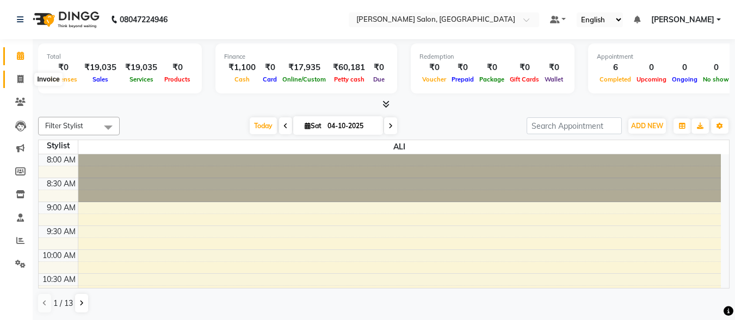
click at [22, 81] on icon at bounding box center [20, 79] width 6 height 8
select select "service"
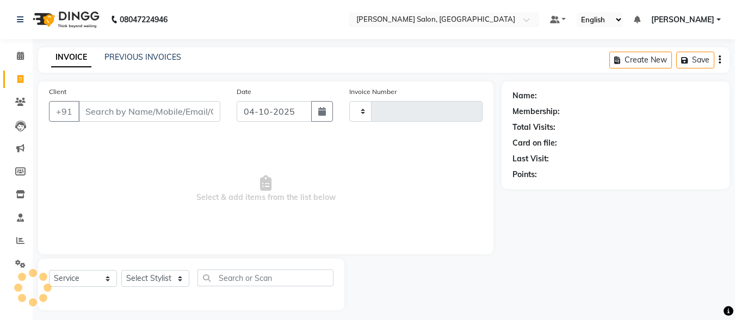
click at [110, 115] on input "Client" at bounding box center [149, 111] width 142 height 21
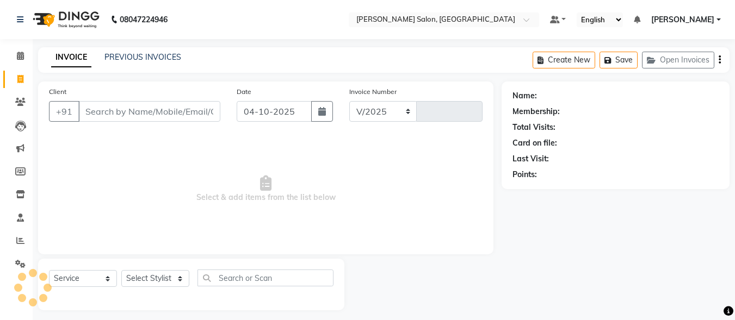
select select "8959"
type input "0123"
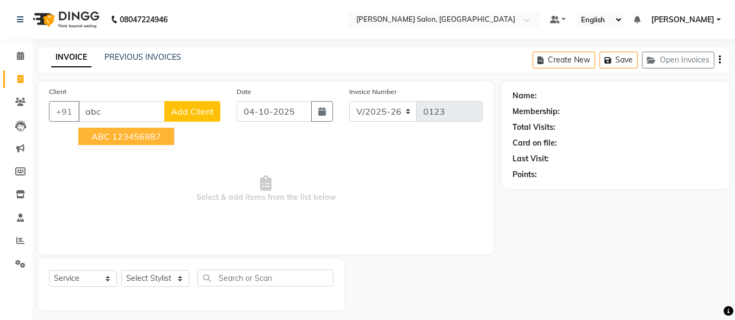
click at [119, 132] on ngb-highlight "123456987" at bounding box center [136, 136] width 49 height 11
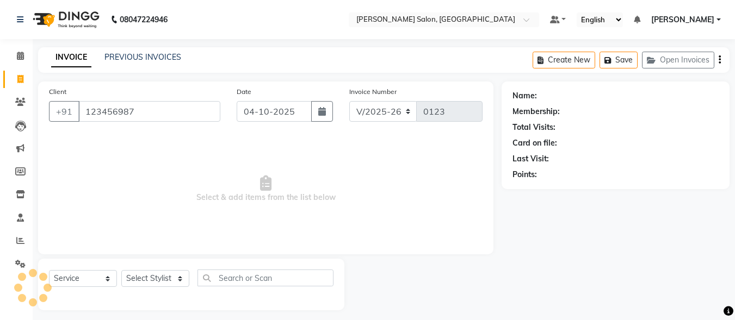
type input "123456987"
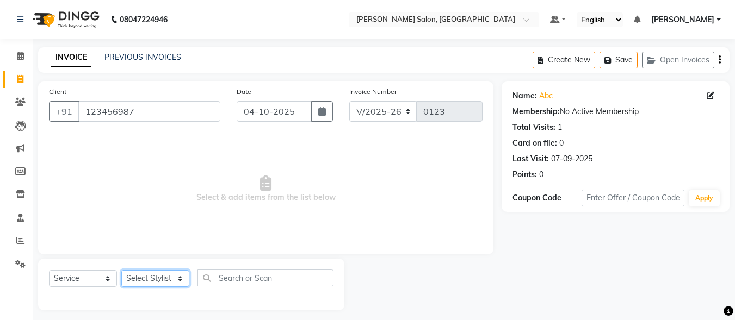
click at [172, 274] on select "Select Stylist ALI [PERSON_NAME] [PERSON_NAME] [PERSON_NAME] [PERSON_NAME] neha…" at bounding box center [155, 278] width 68 height 17
select select "90651"
click at [121, 270] on select "Select Stylist ALI [PERSON_NAME] [PERSON_NAME] [PERSON_NAME] [PERSON_NAME] neha…" at bounding box center [155, 278] width 68 height 17
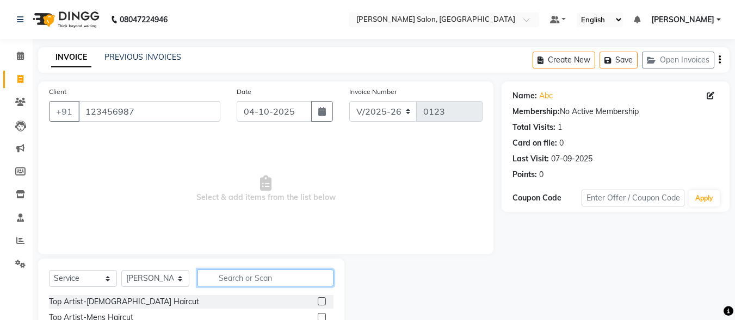
click at [238, 277] on input "text" at bounding box center [266, 278] width 136 height 17
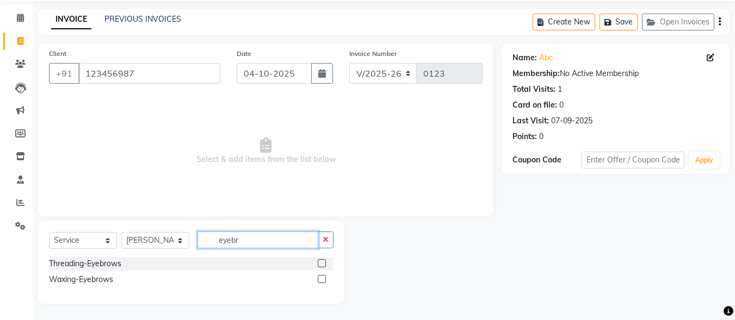
type input "eyebr"
click at [320, 263] on label at bounding box center [322, 264] width 8 height 8
click at [320, 263] on input "checkbox" at bounding box center [321, 264] width 7 height 7
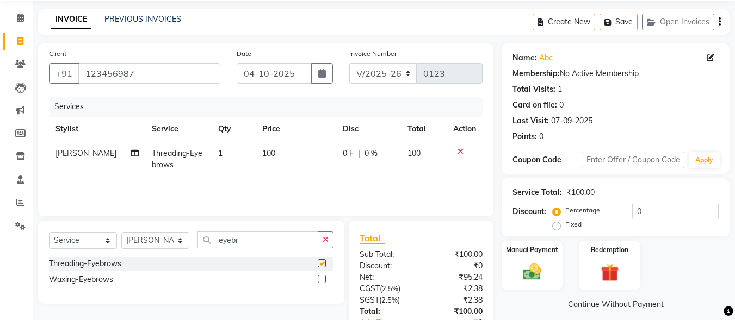
checkbox input "false"
click at [252, 245] on input "eyebr" at bounding box center [258, 240] width 121 height 17
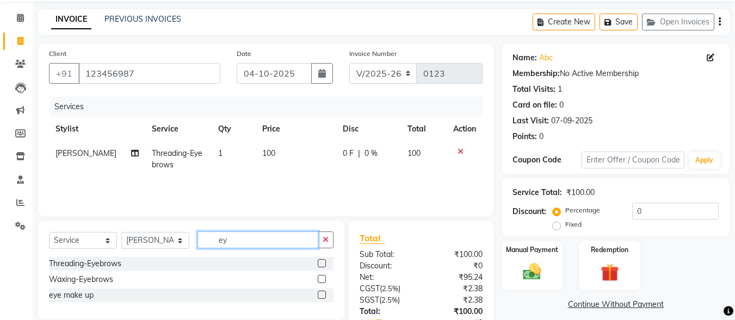
type input "e"
type input "chin"
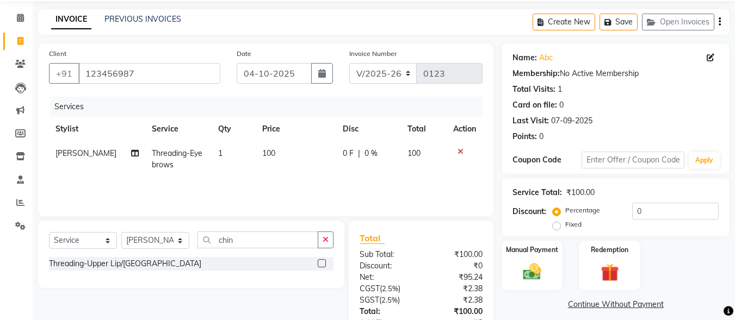
click at [323, 263] on label at bounding box center [322, 264] width 8 height 8
click at [323, 263] on input "checkbox" at bounding box center [321, 264] width 7 height 7
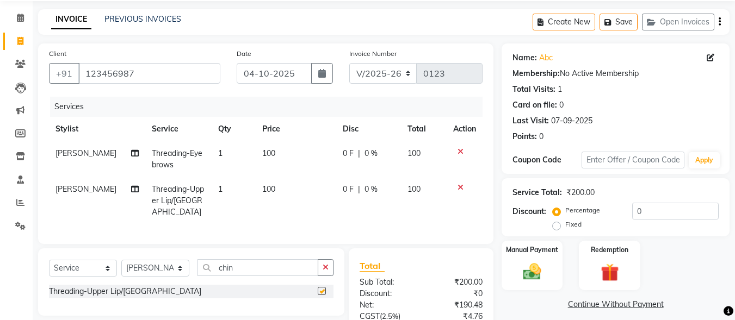
checkbox input "false"
click at [217, 190] on td "1" at bounding box center [234, 200] width 44 height 47
select select "90651"
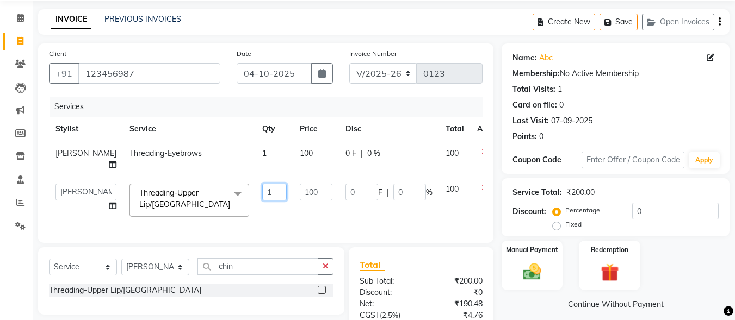
click at [262, 190] on input "1" at bounding box center [274, 192] width 24 height 17
click at [262, 192] on input "1" at bounding box center [274, 192] width 24 height 17
type input "2"
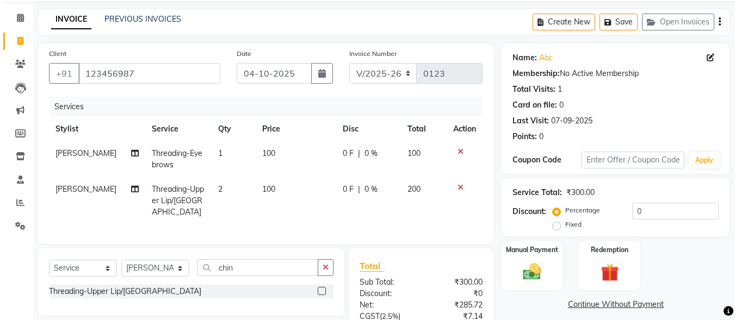
click at [282, 220] on div "Services Stylist Service Qty Price Disc Total Action [PERSON_NAME] Threading-Ey…" at bounding box center [266, 165] width 434 height 137
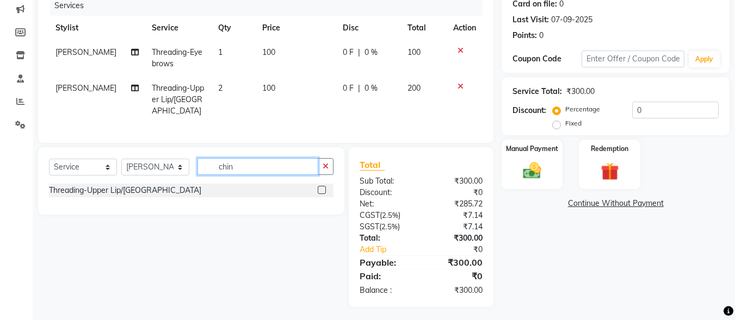
click at [304, 166] on input "chin" at bounding box center [258, 166] width 121 height 17
click at [328, 166] on icon "button" at bounding box center [326, 167] width 6 height 8
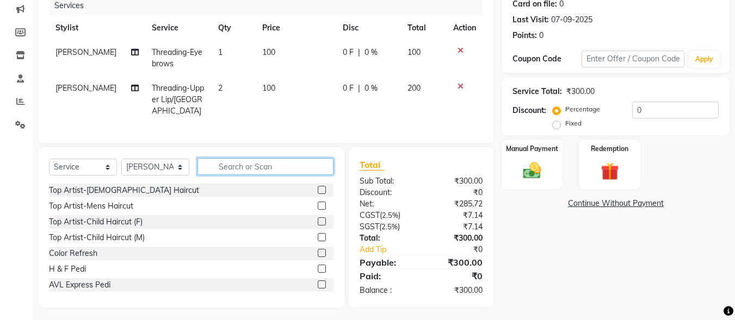
click at [293, 161] on input "text" at bounding box center [266, 166] width 136 height 17
type input "h"
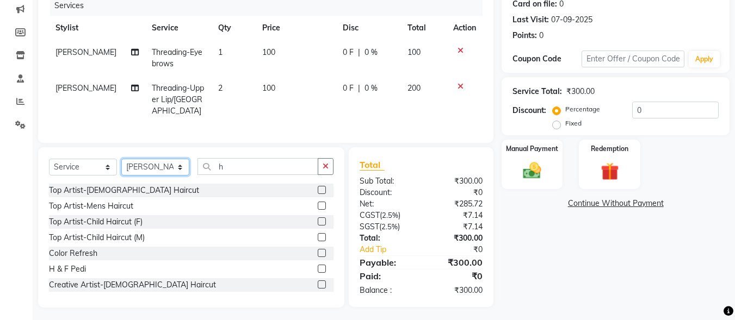
click at [184, 163] on select "Select Stylist ALI [PERSON_NAME] [PERSON_NAME] [PERSON_NAME] [PERSON_NAME] neha…" at bounding box center [155, 167] width 68 height 17
select select "93600"
click at [121, 159] on select "Select Stylist ALI [PERSON_NAME] [PERSON_NAME] [PERSON_NAME] [PERSON_NAME] neha…" at bounding box center [155, 167] width 68 height 17
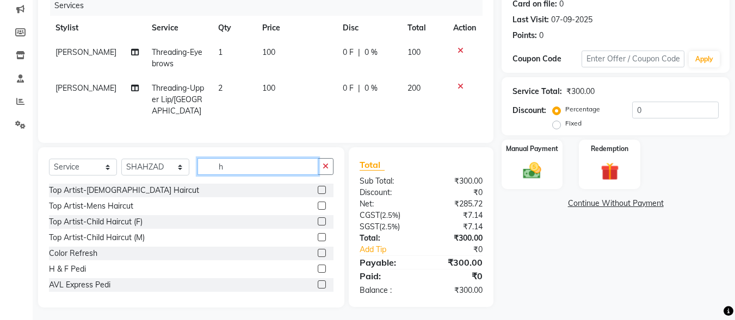
click at [241, 161] on input "h" at bounding box center [258, 166] width 121 height 17
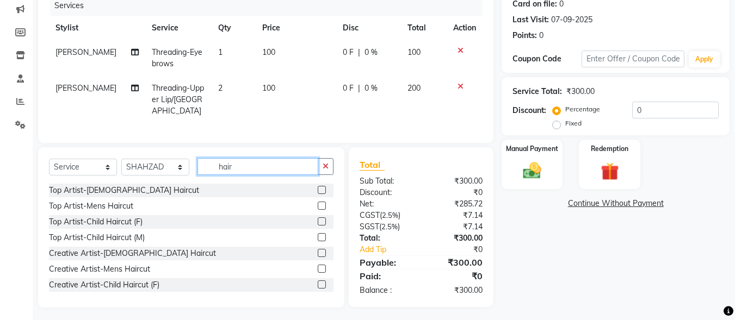
type input "hair"
click at [318, 186] on label at bounding box center [322, 190] width 8 height 8
click at [318, 187] on input "checkbox" at bounding box center [321, 190] width 7 height 7
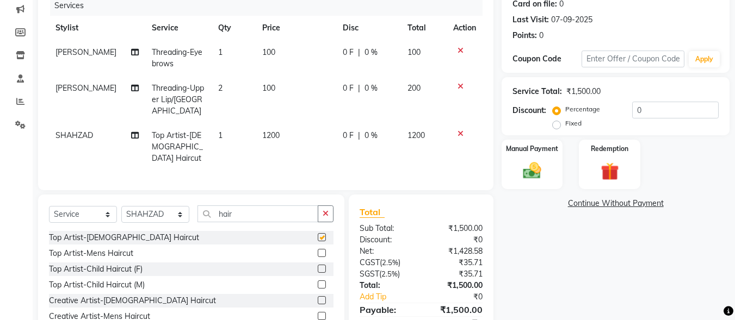
checkbox input "false"
click at [277, 207] on input "hair" at bounding box center [258, 214] width 121 height 17
type input "h"
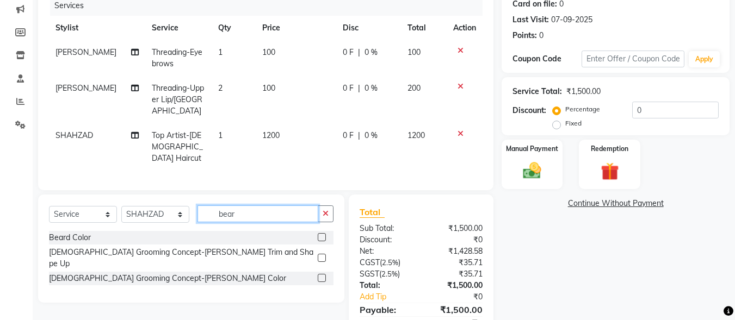
type input "bear"
click at [323, 254] on label at bounding box center [322, 258] width 8 height 8
click at [323, 255] on input "checkbox" at bounding box center [321, 258] width 7 height 7
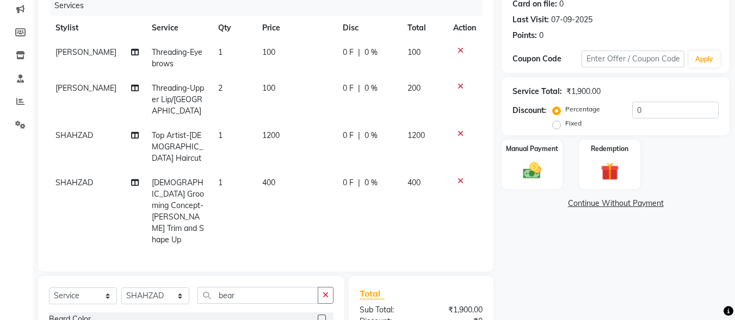
checkbox input "false"
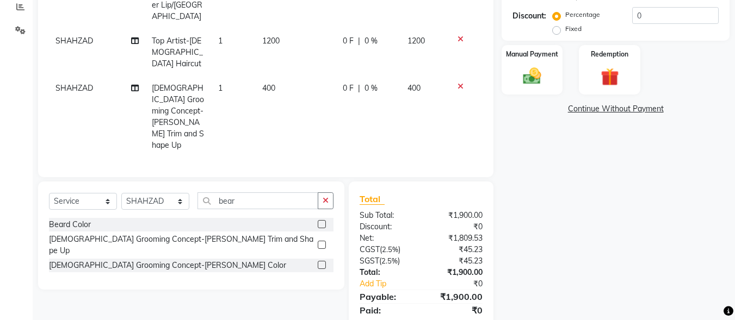
click at [517, 243] on div "Name: Abc Membership: No Active Membership Total Visits: 1 Card on file: 0 Last…" at bounding box center [620, 95] width 236 height 494
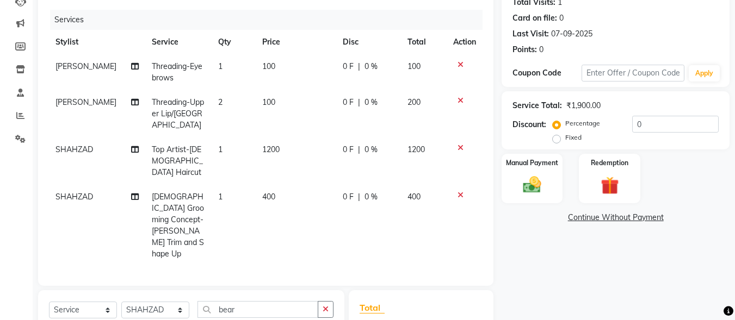
click at [92, 145] on span "SHAHZAD" at bounding box center [74, 150] width 38 height 10
select select "93600"
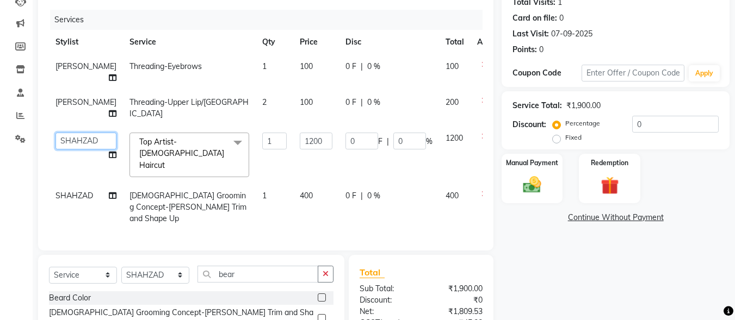
click at [82, 133] on select "ALI [PERSON_NAME] [PERSON_NAME] [PERSON_NAME] [PERSON_NAME] neha [PERSON_NAME] …" at bounding box center [85, 141] width 61 height 17
select select "90637"
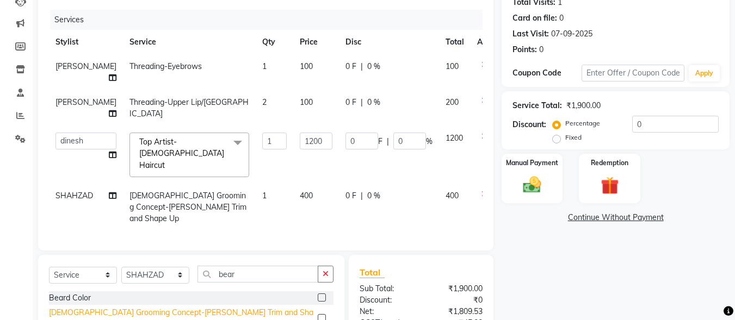
scroll to position [199, 0]
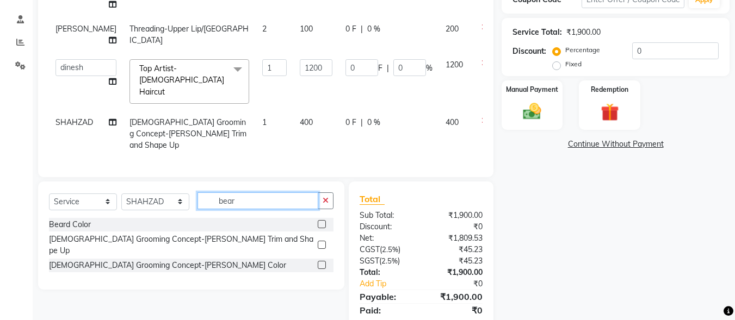
click at [253, 193] on input "bear" at bounding box center [258, 201] width 121 height 17
type input "b"
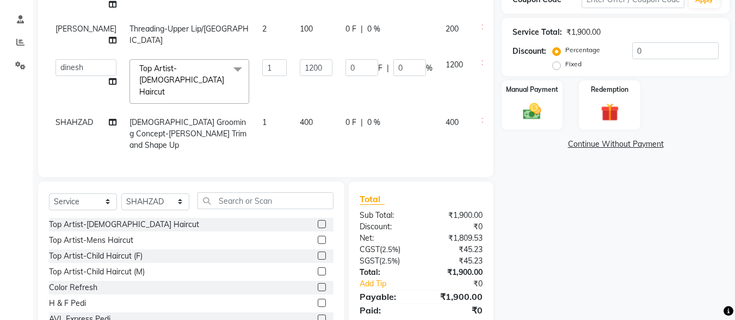
click at [318, 236] on label at bounding box center [322, 240] width 8 height 8
click at [318, 237] on input "checkbox" at bounding box center [321, 240] width 7 height 7
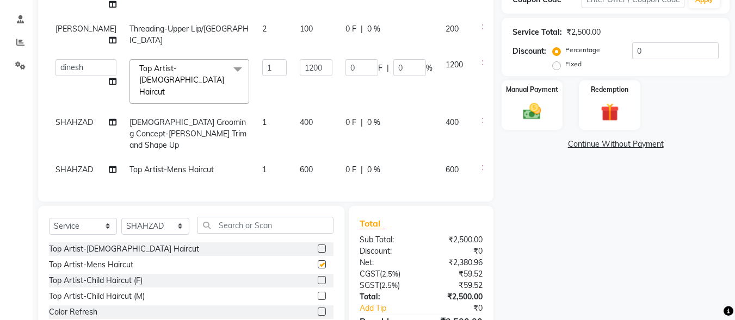
checkbox input "false"
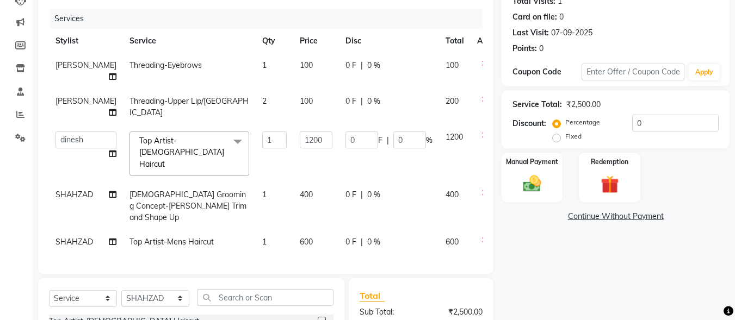
scroll to position [0, 0]
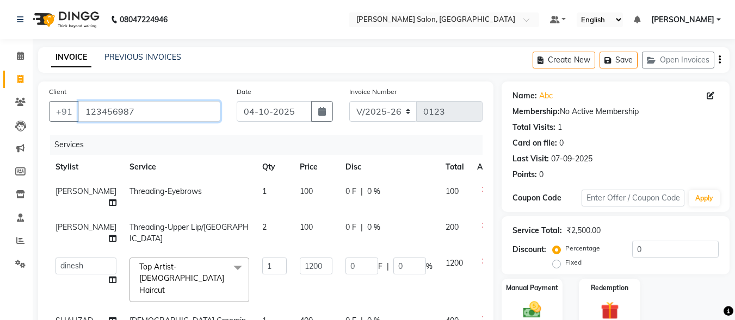
click at [135, 117] on input "123456987" at bounding box center [149, 111] width 142 height 21
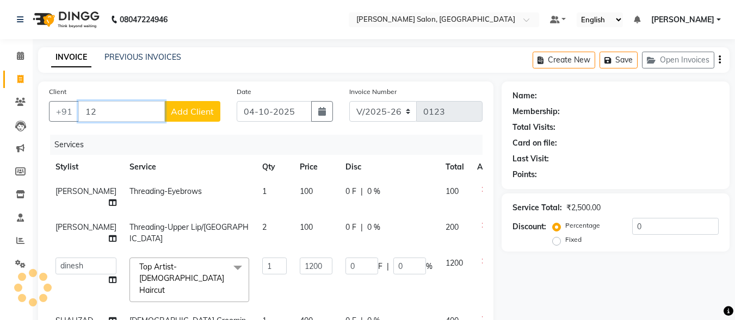
type input "1"
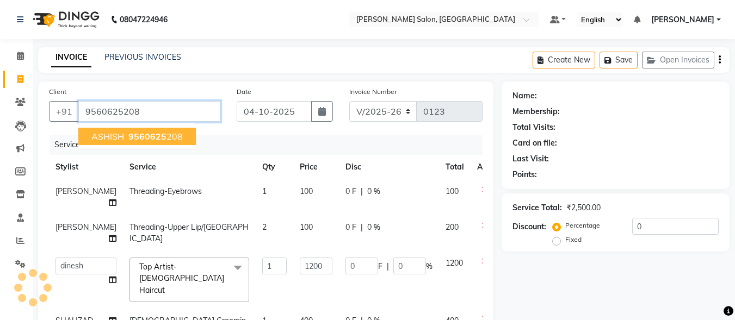
type input "9560625208"
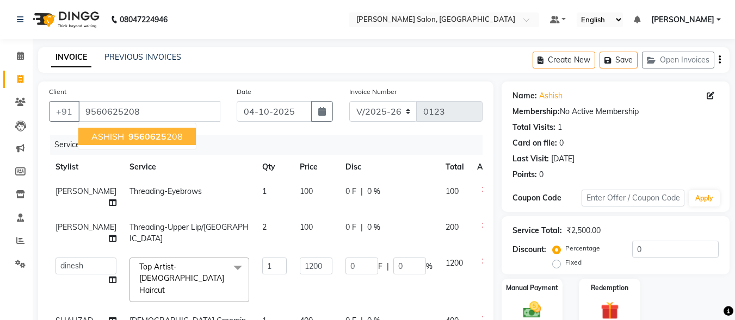
click at [156, 139] on span "9560625" at bounding box center [147, 136] width 38 height 11
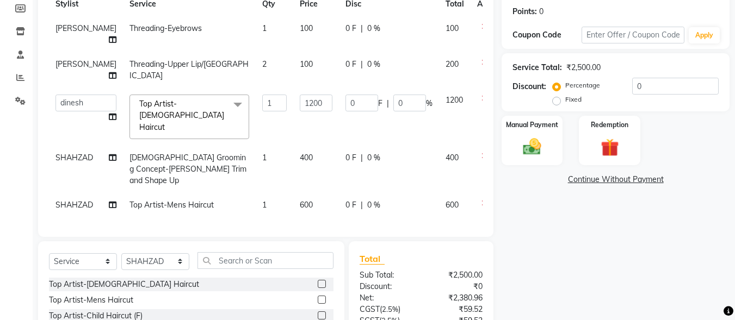
scroll to position [235, 0]
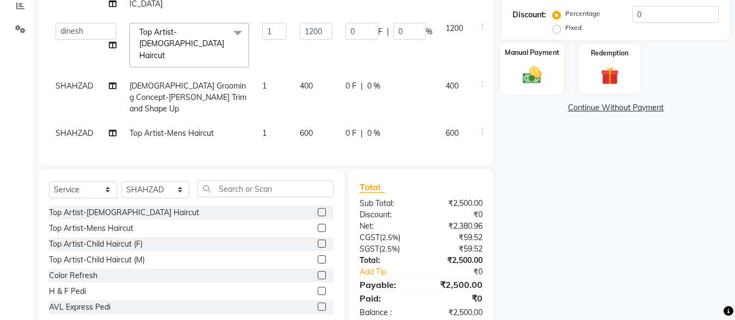
click at [522, 71] on img at bounding box center [532, 75] width 30 height 22
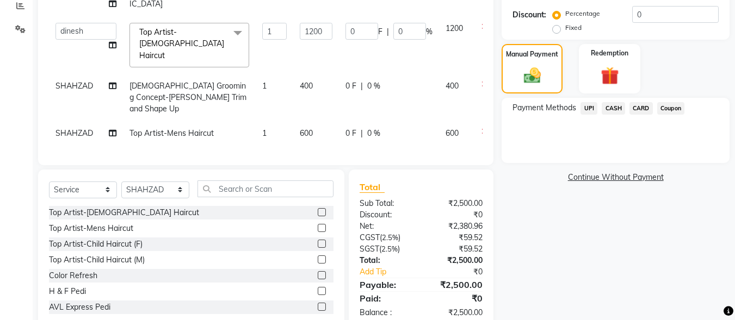
click at [589, 104] on span "UPI" at bounding box center [589, 108] width 17 height 13
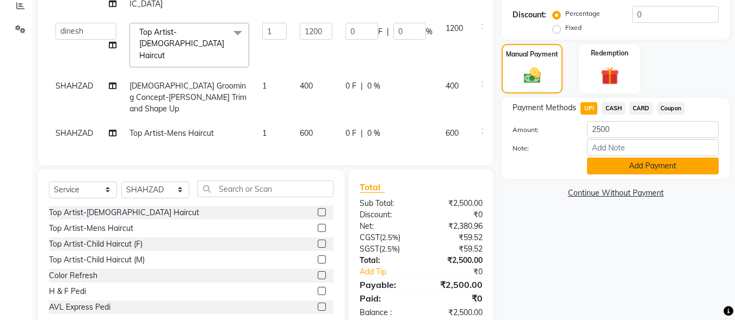
click at [627, 168] on button "Add Payment" at bounding box center [653, 166] width 132 height 17
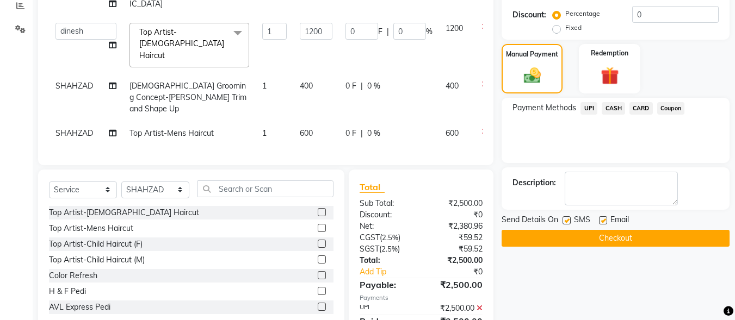
click at [607, 238] on button "Checkout" at bounding box center [616, 238] width 228 height 17
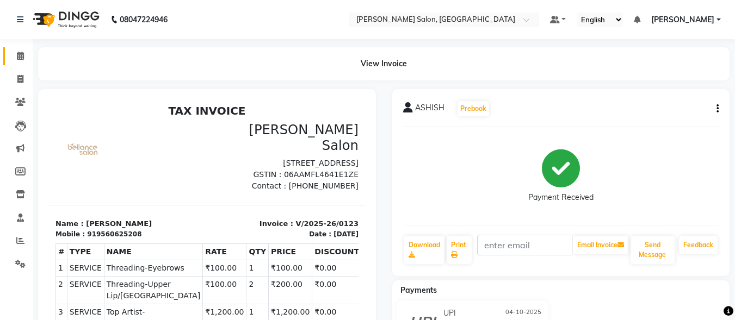
click at [13, 48] on link "Calendar" at bounding box center [16, 56] width 26 height 18
